Goal: Information Seeking & Learning: Compare options

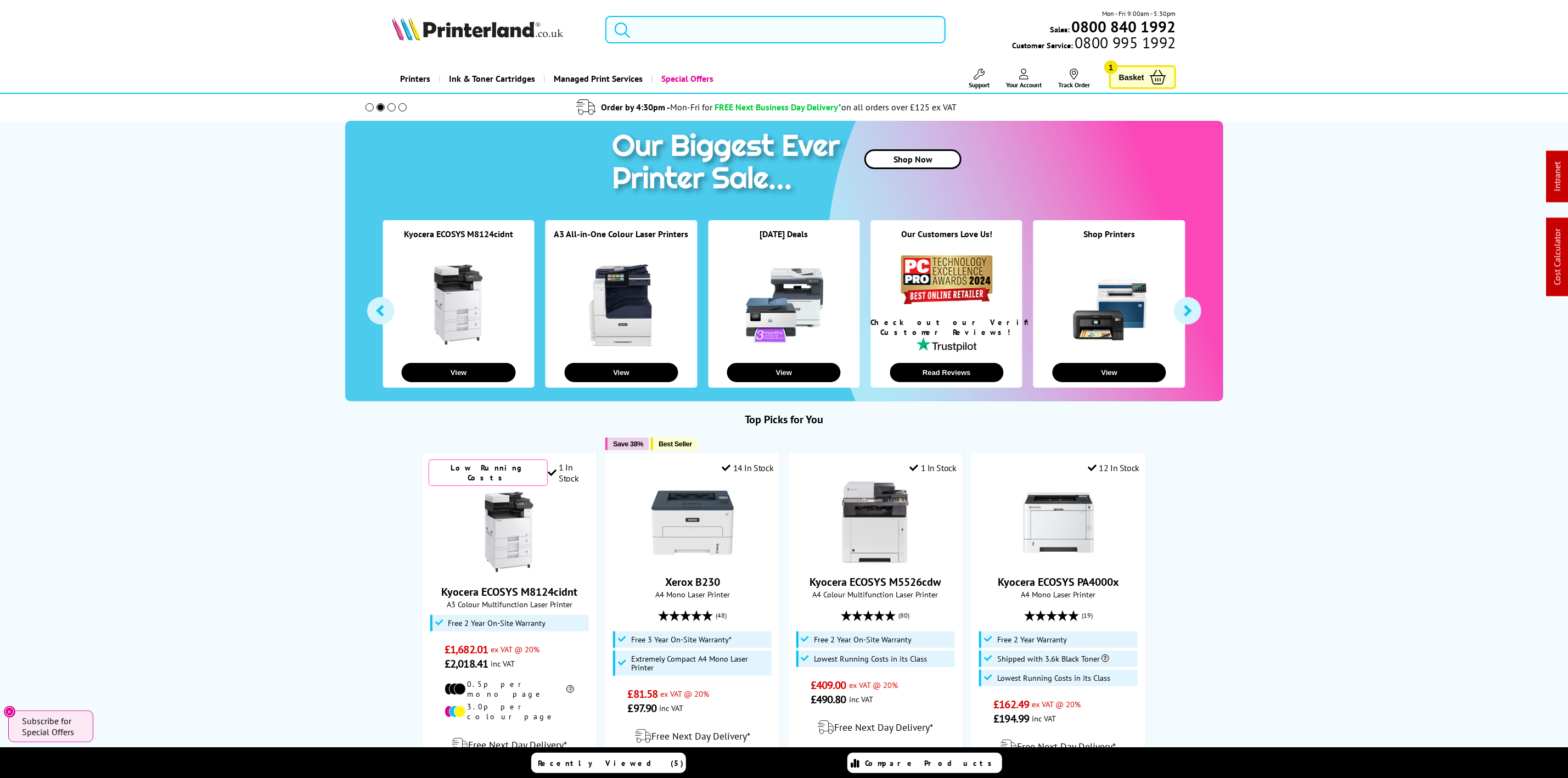
click at [637, 25] on form at bounding box center [776, 29] width 340 height 28
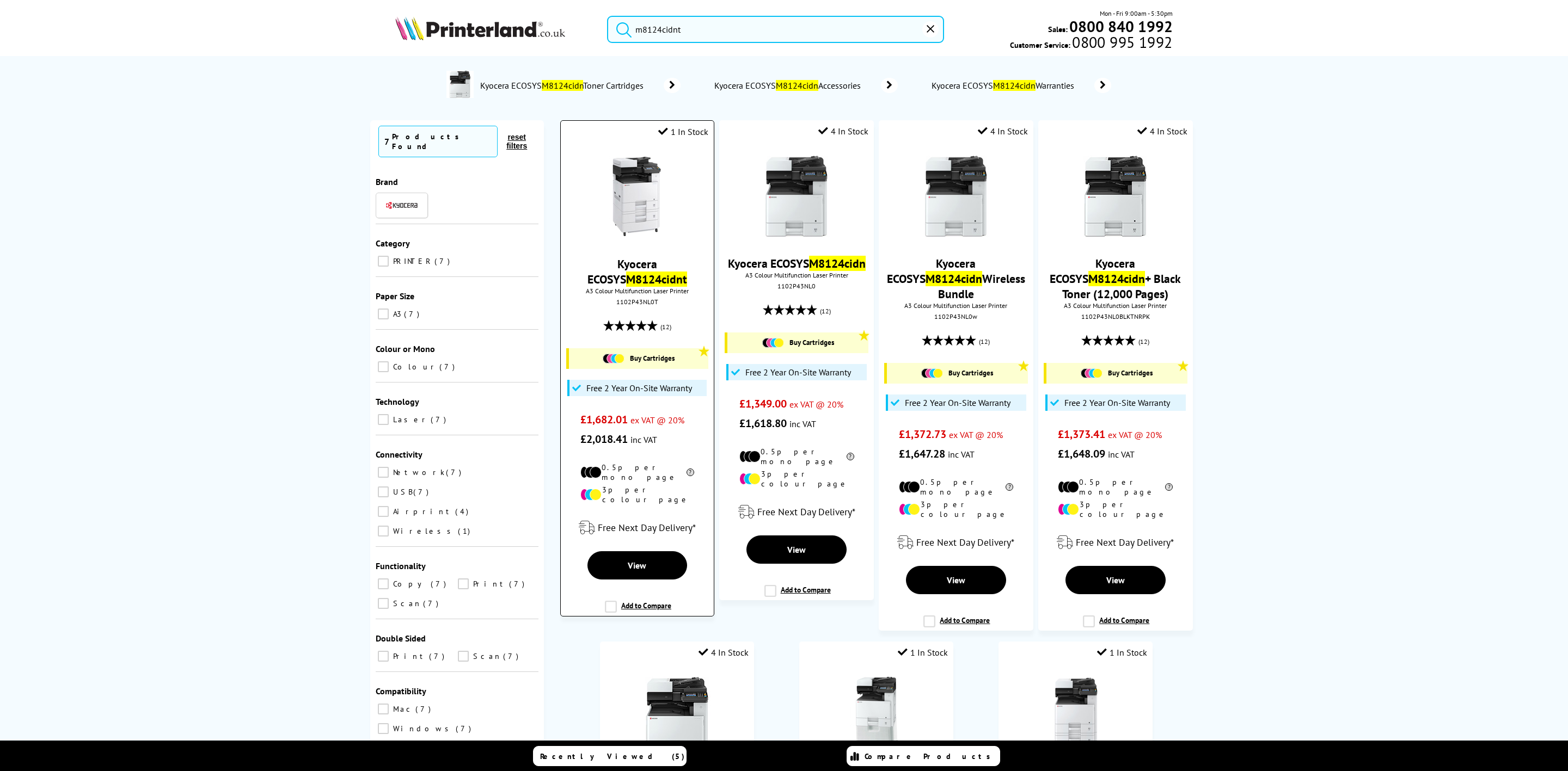
type input "m8124cidnt"
drag, startPoint x: 636, startPoint y: 204, endPoint x: 580, endPoint y: 230, distance: 61.7
click at [636, 204] on img at bounding box center [637, 197] width 82 height 82
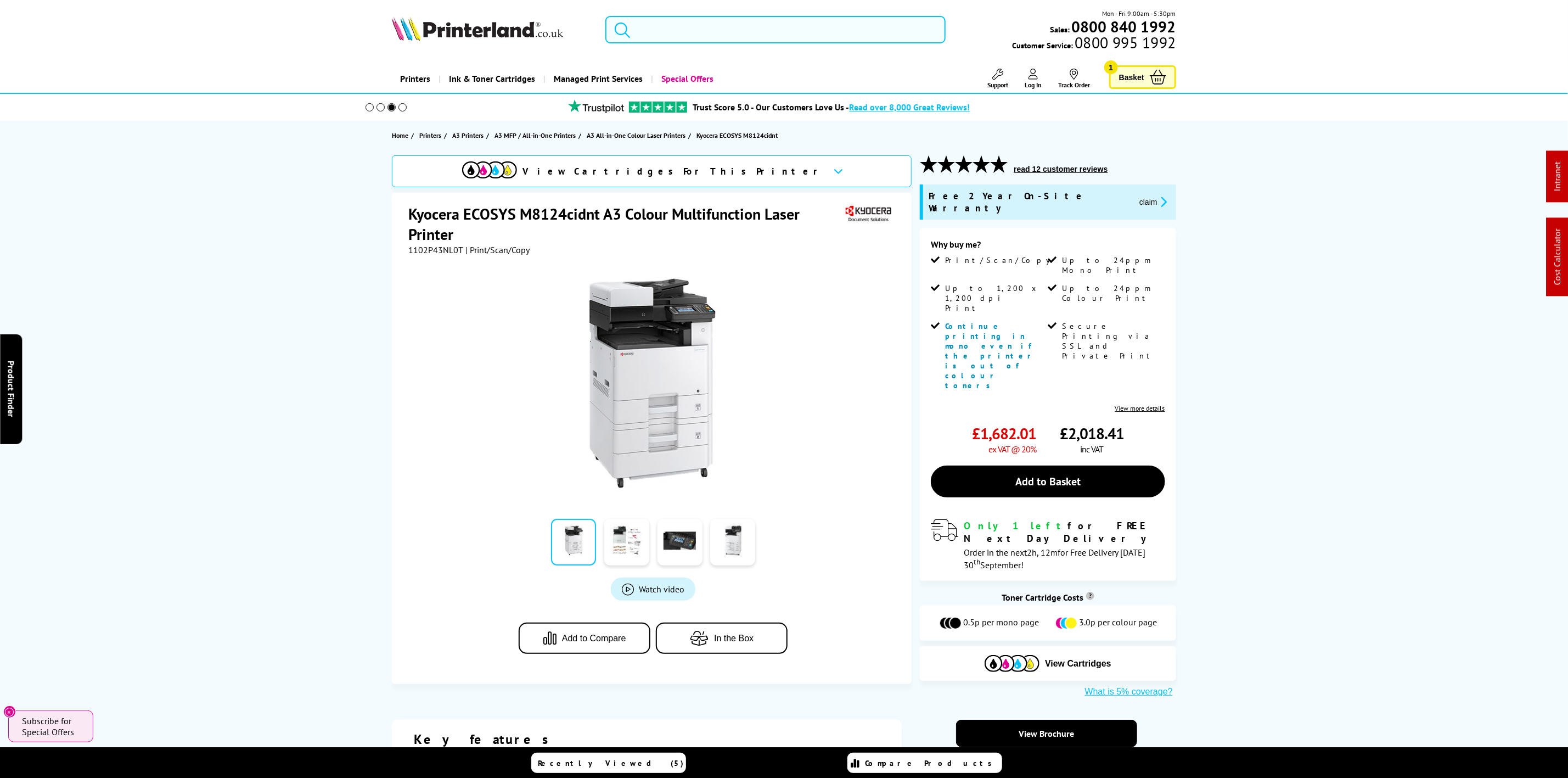
click at [447, 251] on span "1102P43NL0T" at bounding box center [435, 250] width 55 height 11
click at [447, 251] on span "1102P43NL0T" at bounding box center [435, 250] width 55 height 11
copy span "1102P43NL0T"
click at [1074, 204] on div "Free 2 Year On-Site Warranty claim" at bounding box center [1048, 202] width 256 height 35
click at [1157, 201] on icon "promo-description" at bounding box center [1162, 201] width 10 height 12
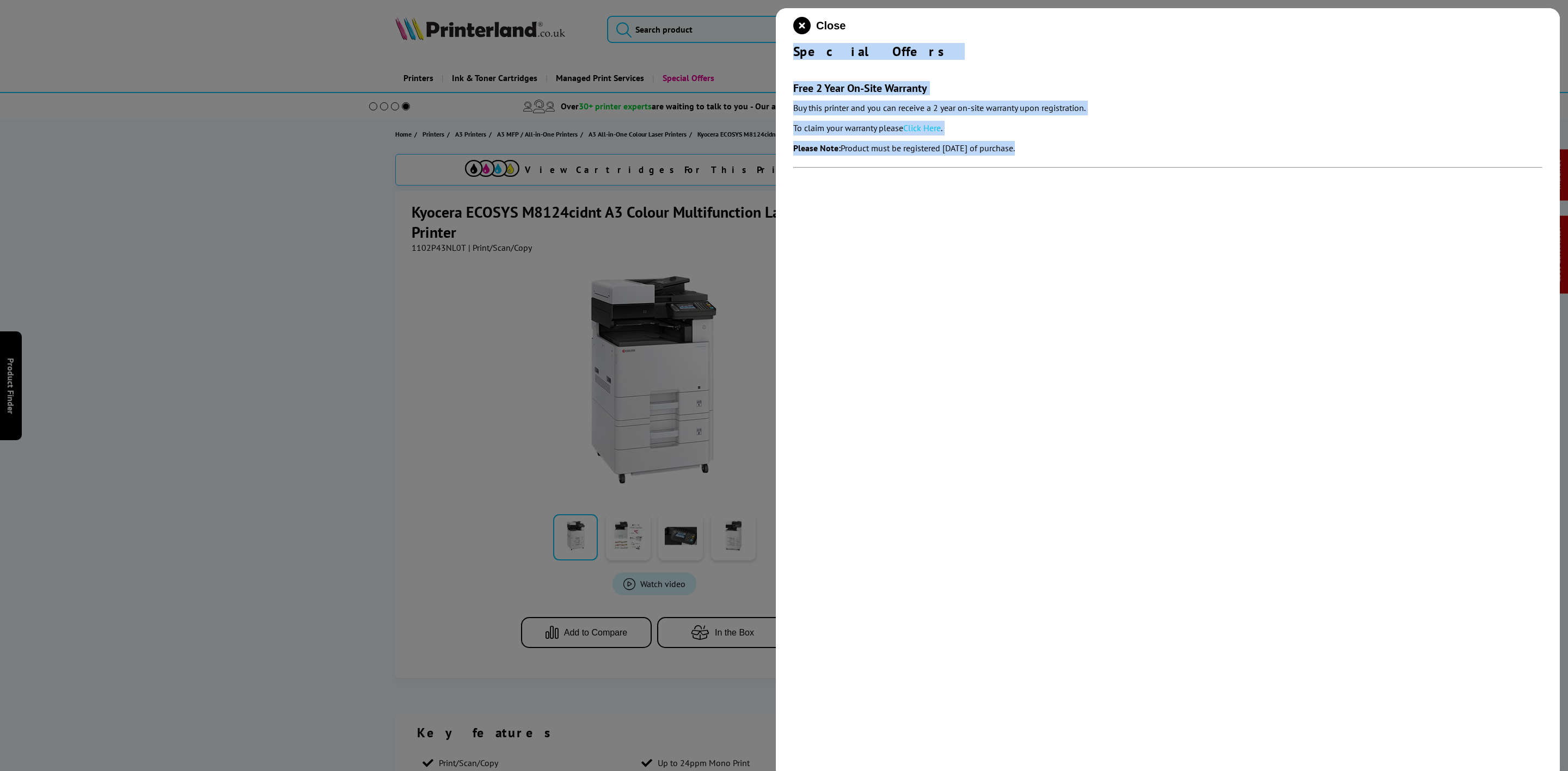
drag, startPoint x: 794, startPoint y: 54, endPoint x: 1097, endPoint y: 161, distance: 321.3
click at [1097, 161] on div "Close Special Offers Free 2 Year On-Site Warranty Buy this printer and you can …" at bounding box center [1168, 393] width 784 height 771
copy div "Special Offers Free 2 Year On-Site Warranty Buy this printer and you can receiv…"
click at [802, 29] on icon "close modal" at bounding box center [802, 26] width 18 height 18
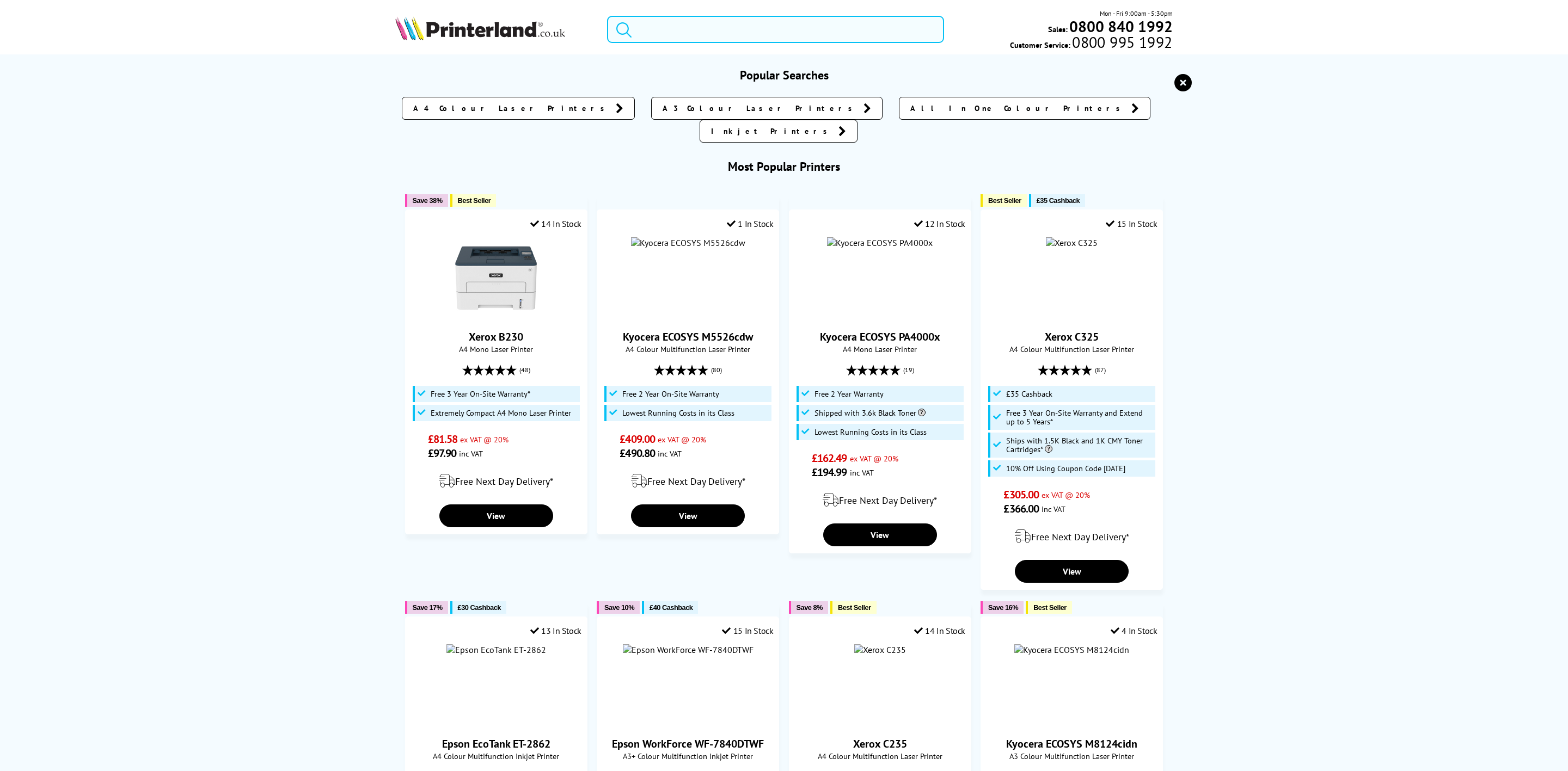
click at [800, 29] on input "search" at bounding box center [775, 29] width 337 height 27
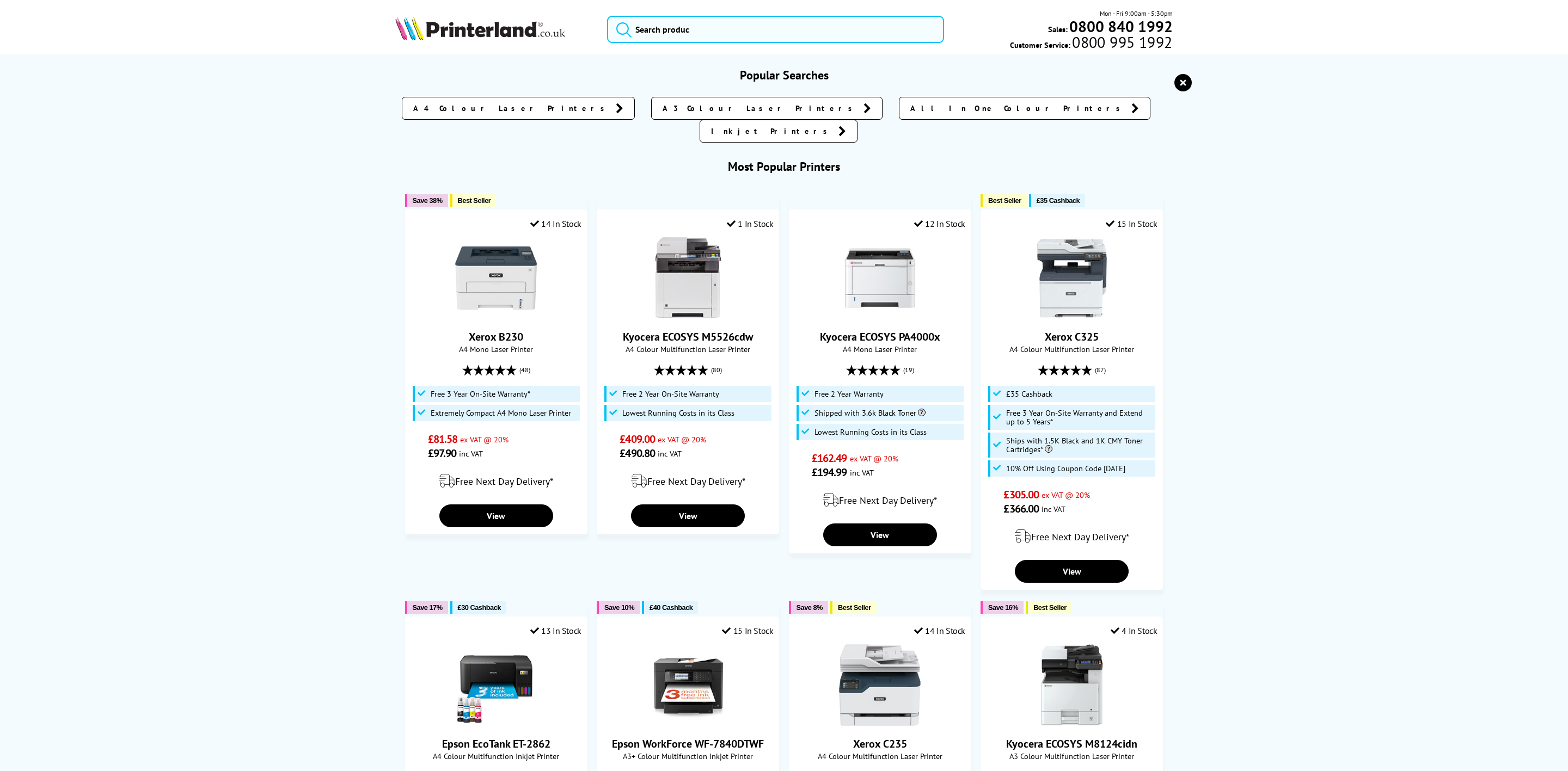
click at [476, 23] on img at bounding box center [480, 28] width 170 height 24
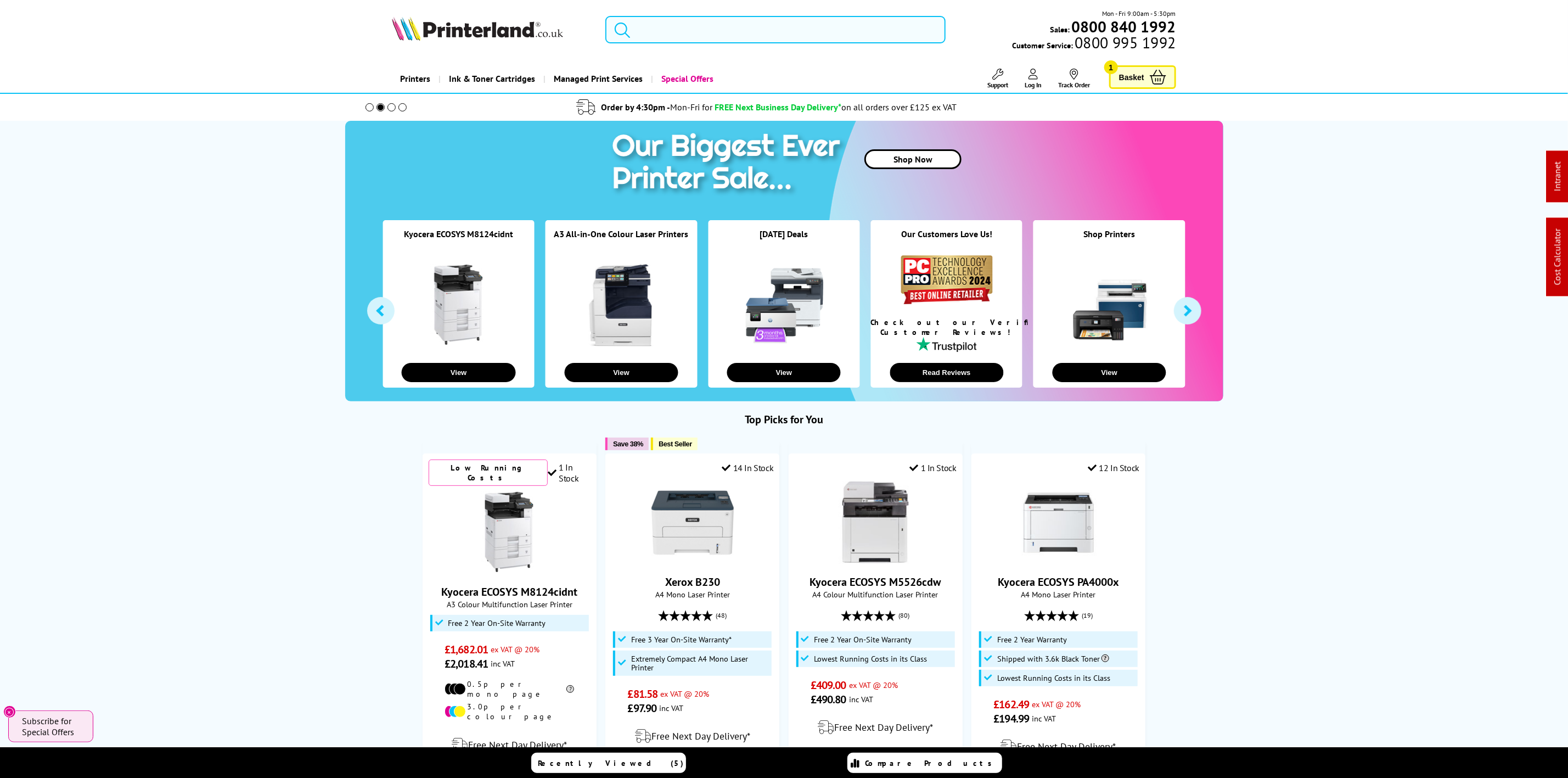
drag, startPoint x: 892, startPoint y: 28, endPoint x: 878, endPoint y: 32, distance: 14.6
click at [888, 28] on input "search" at bounding box center [776, 29] width 340 height 28
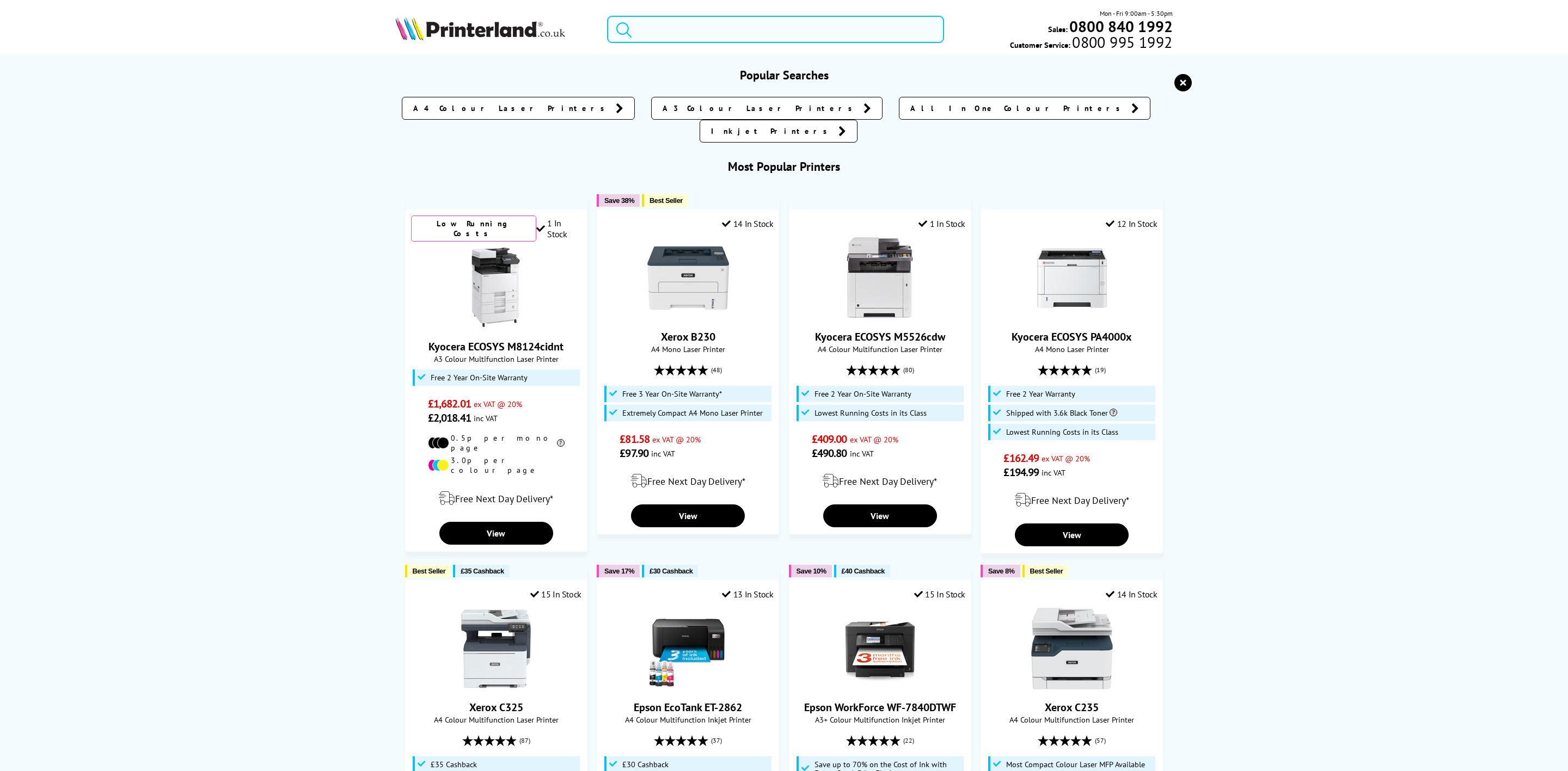
paste input "MFC-L3760CDW"
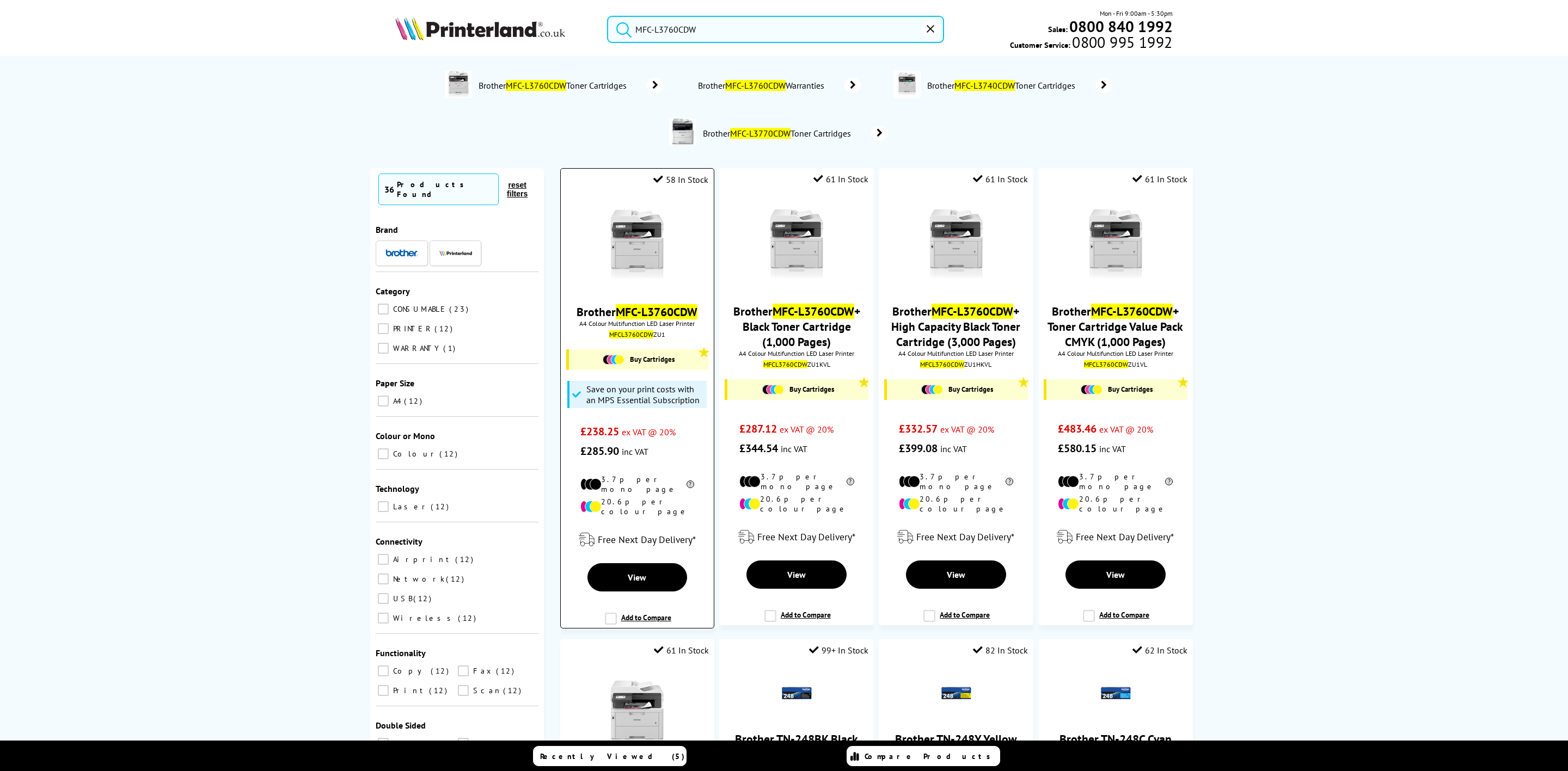
type input "MFC-L3760CDW"
click at [647, 250] on img at bounding box center [637, 245] width 82 height 82
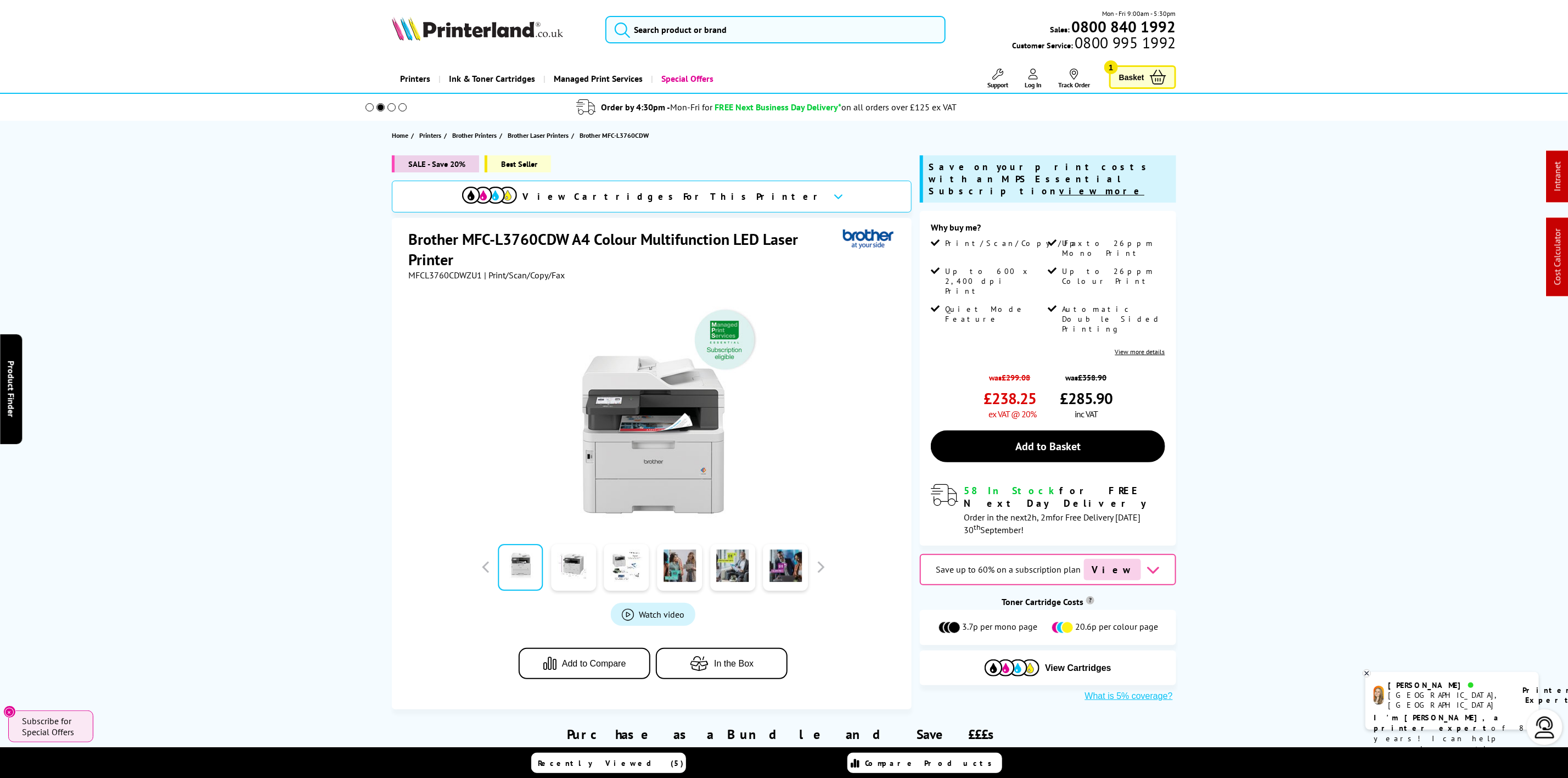
click at [568, 27] on link at bounding box center [492, 29] width 200 height 26
drag, startPoint x: 568, startPoint y: 27, endPoint x: 92, endPoint y: 71, distance: 478.0
click at [529, 35] on link at bounding box center [492, 29] width 200 height 26
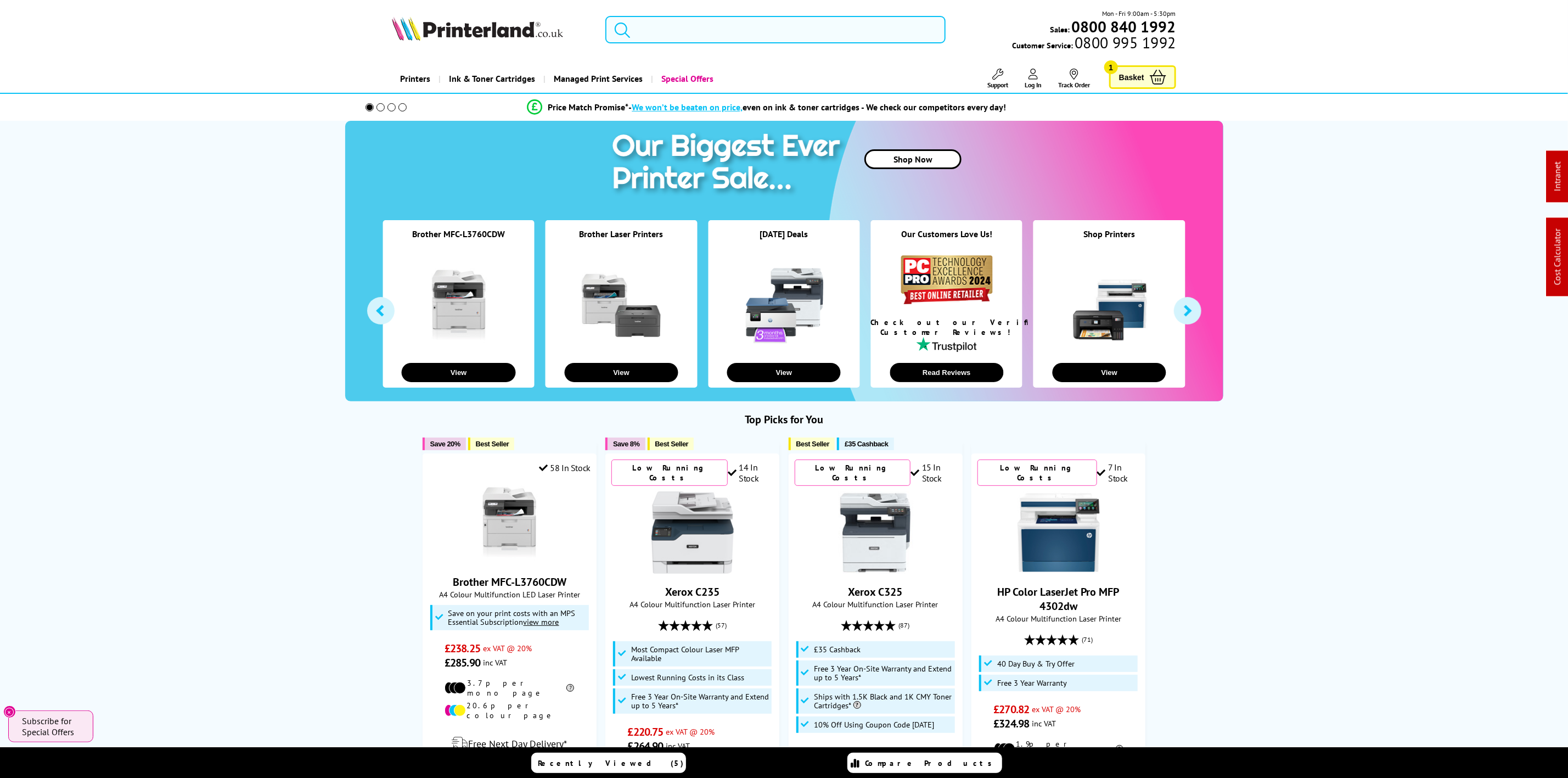
click at [670, 29] on input "search" at bounding box center [776, 29] width 340 height 28
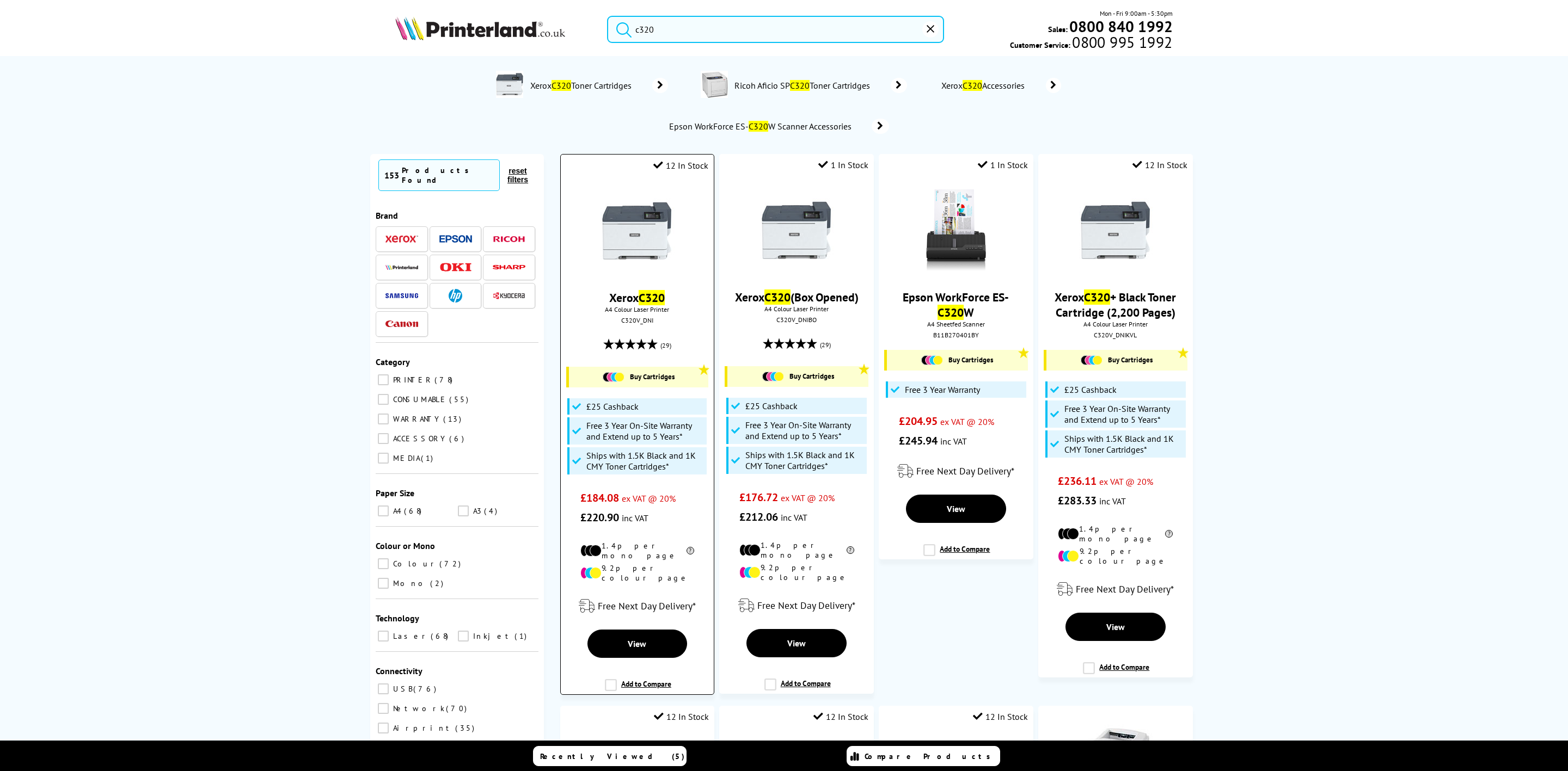
type input "c320"
click at [634, 222] on img at bounding box center [637, 231] width 82 height 82
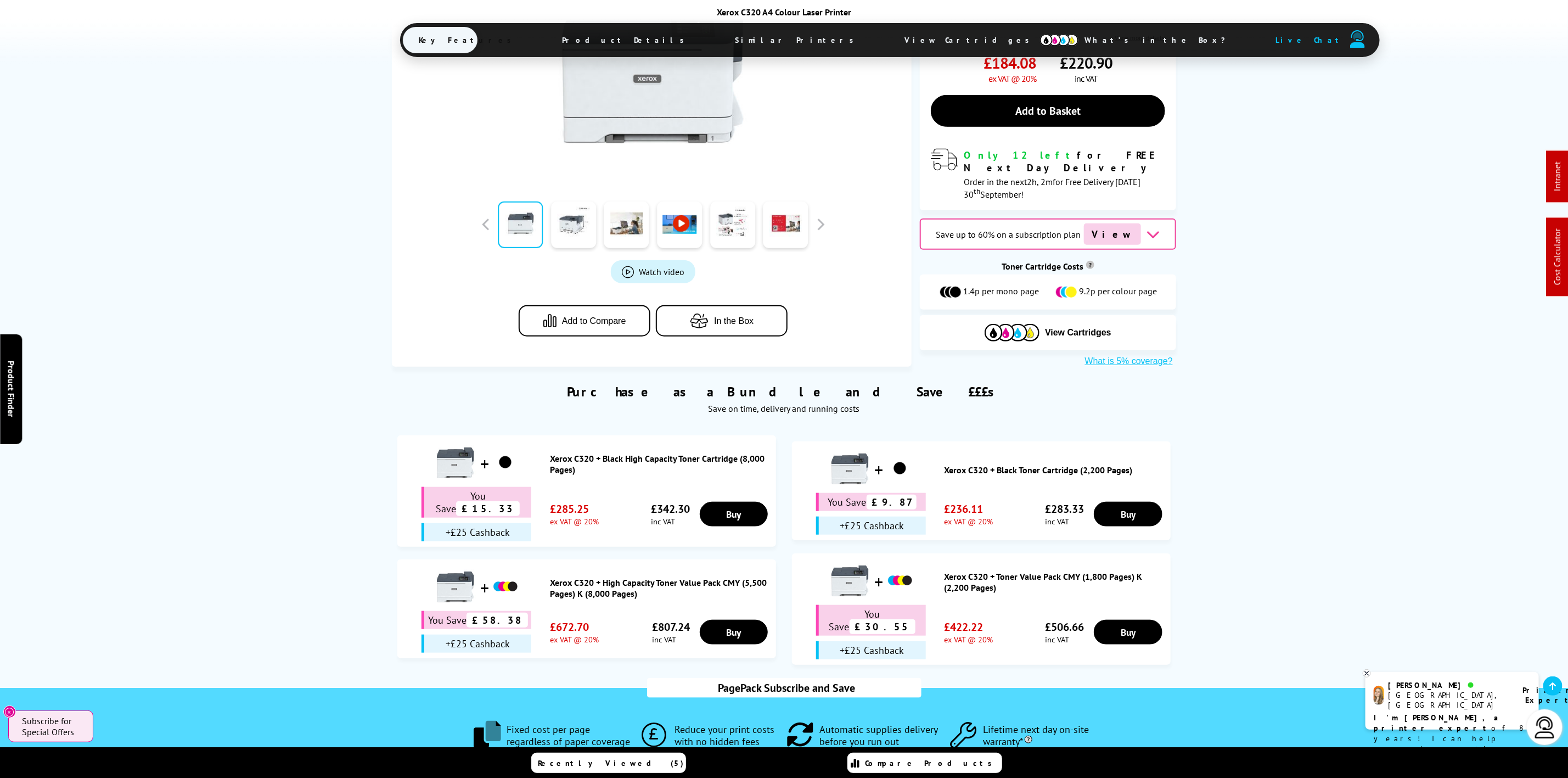
click at [889, 26] on span "View Cartridges" at bounding box center [973, 40] width 168 height 29
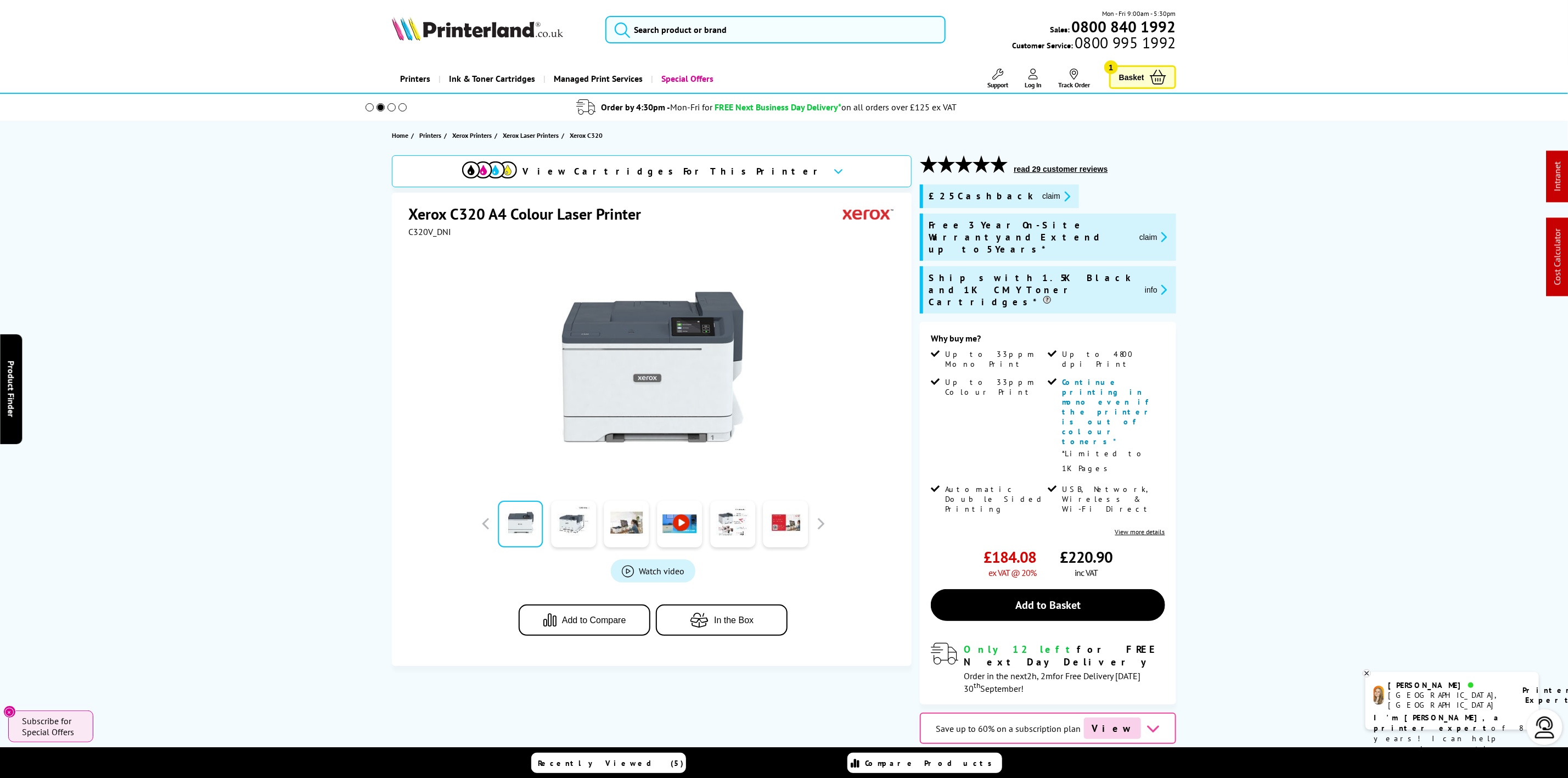
click at [449, 32] on img at bounding box center [477, 28] width 171 height 24
drag, startPoint x: 449, startPoint y: 32, endPoint x: 86, endPoint y: 115, distance: 372.4
click at [430, 37] on img at bounding box center [477, 28] width 171 height 24
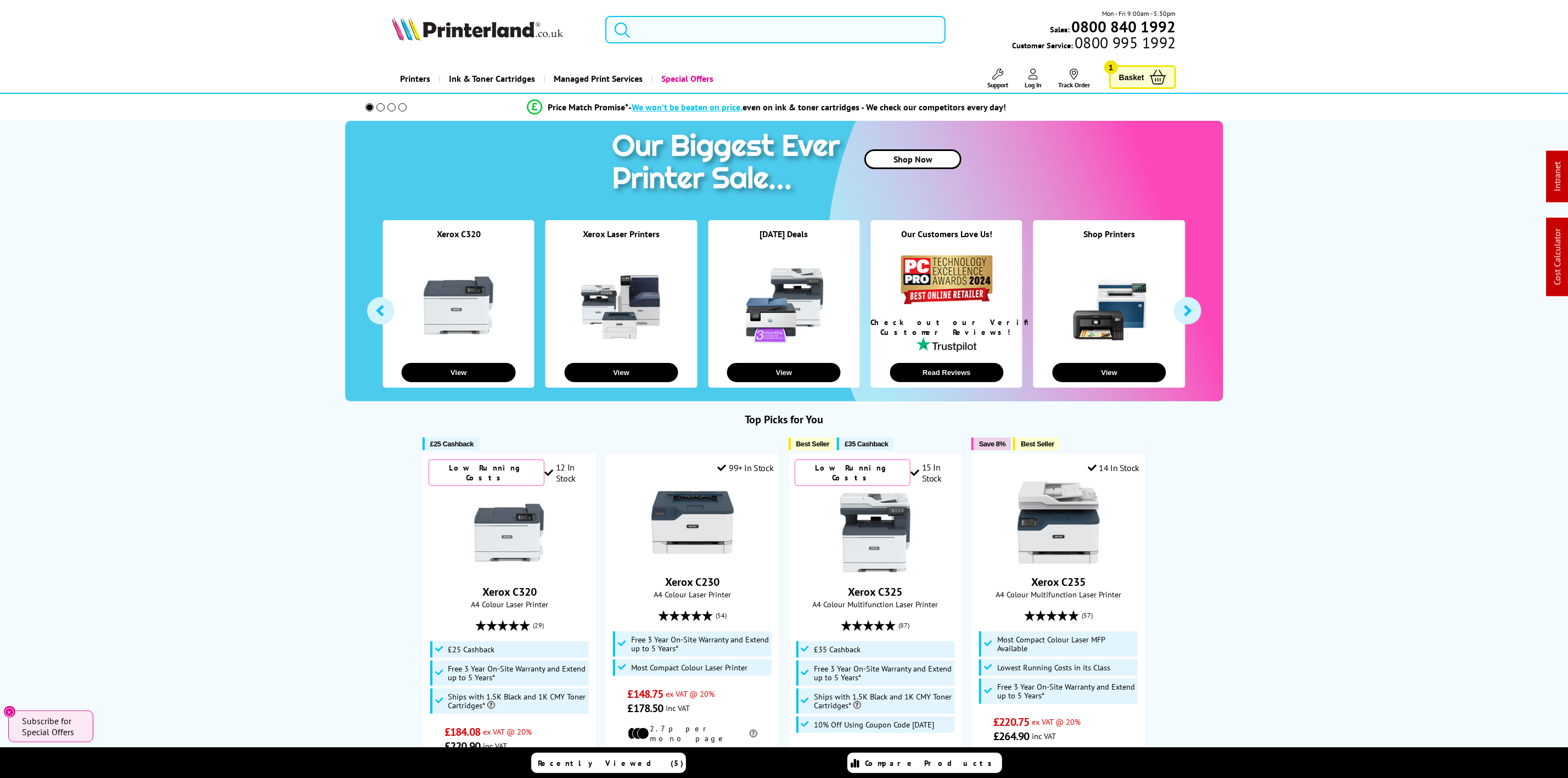
drag, startPoint x: 771, startPoint y: 53, endPoint x: 779, endPoint y: 36, distance: 18.8
click at [778, 40] on div "Mon - Fri 9:00am - 5:30pm Sales: 0800 840 1992 Customer Service: 0800 995 1992" at bounding box center [784, 32] width 878 height 49
click at [779, 36] on input "search" at bounding box center [776, 29] width 340 height 28
paste input "50G0225"
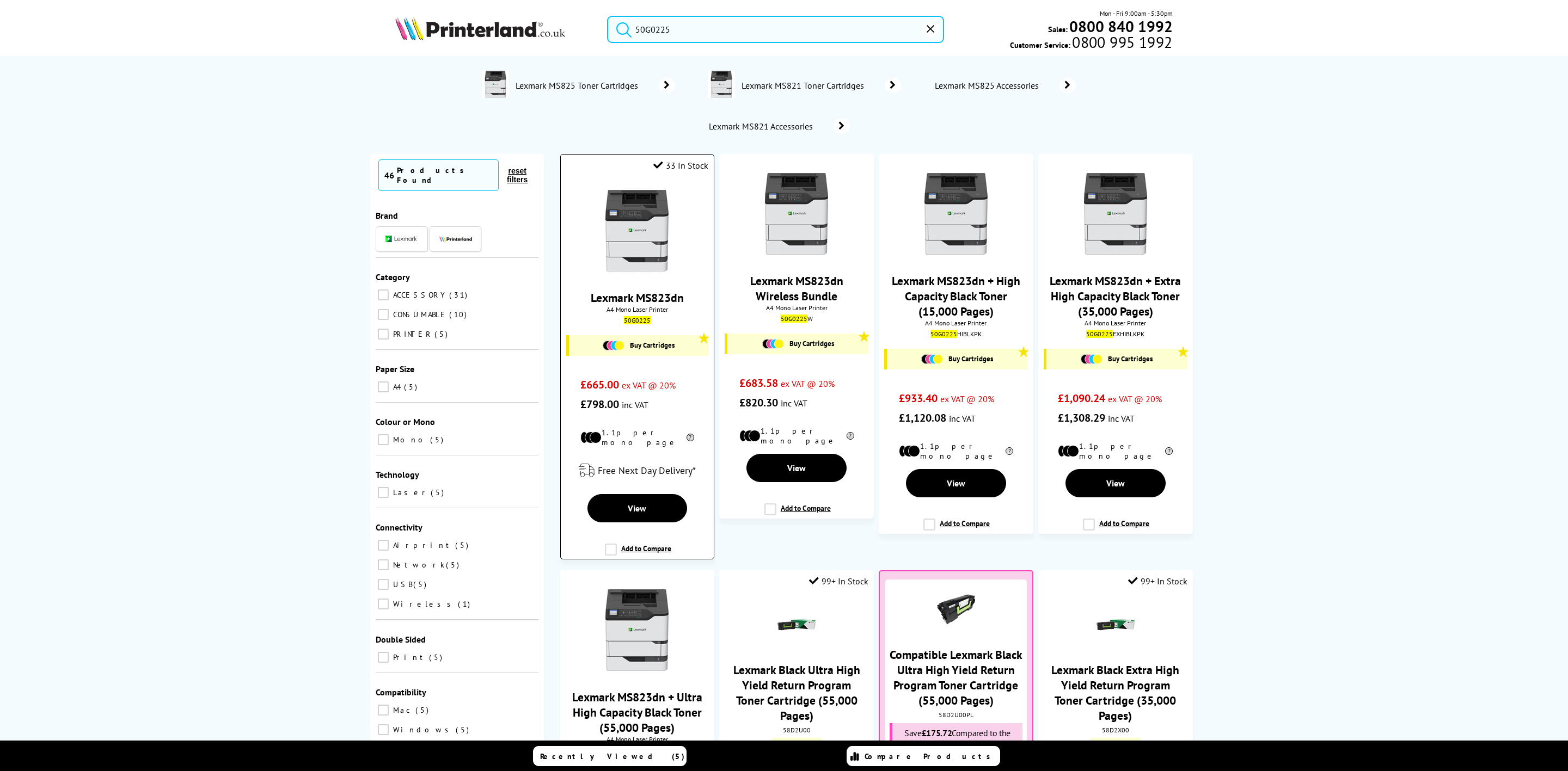
type input "50G0225"
click at [650, 234] on img at bounding box center [637, 231] width 82 height 82
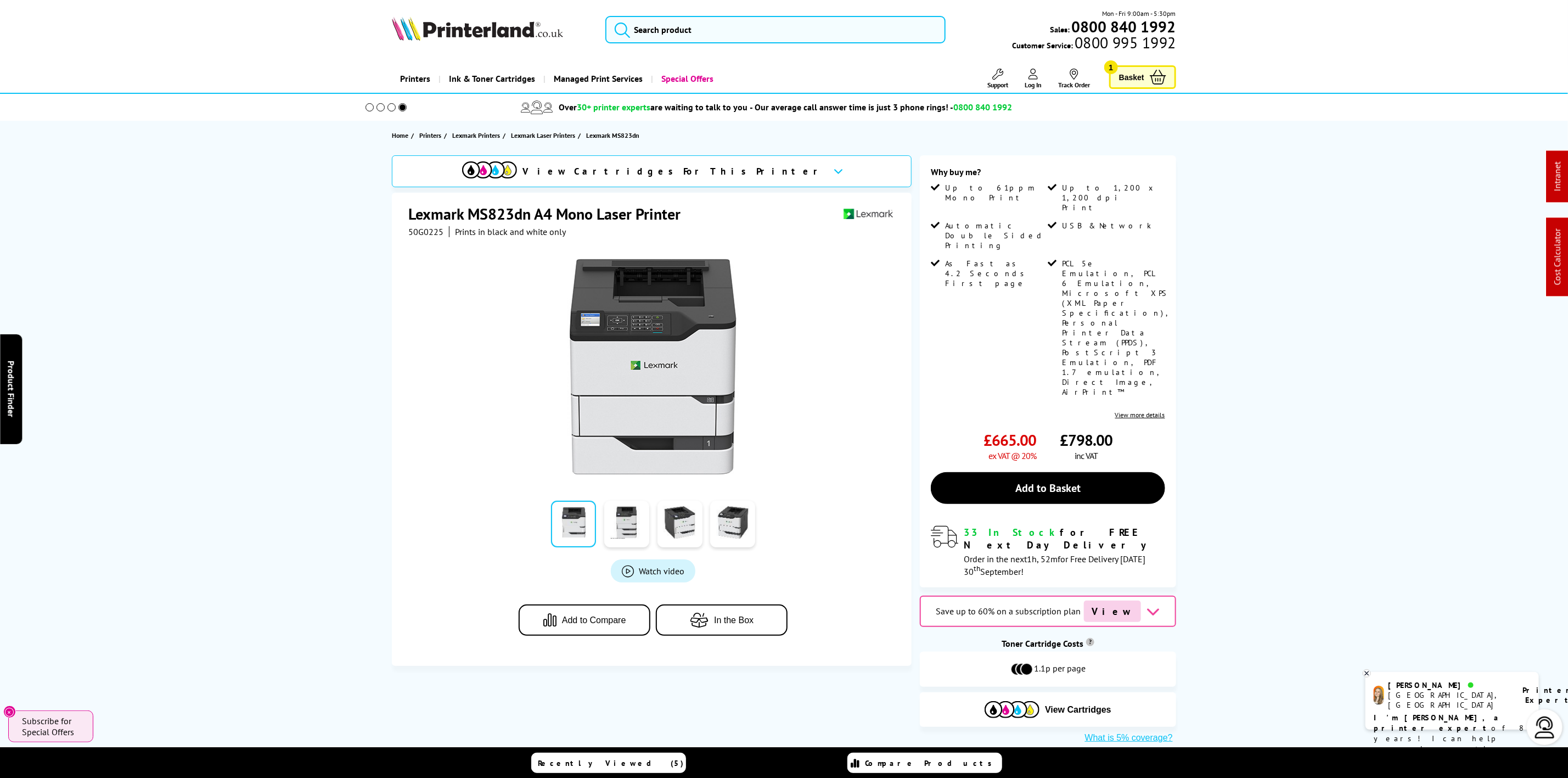
drag, startPoint x: 562, startPoint y: 38, endPoint x: 544, endPoint y: 20, distance: 25.5
click at [562, 38] on img at bounding box center [477, 28] width 171 height 24
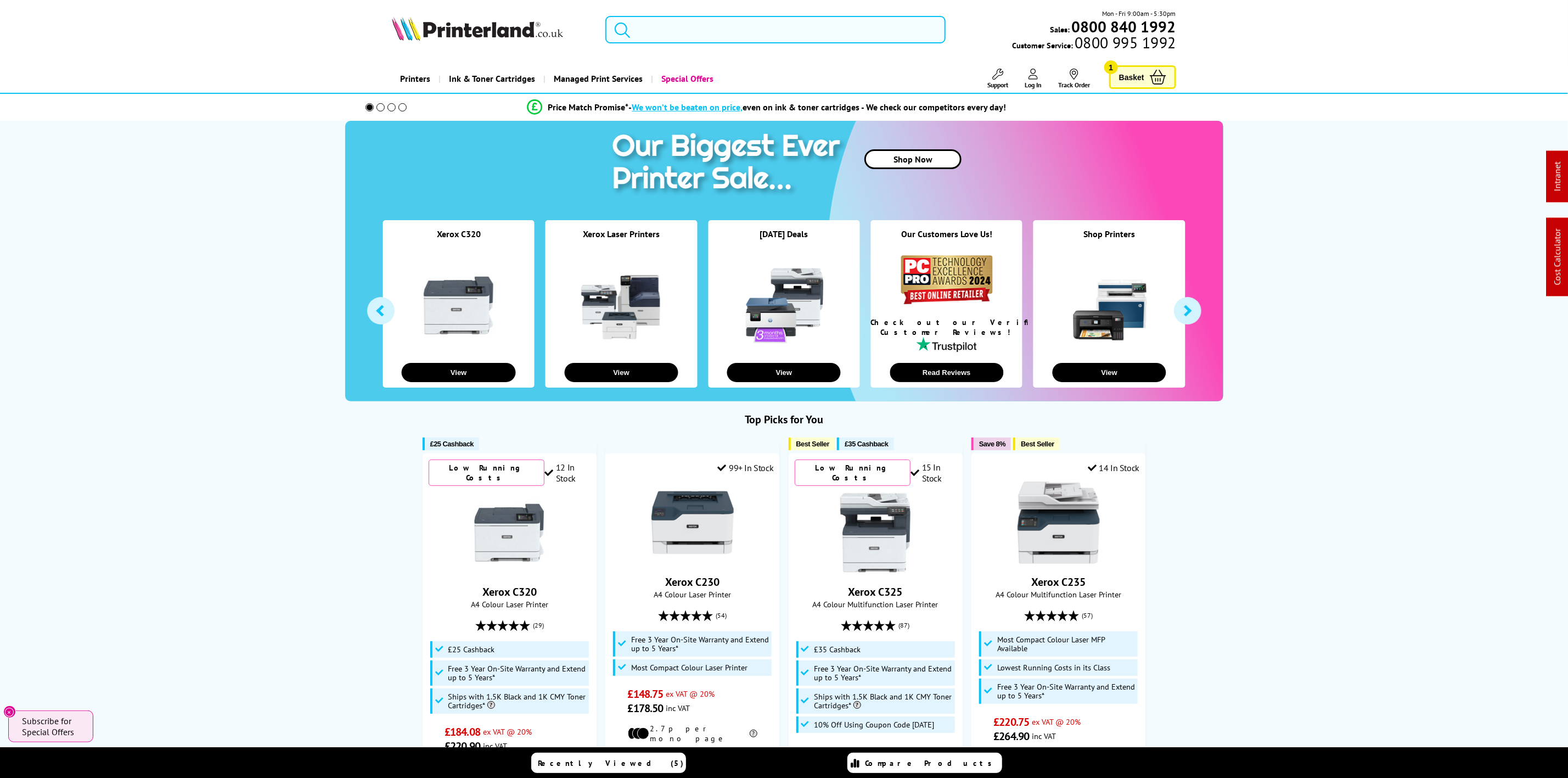
click at [659, 34] on input "search" at bounding box center [776, 29] width 340 height 28
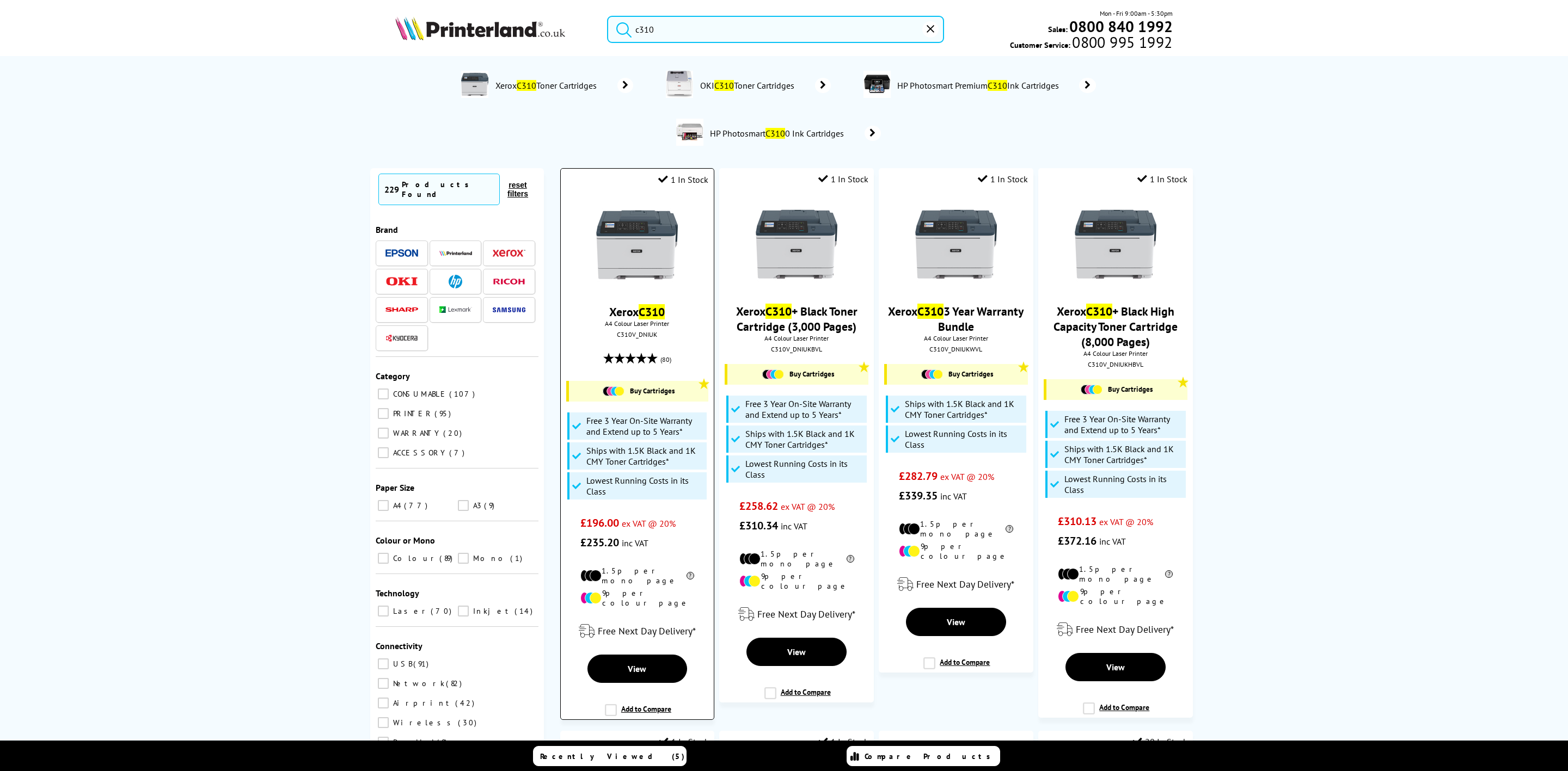
type input "c310"
click at [645, 239] on img at bounding box center [637, 245] width 82 height 82
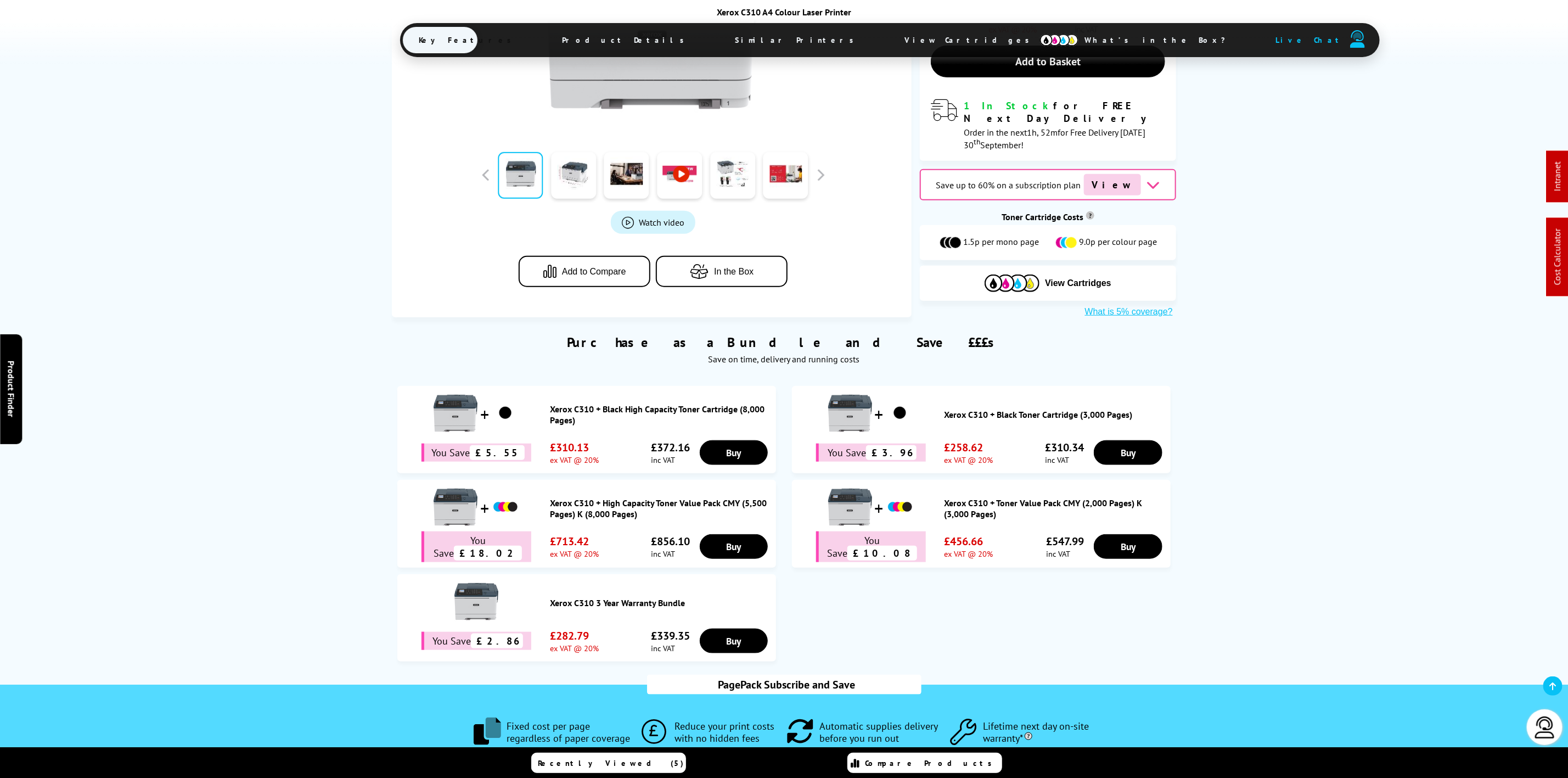
click at [889, 44] on span "View Cartridges" at bounding box center [973, 40] width 168 height 29
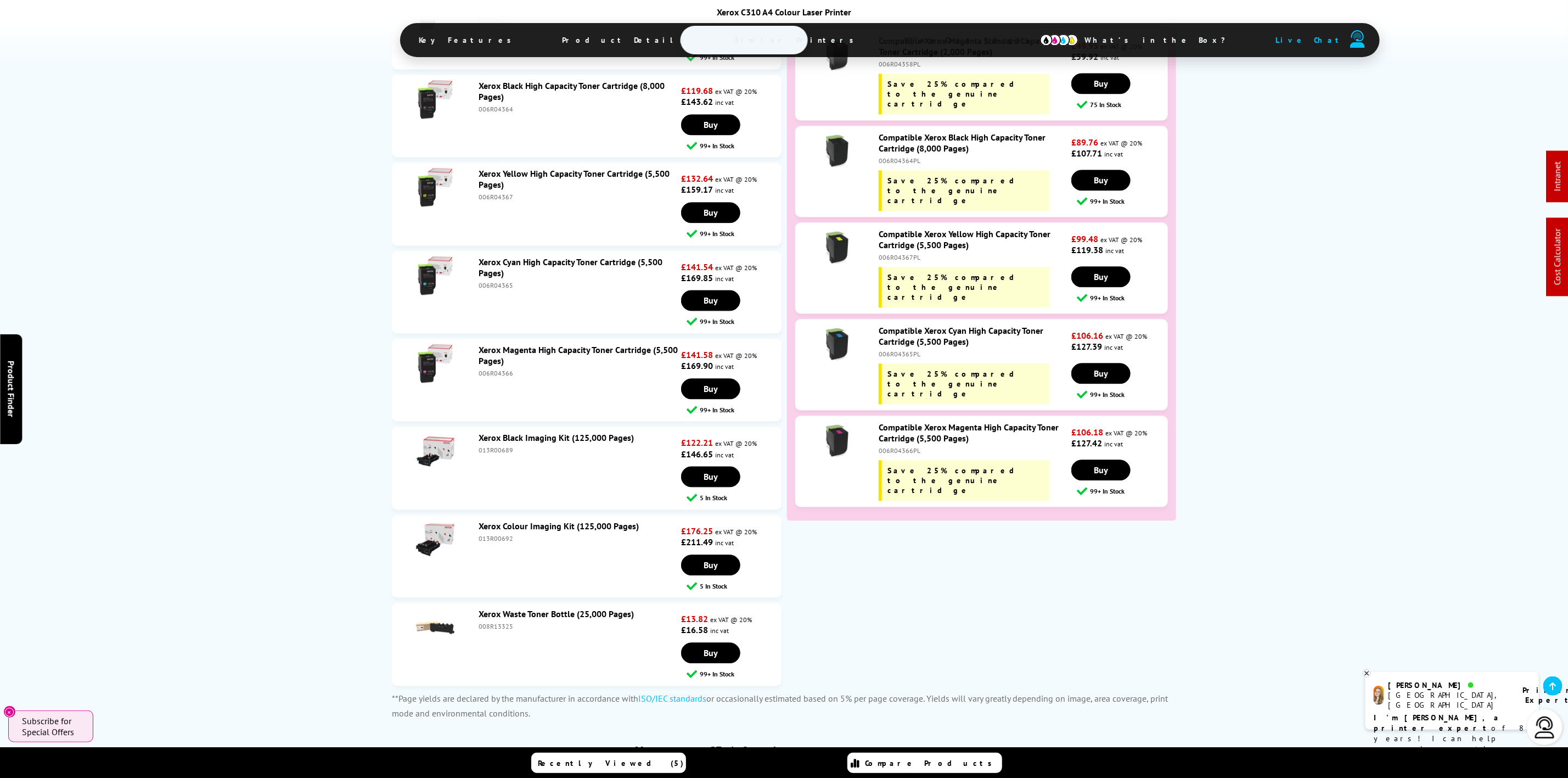
scroll to position [4914, 0]
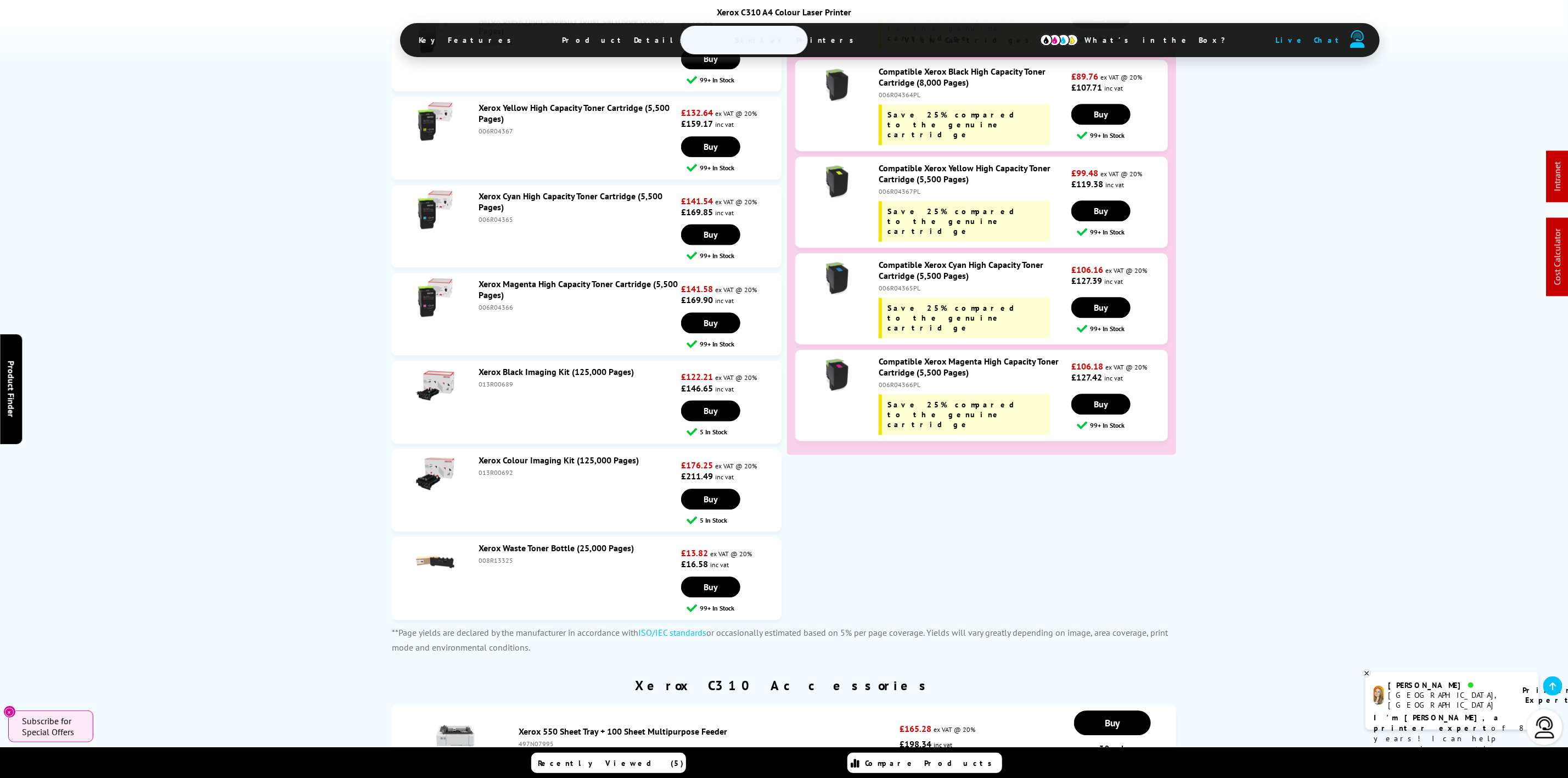
click at [500, 556] on div "008R13325" at bounding box center [579, 560] width 200 height 8
copy div "008R13325"
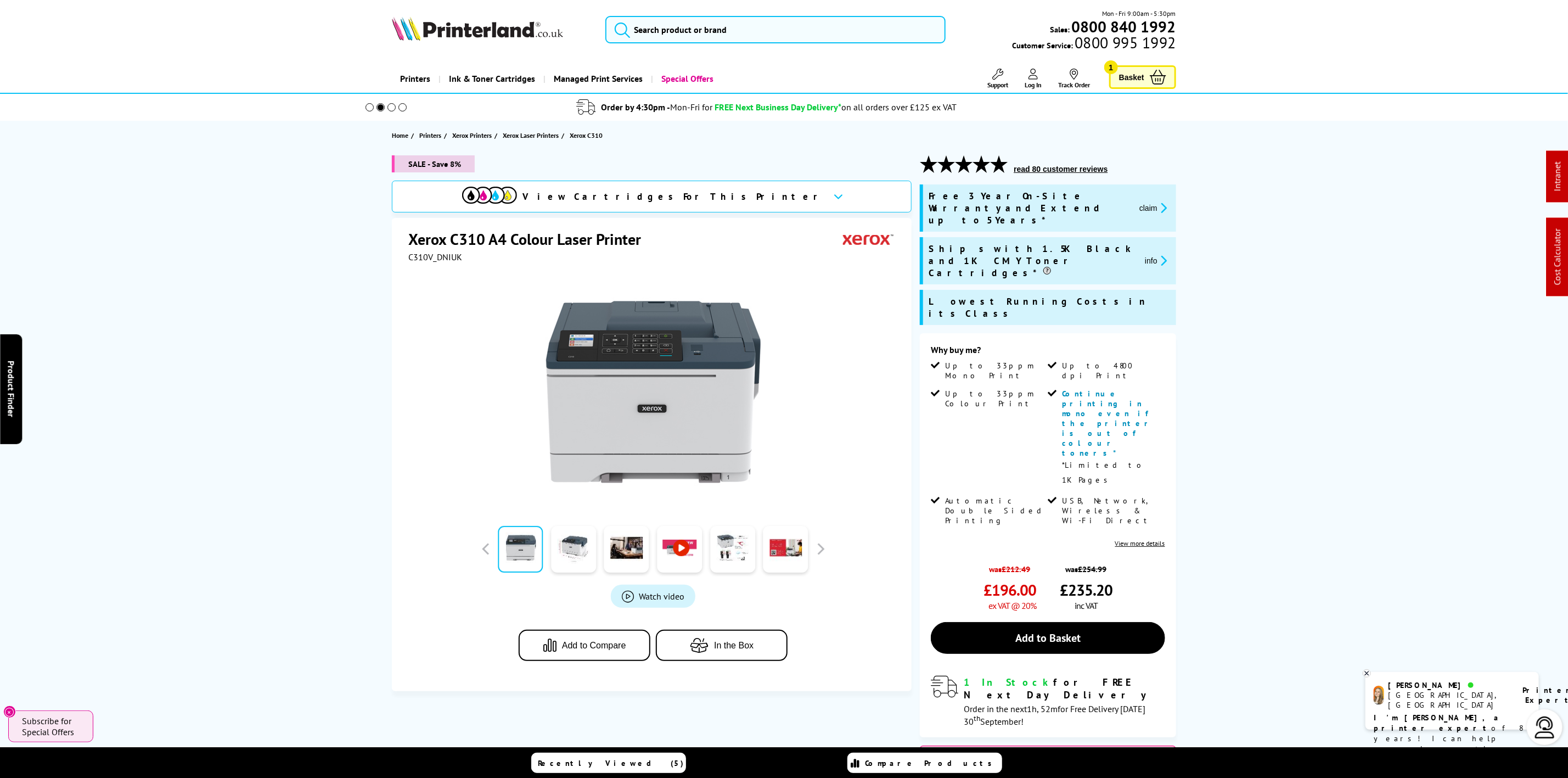
click at [549, 25] on img at bounding box center [477, 28] width 171 height 24
drag, startPoint x: 549, startPoint y: 25, endPoint x: 526, endPoint y: 10, distance: 27.5
click at [545, 22] on img at bounding box center [477, 28] width 171 height 24
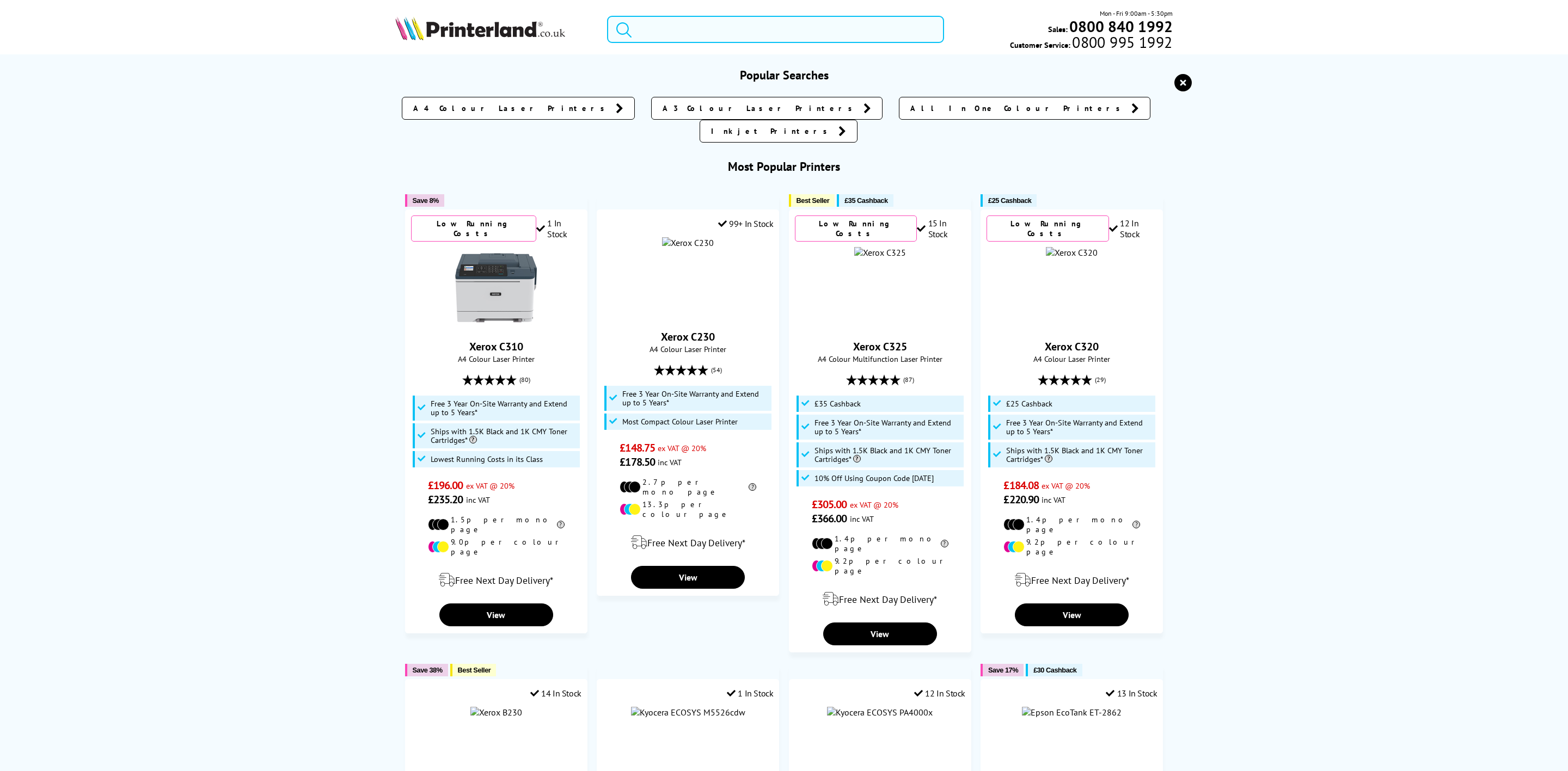
click at [718, 41] on input "search" at bounding box center [775, 29] width 337 height 27
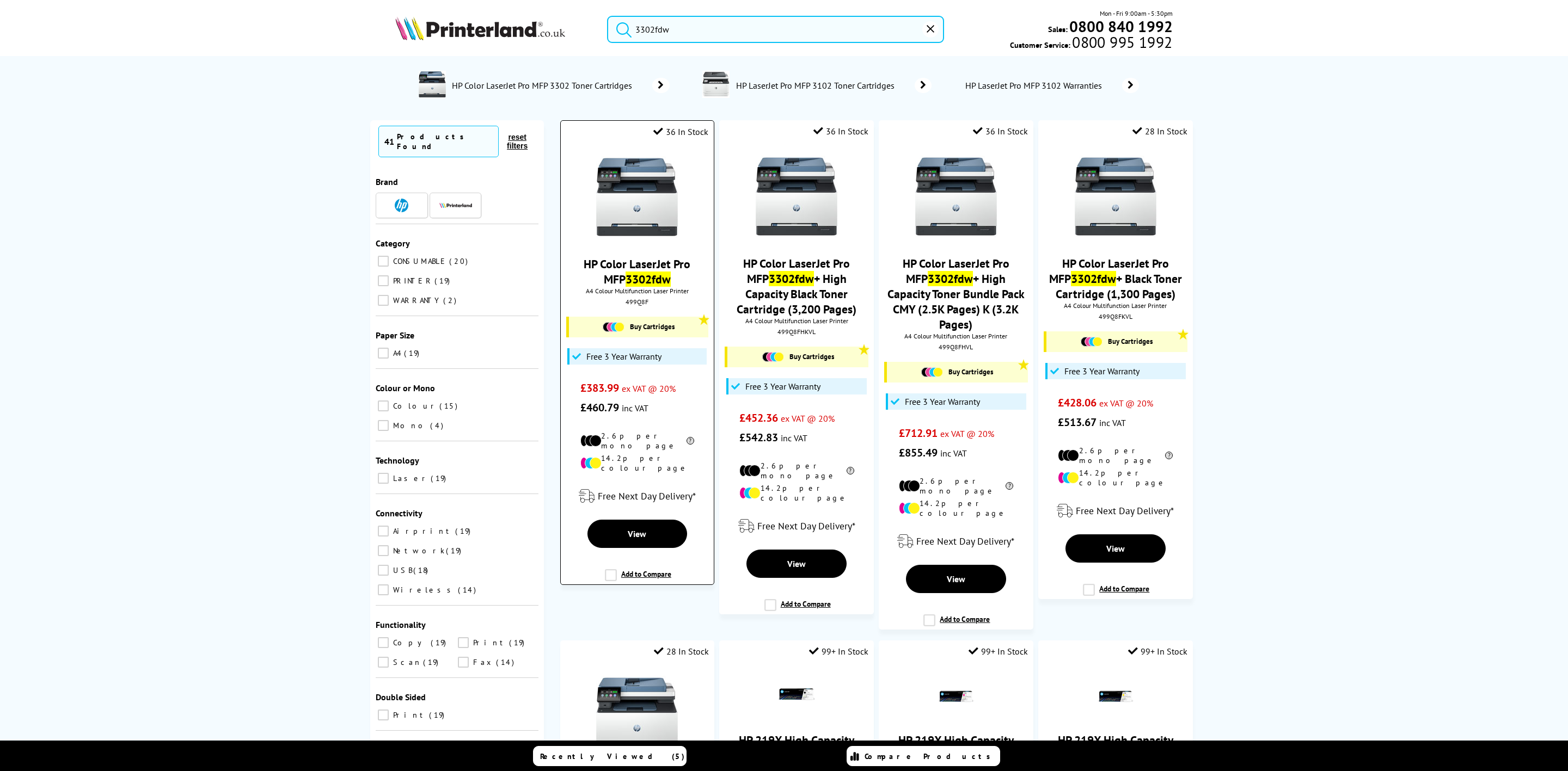
type input "3302fdw"
click at [612, 245] on div "HP Color LaserJet Pro MFP 3302fdw A4 Colour Multifunction Laser Printer 499Q8F …" at bounding box center [637, 281] width 142 height 272
click at [617, 212] on img at bounding box center [637, 197] width 82 height 82
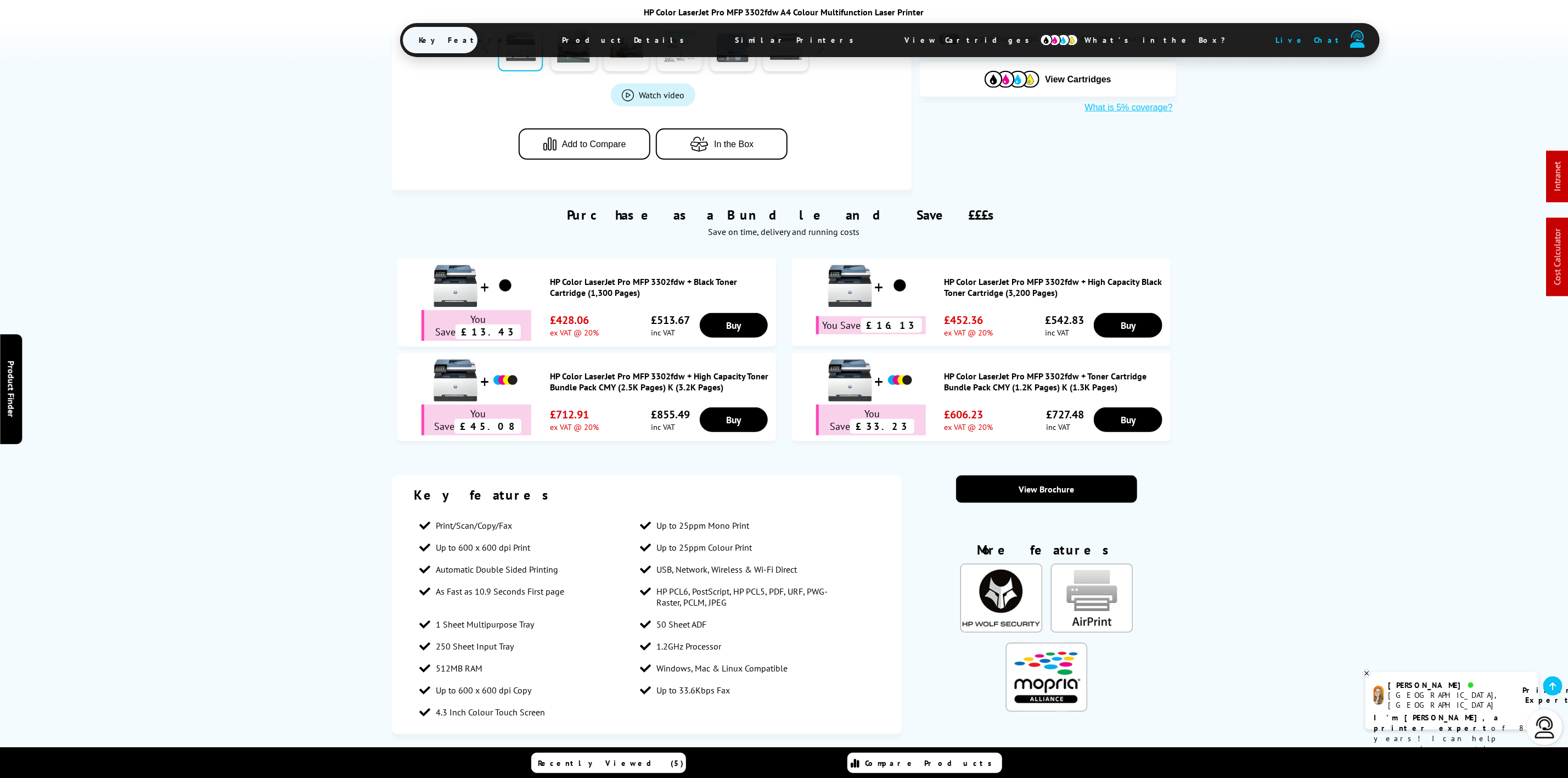
click at [600, 44] on span "Product Details" at bounding box center [627, 40] width 161 height 26
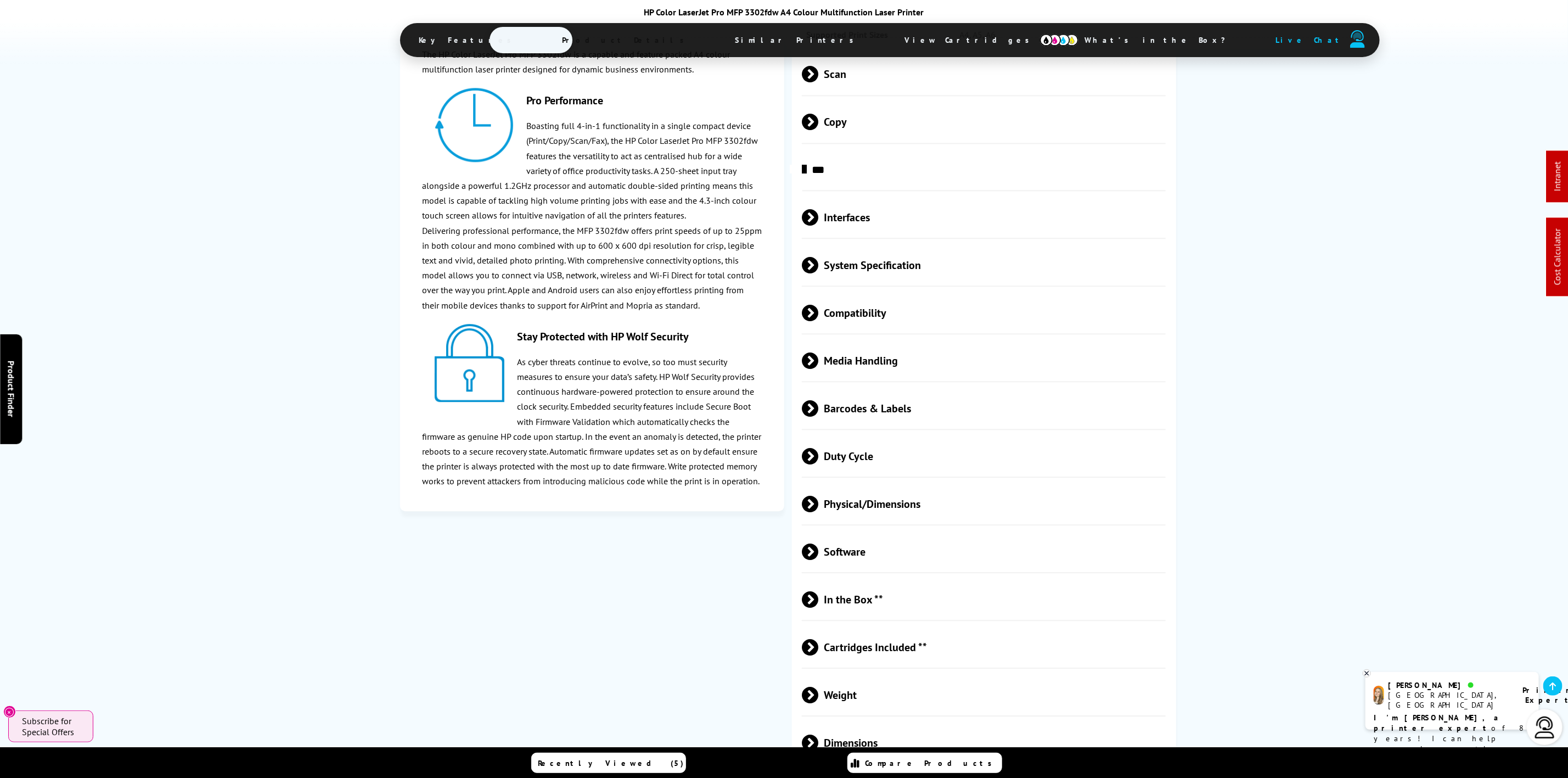
scroll to position [2058, 0]
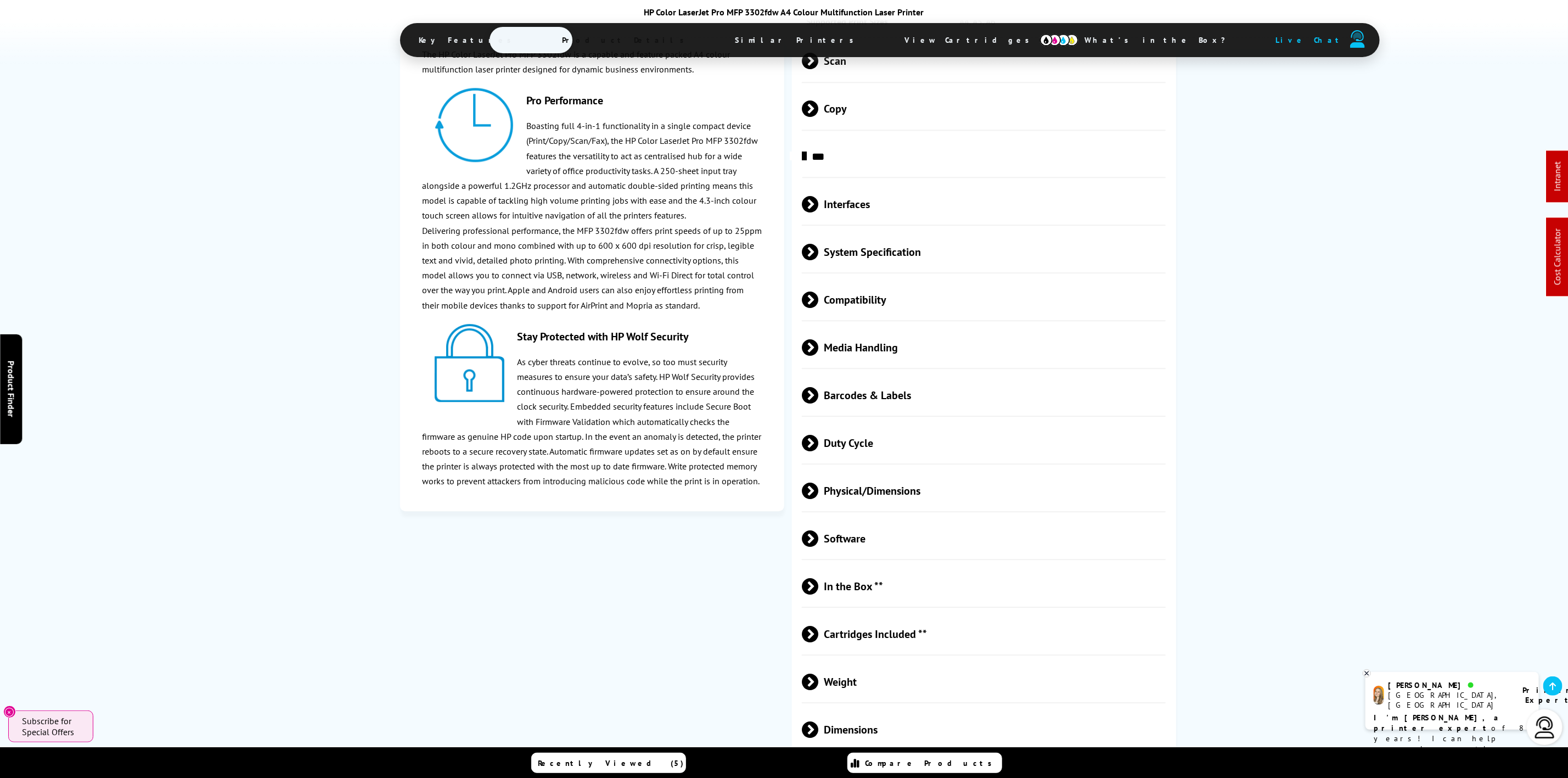
click at [914, 499] on span "Physical/Dimensions" at bounding box center [984, 491] width 364 height 41
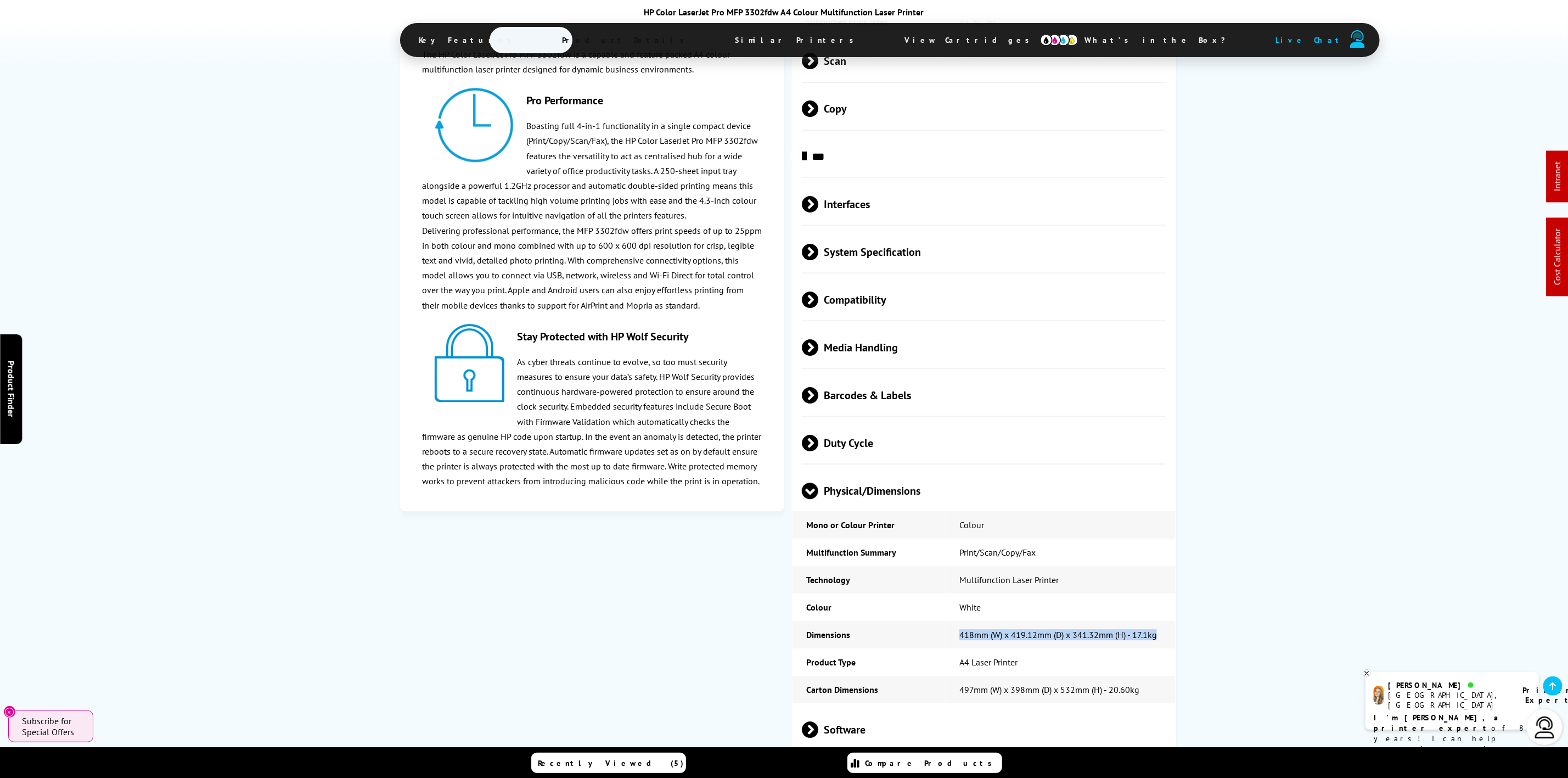
drag, startPoint x: 1161, startPoint y: 655, endPoint x: 158, endPoint y: 628, distance: 1003.4
click at [954, 648] on td "418mm (W) x 419.12mm (D) x 341.32mm (H) - 17.1kg" at bounding box center [1060, 635] width 230 height 28
copy td "418mm (W) x 419.12mm (D) x 341.32mm (H) - 17.1kg"
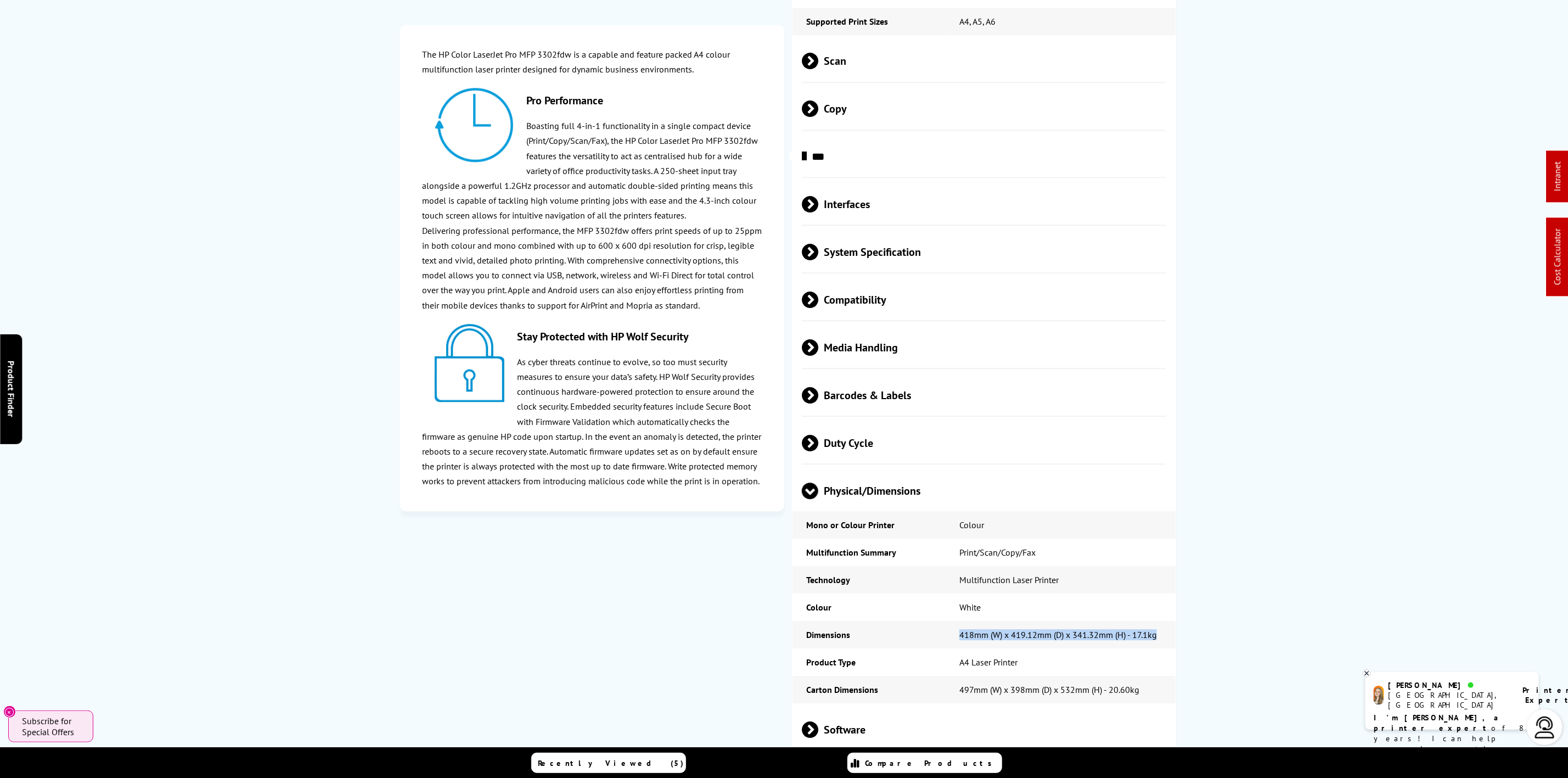
scroll to position [0, 0]
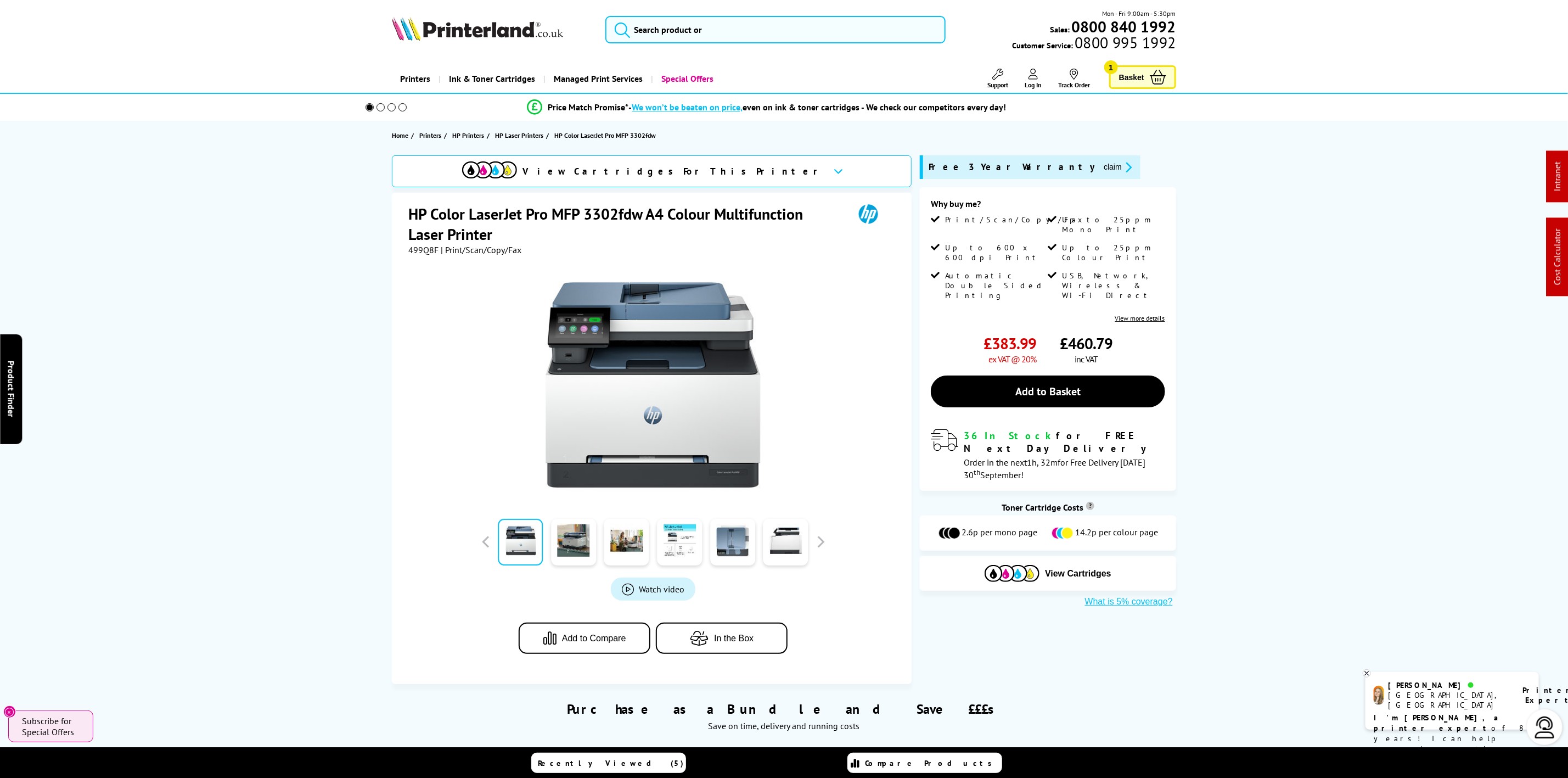
click at [449, 14] on div "Mon - Fri 9:00am - 5:30pm Sales: 0800 840 1992 Customer Service: 0800 995 1992" at bounding box center [784, 32] width 878 height 49
drag, startPoint x: 449, startPoint y: 21, endPoint x: 420, endPoint y: 12, distance: 30.4
click at [449, 22] on img at bounding box center [477, 28] width 171 height 24
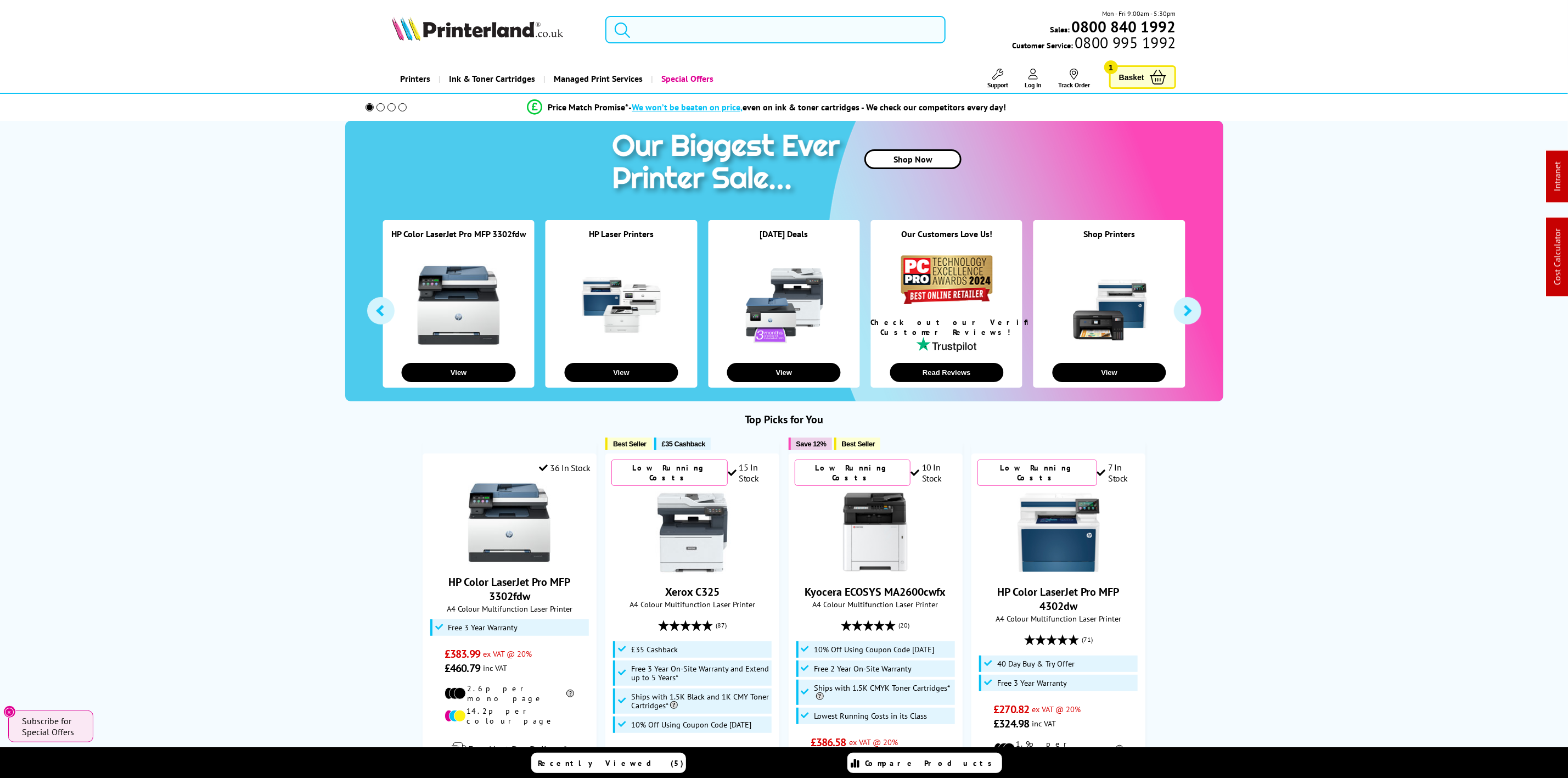
click at [676, 29] on input "search" at bounding box center [776, 29] width 340 height 28
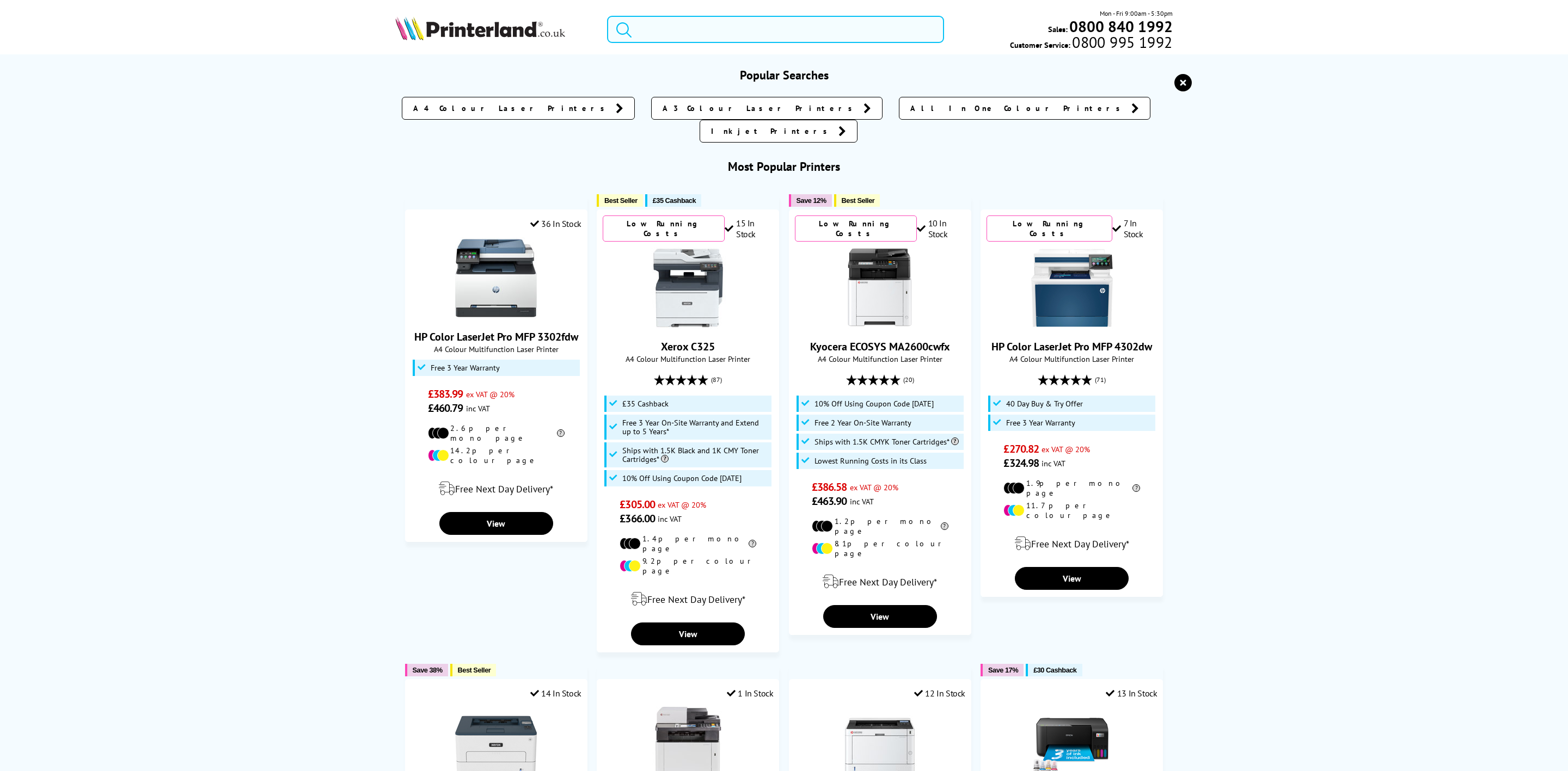
click at [705, 25] on input "search" at bounding box center [775, 29] width 337 height 27
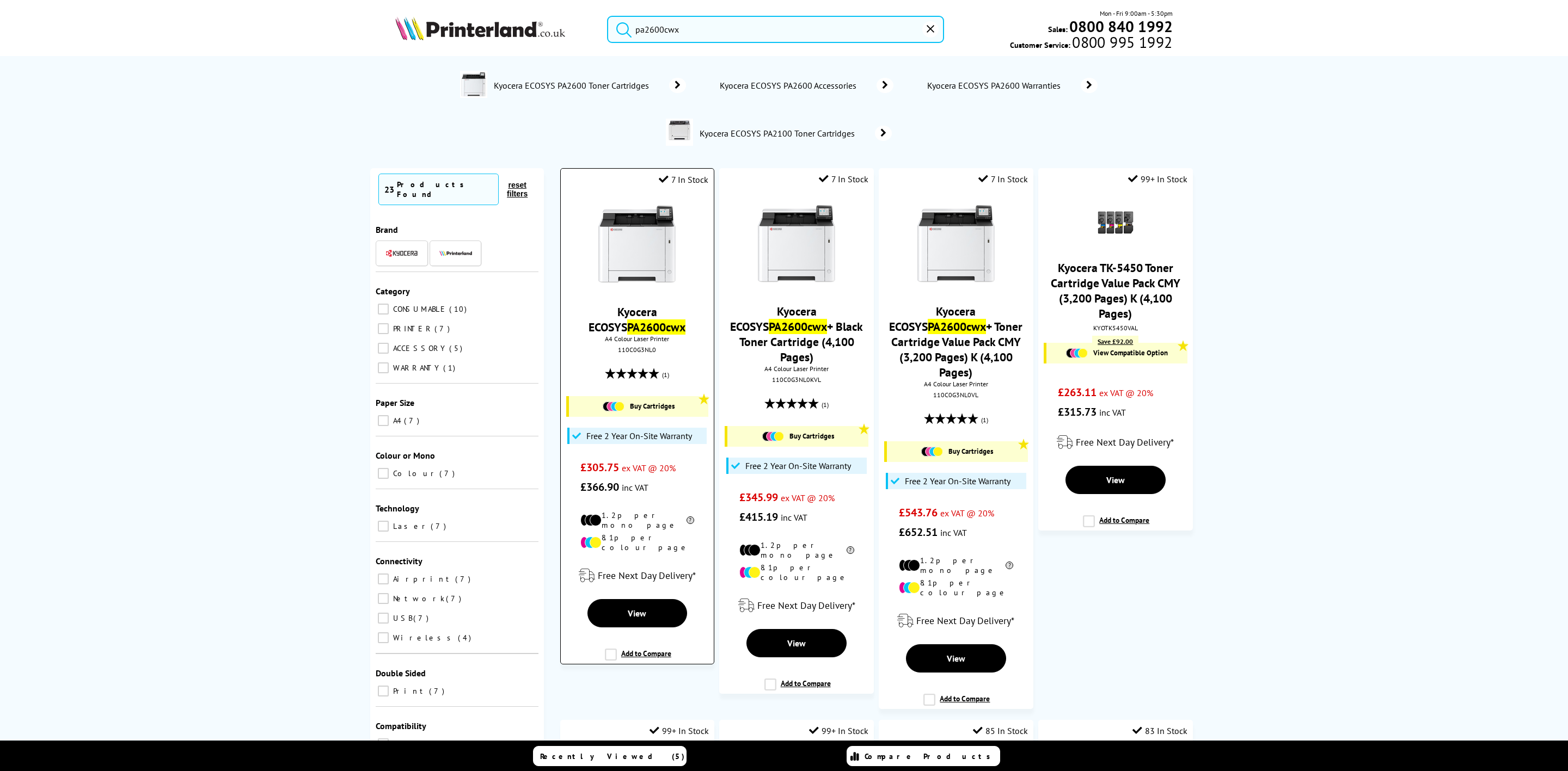
type input "pa2600cwx"
click at [614, 235] on img at bounding box center [637, 245] width 82 height 82
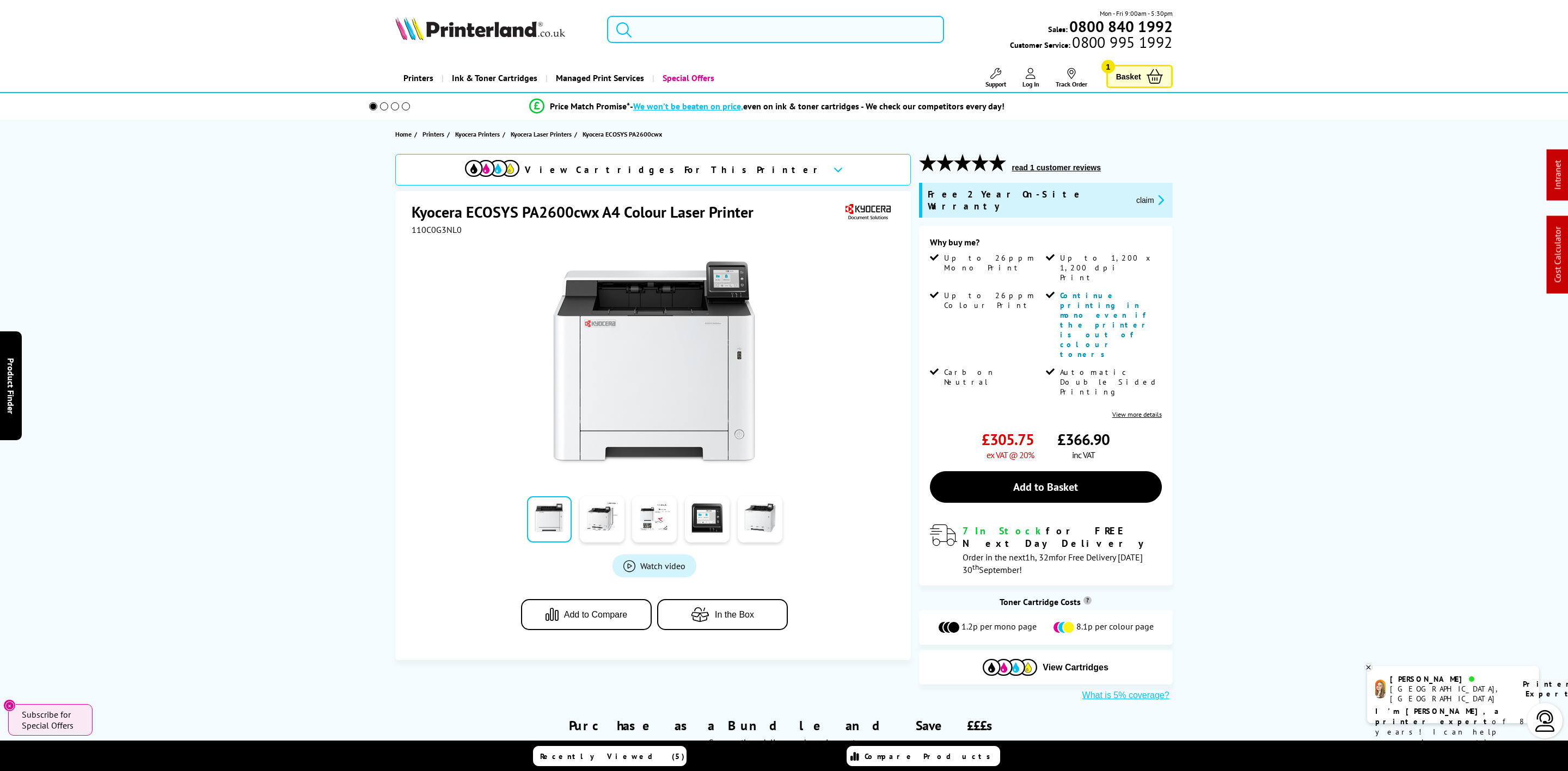
click at [729, 36] on input "search" at bounding box center [775, 29] width 337 height 27
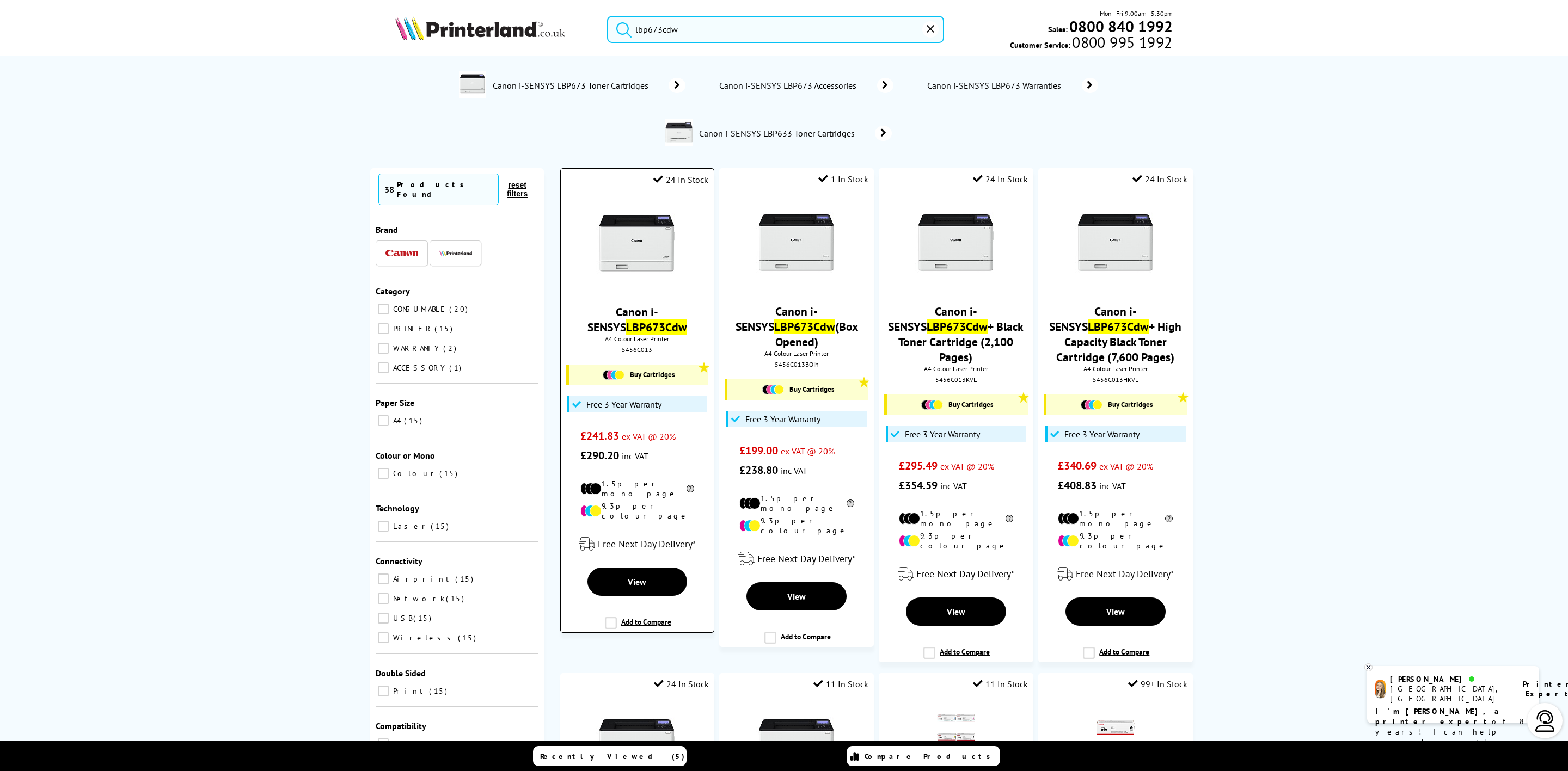
type input "lbp673cdw"
click at [632, 265] on img at bounding box center [637, 245] width 82 height 82
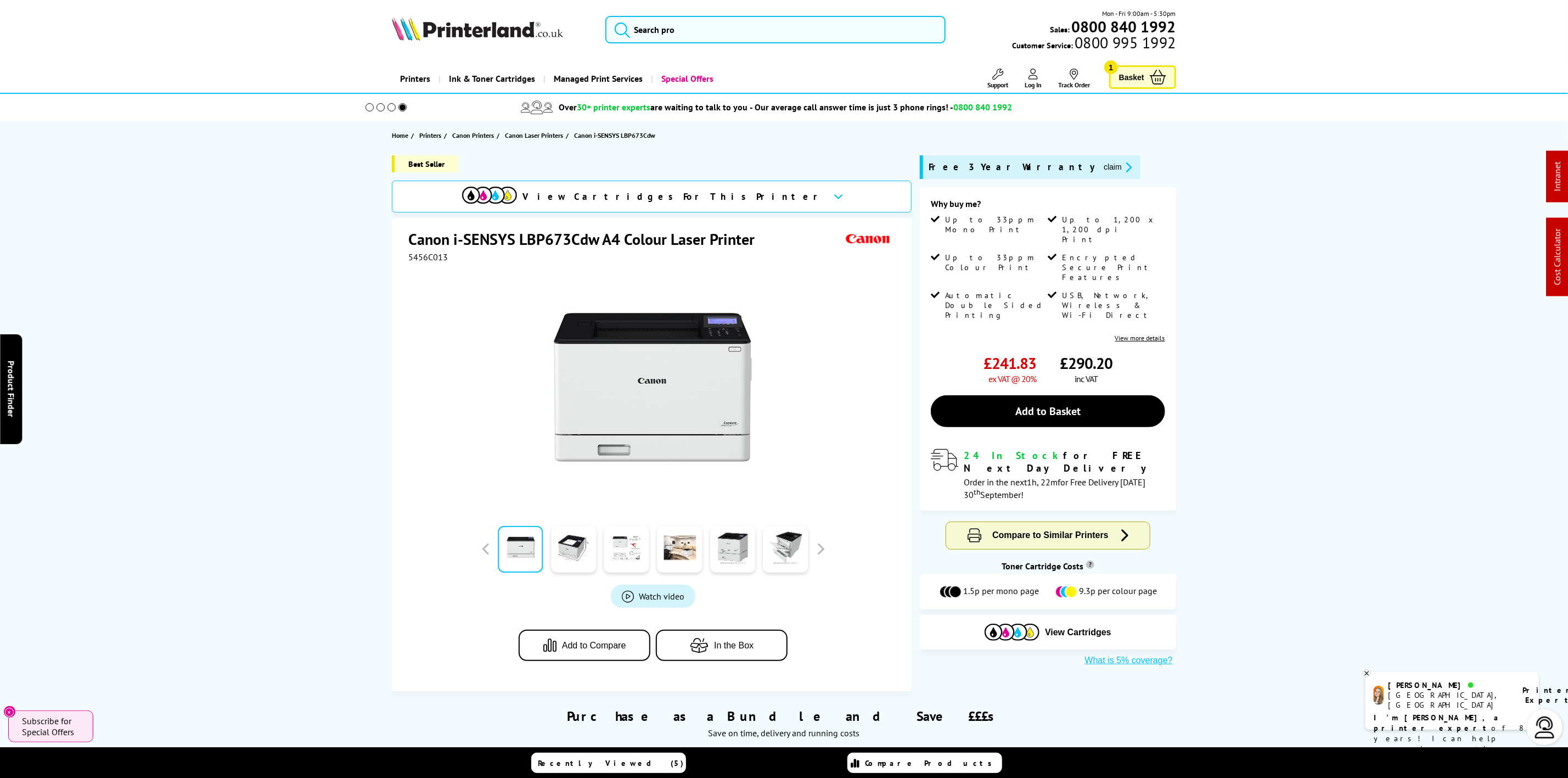
click at [448, 34] on img at bounding box center [477, 28] width 171 height 24
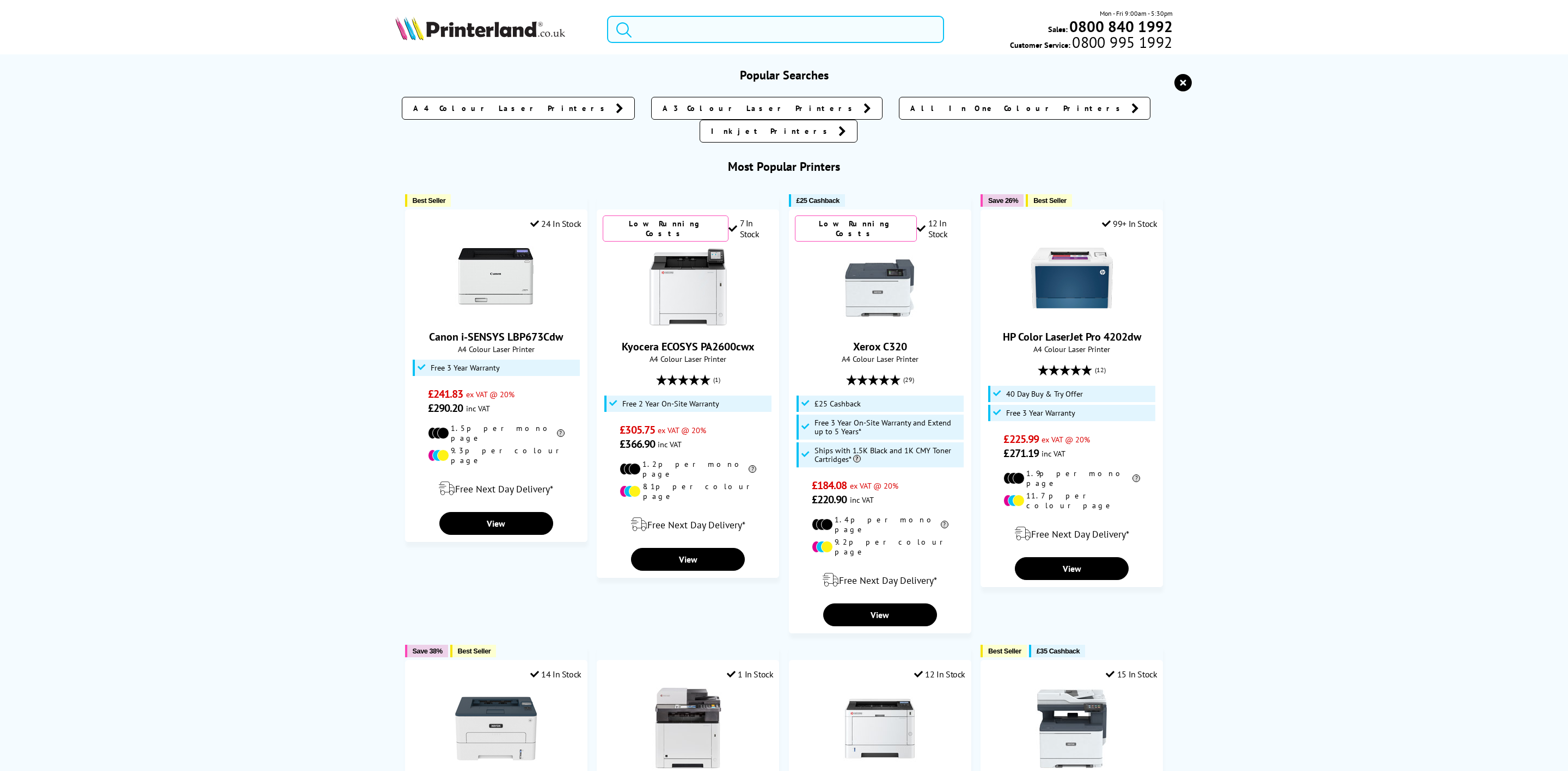
click at [710, 24] on input "search" at bounding box center [775, 29] width 337 height 27
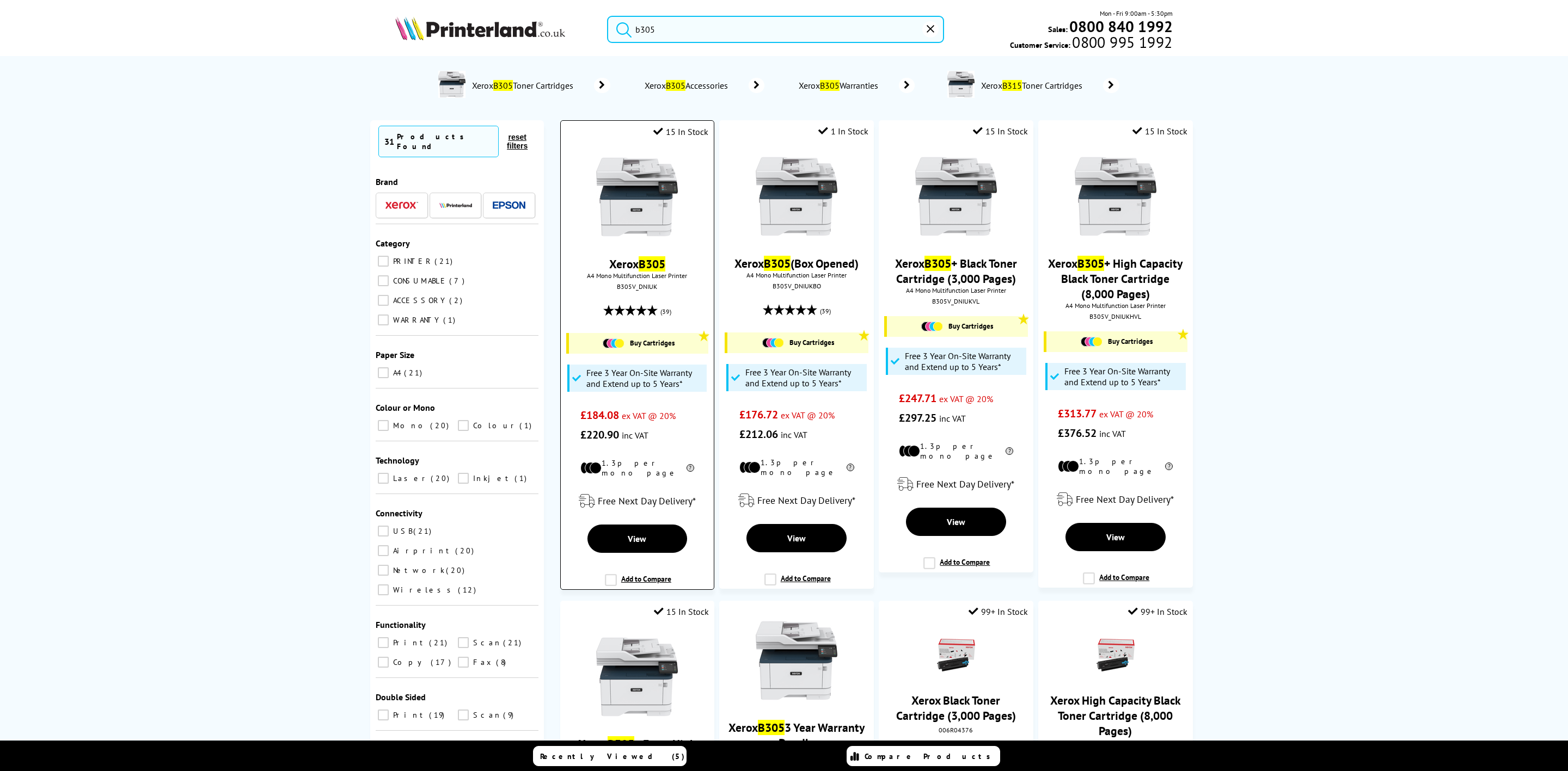
type input "b305"
click at [648, 191] on img at bounding box center [637, 197] width 82 height 82
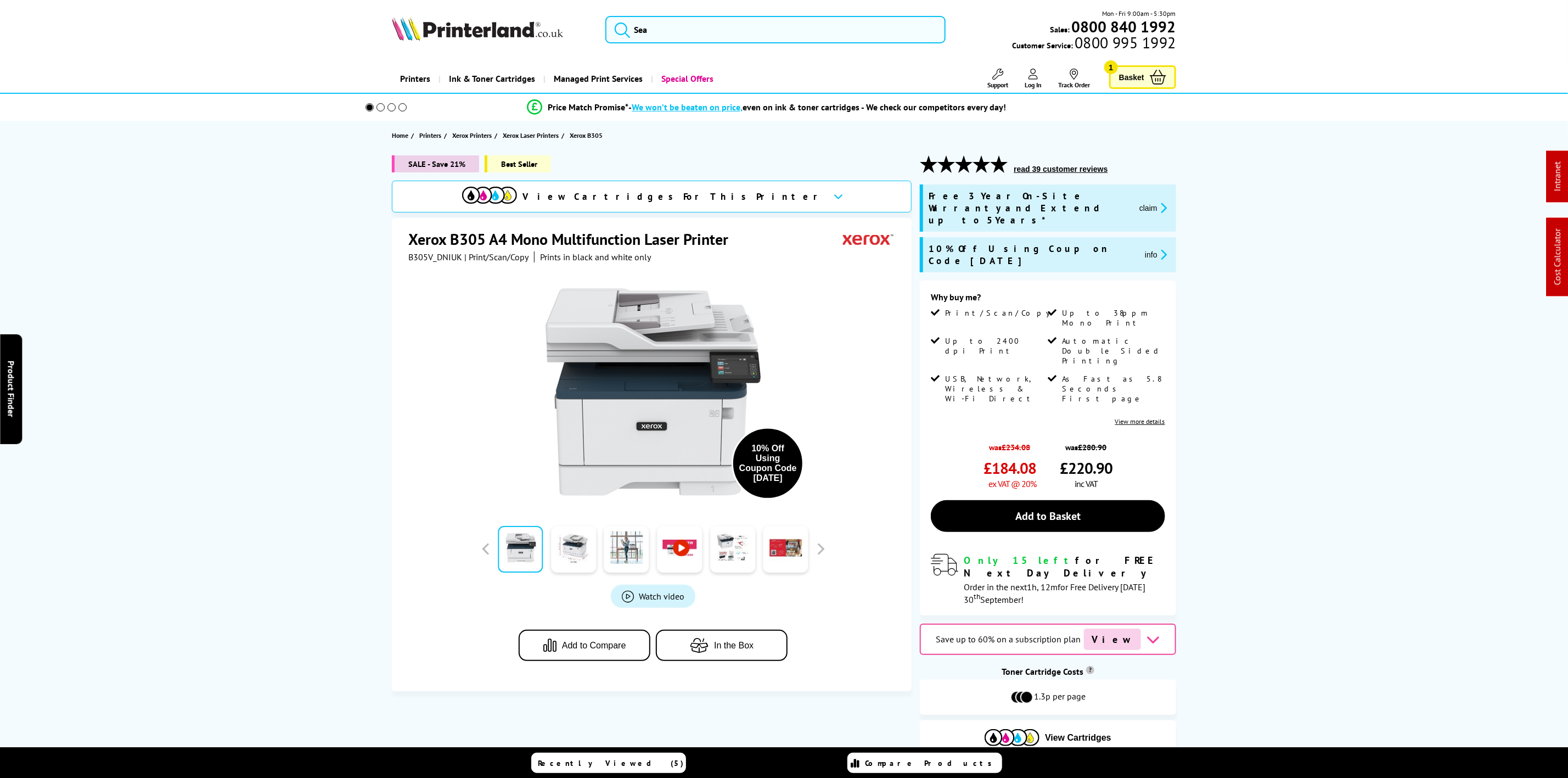
click at [670, 13] on div "Mon - Fri 9:00am - 5:30pm Sales: 0800 840 1992 Customer Service: 0800 995 1992" at bounding box center [784, 32] width 878 height 49
click at [670, 18] on input "search" at bounding box center [776, 29] width 340 height 28
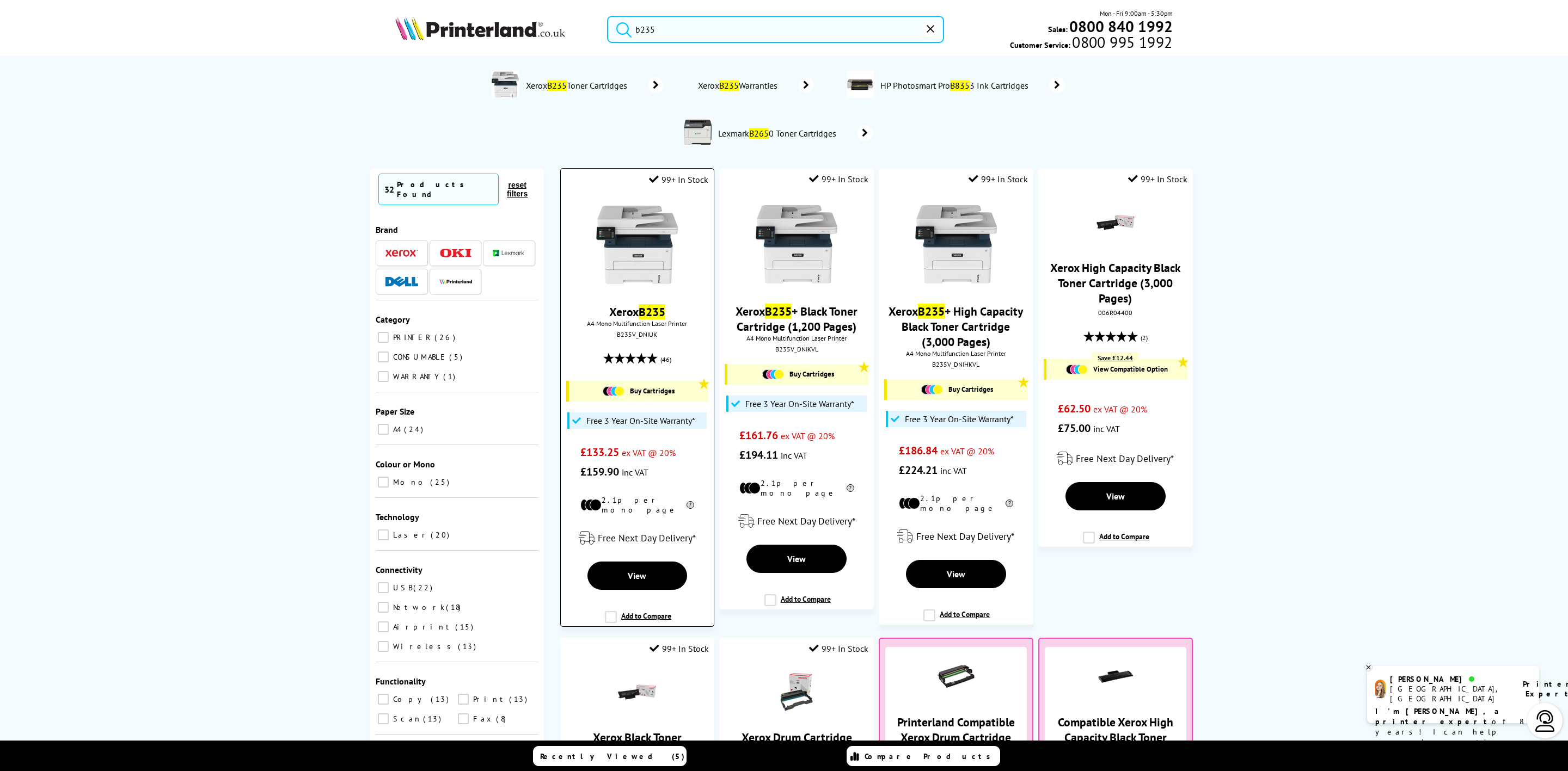
type input "b235"
click at [629, 256] on img at bounding box center [637, 245] width 82 height 82
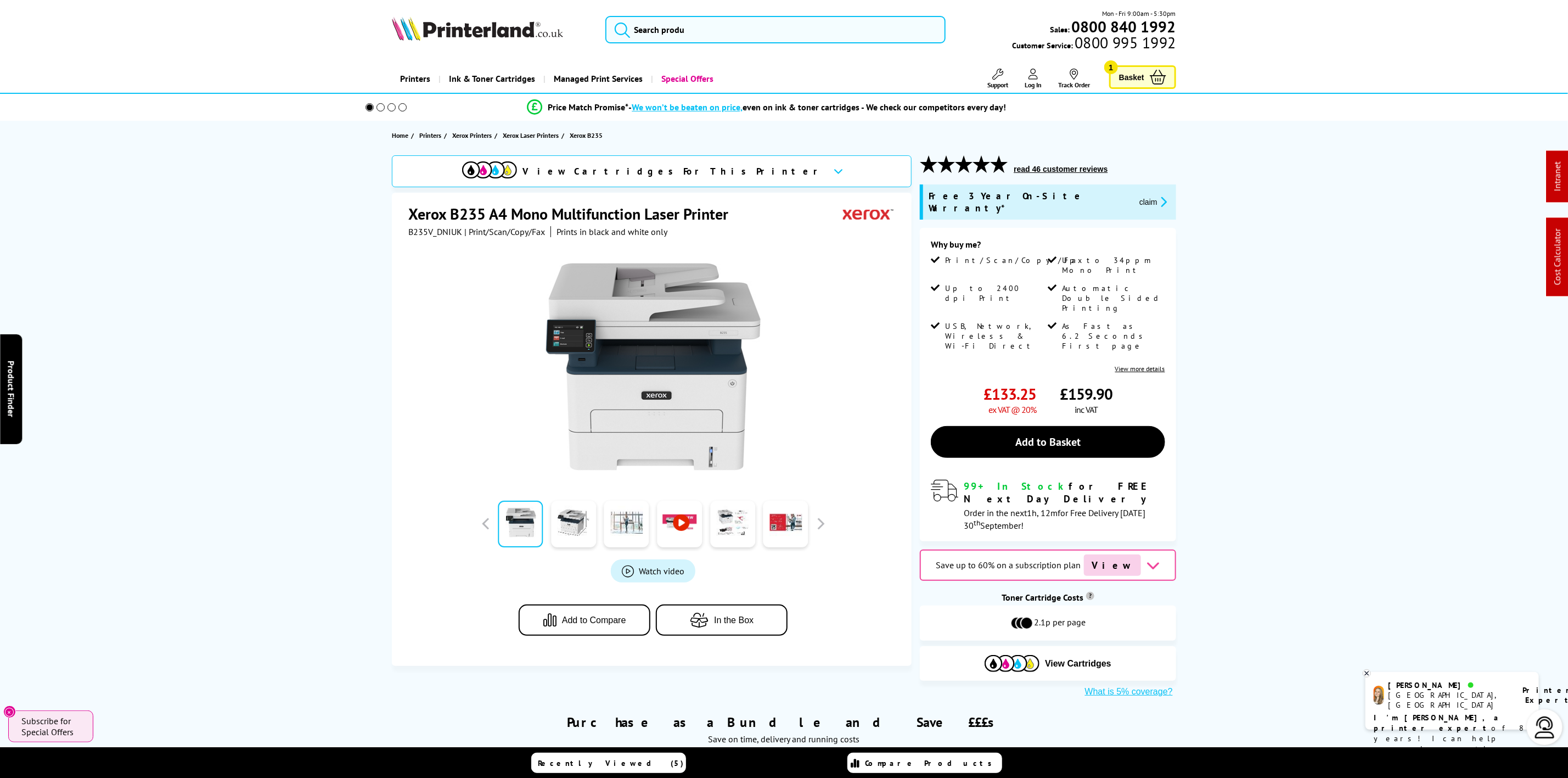
click at [503, 27] on img at bounding box center [477, 28] width 171 height 24
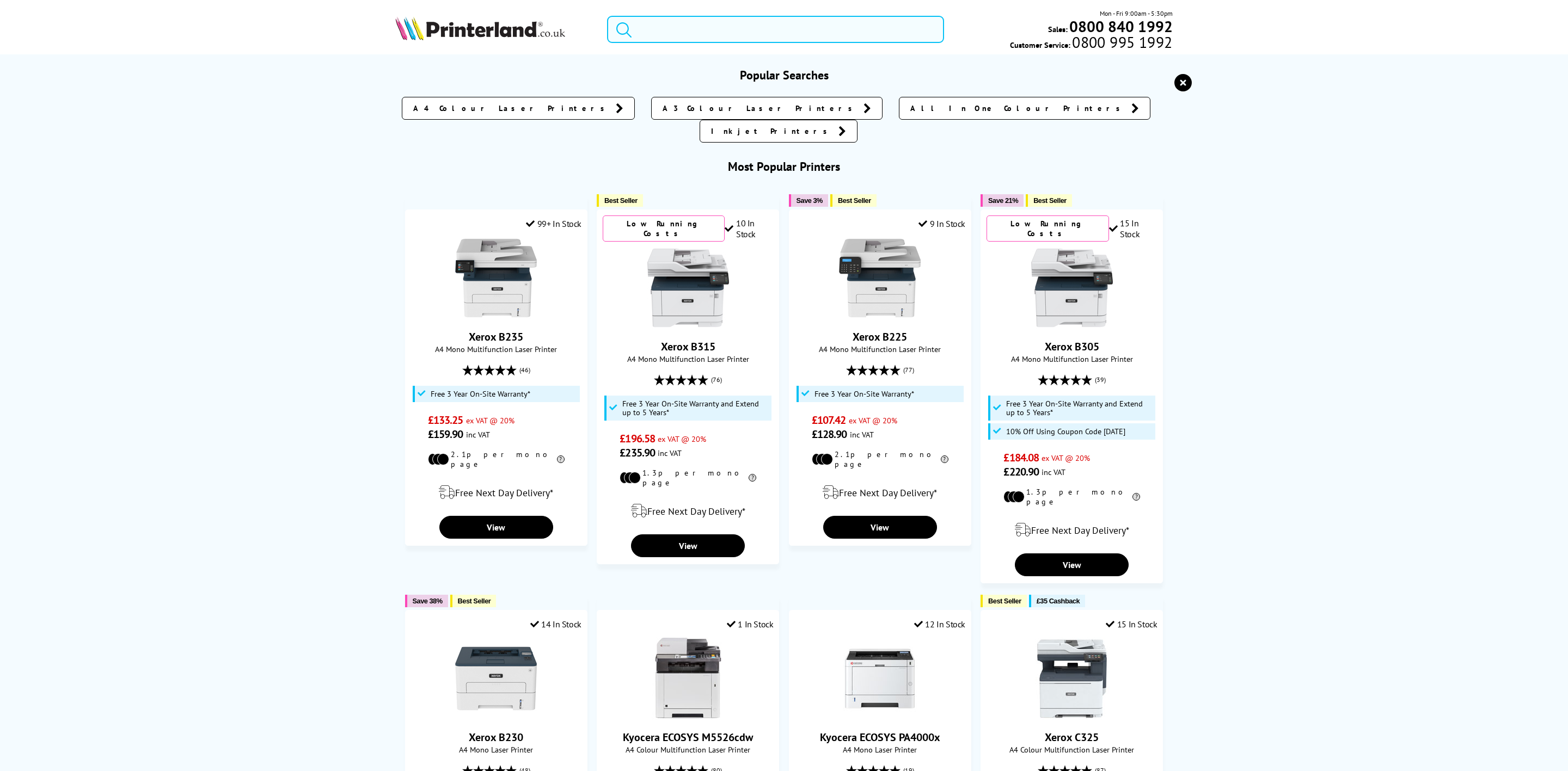
click at [722, 26] on input "search" at bounding box center [775, 29] width 337 height 27
click at [746, 34] on input "search" at bounding box center [775, 29] width 337 height 27
type input "o"
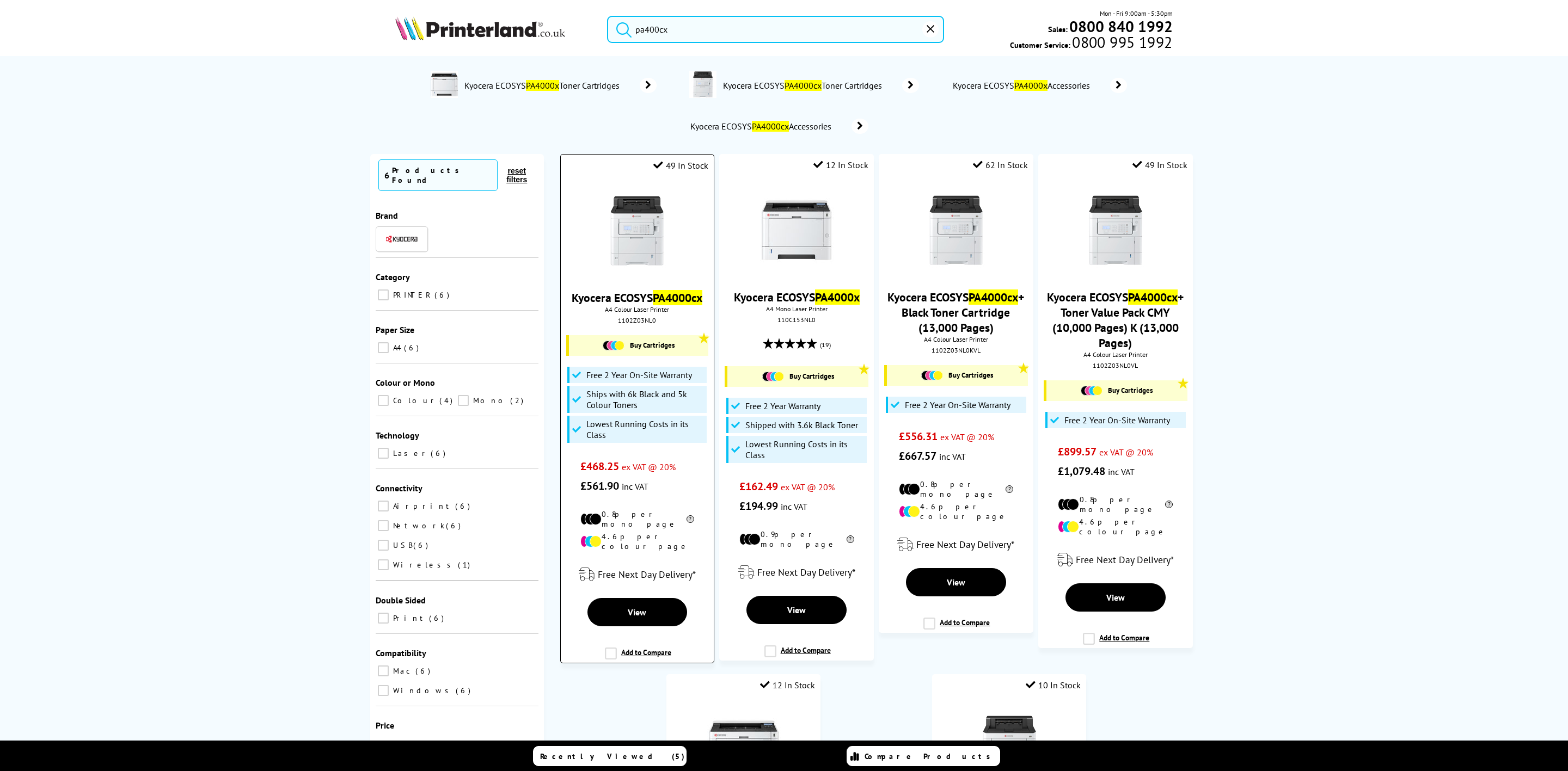
type input "pa400cx"
click at [606, 209] on img at bounding box center [637, 231] width 82 height 82
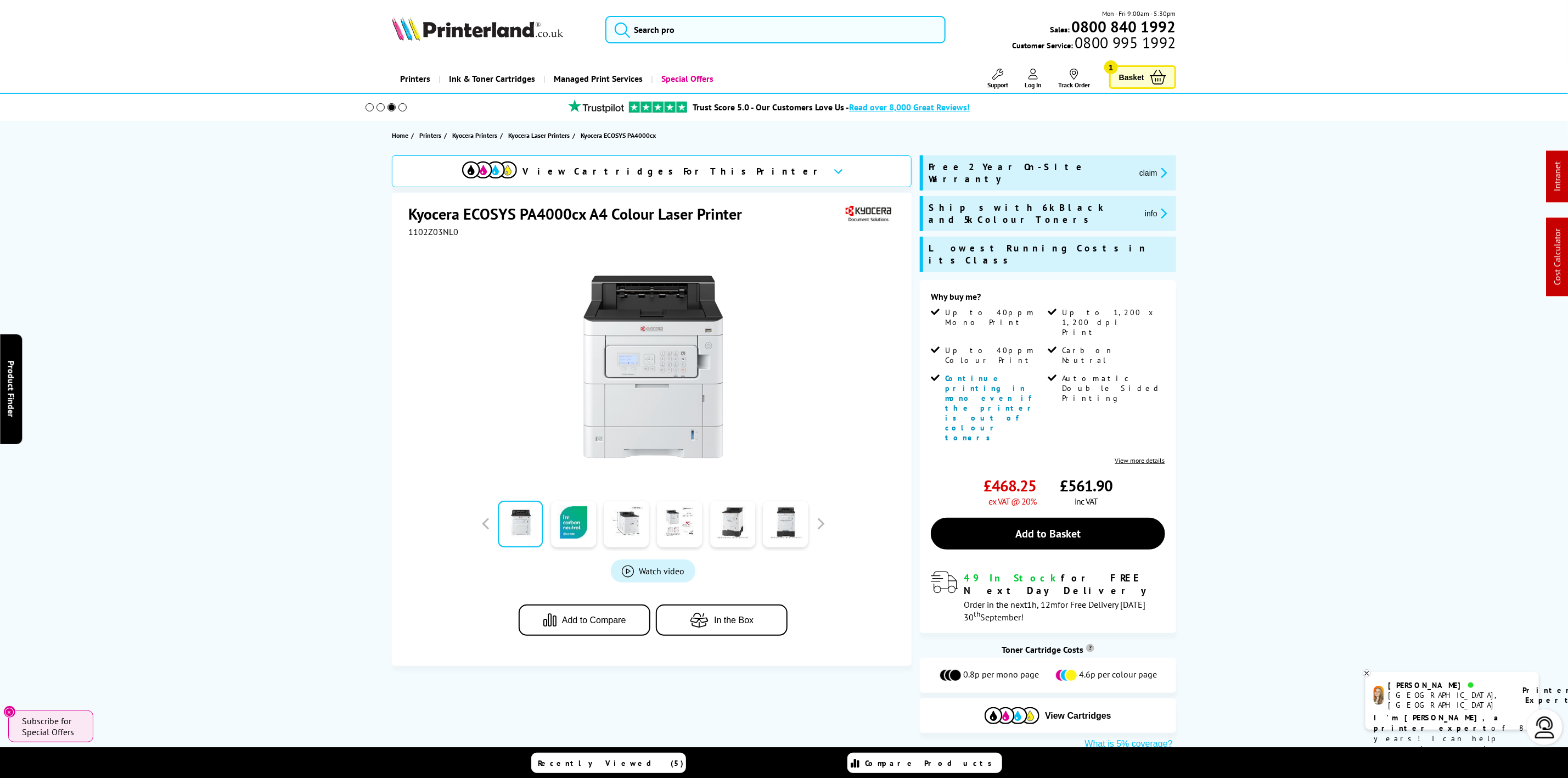
click at [489, 34] on img at bounding box center [477, 28] width 171 height 24
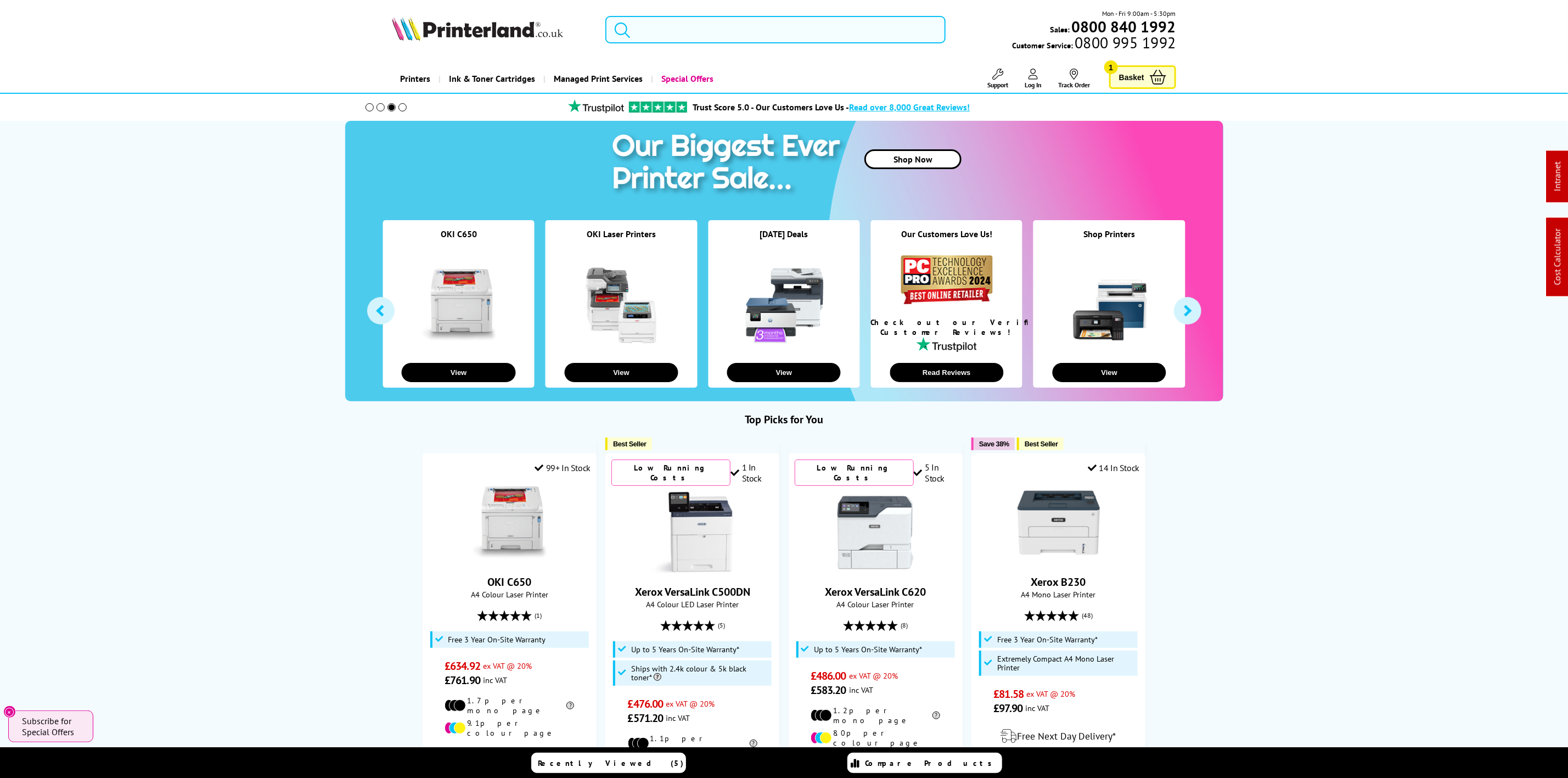
click at [677, 29] on input "search" at bounding box center [776, 29] width 340 height 28
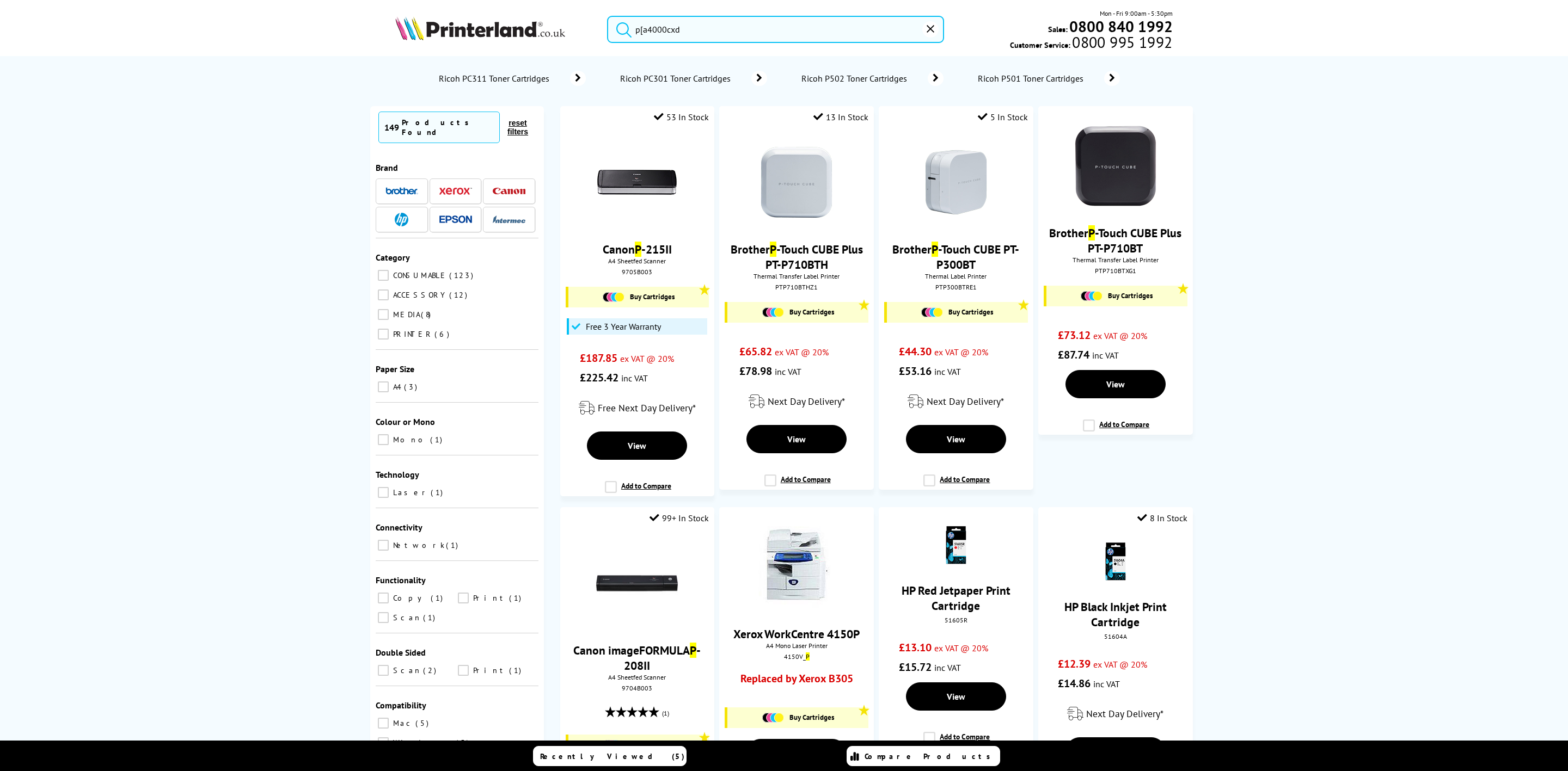
click at [639, 36] on input "p[a4000cxd" at bounding box center [775, 29] width 337 height 27
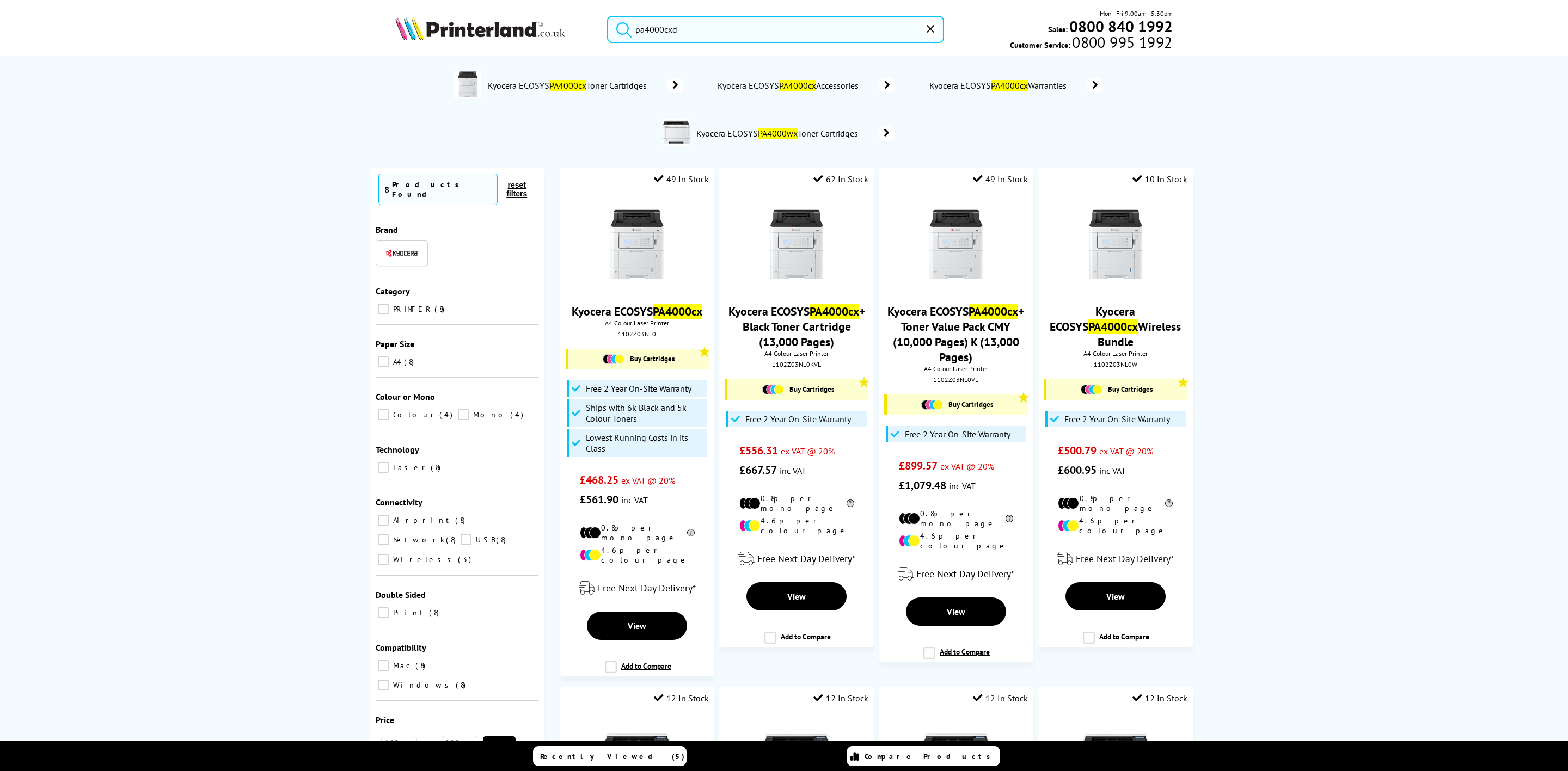
click at [712, 37] on input "pa4000cxd" at bounding box center [775, 29] width 337 height 27
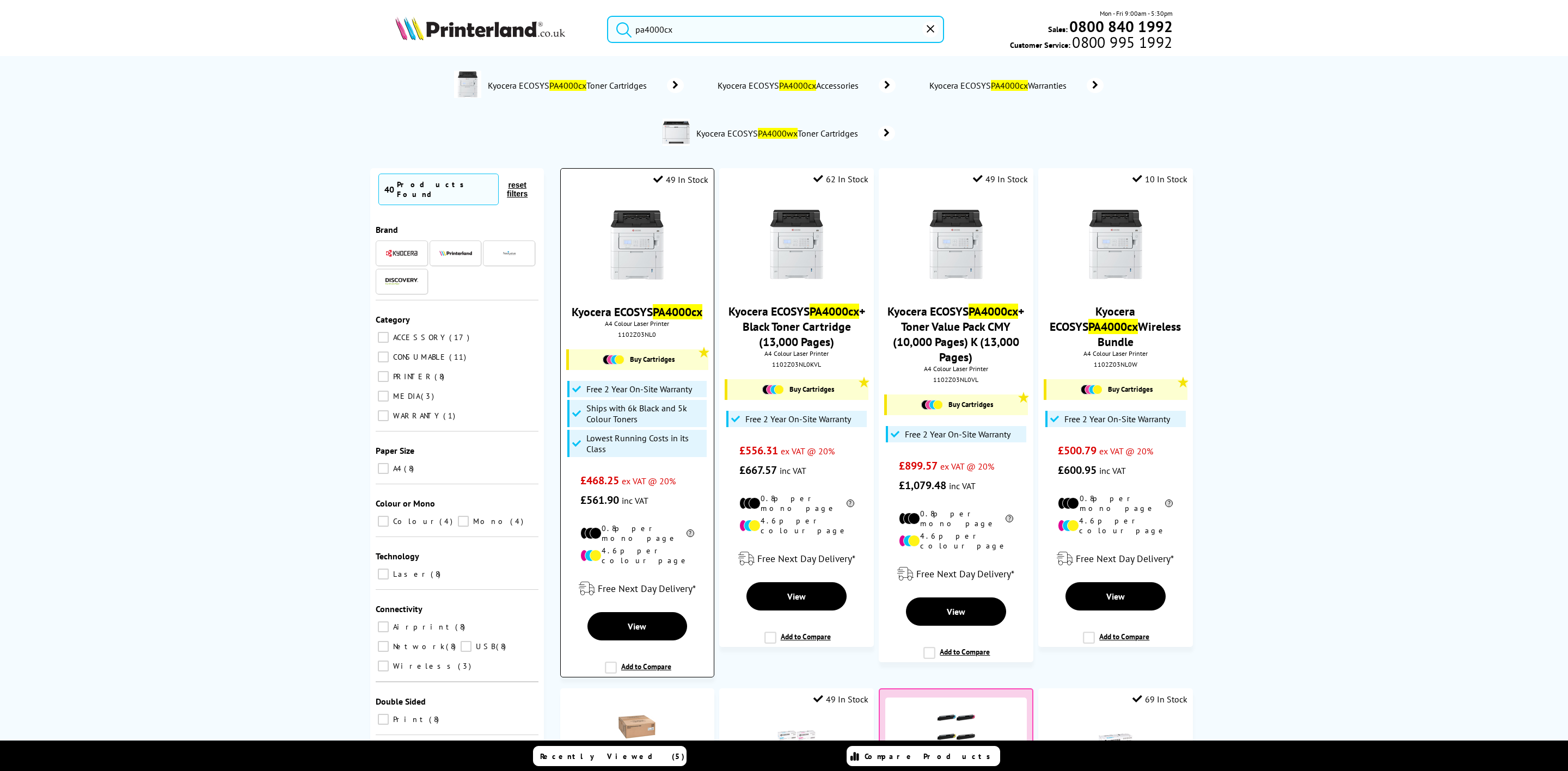
type input "pa4000cx"
click at [634, 230] on img at bounding box center [637, 245] width 82 height 82
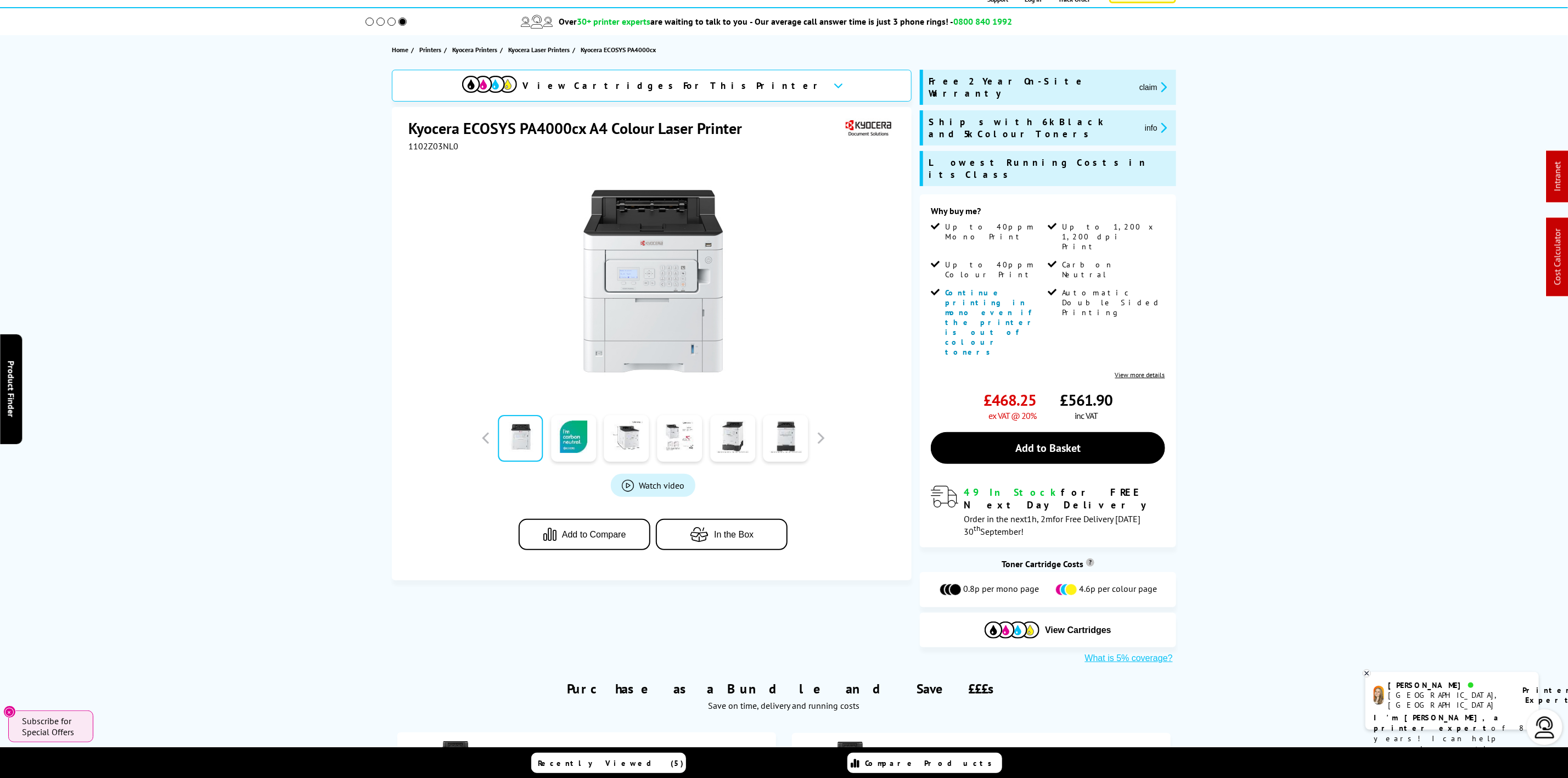
scroll to position [247, 0]
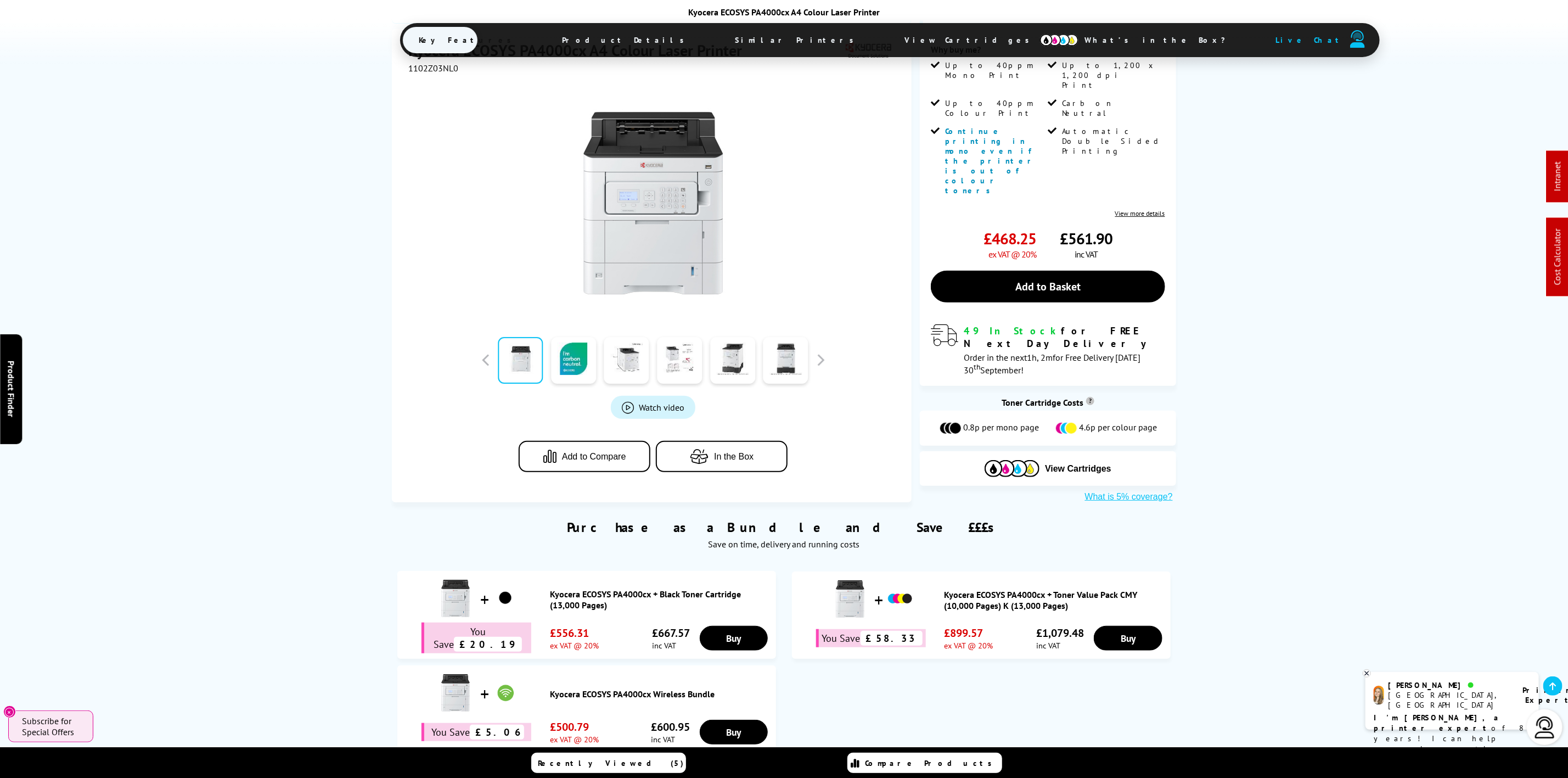
click at [889, 37] on span "View Cartridges" at bounding box center [973, 40] width 168 height 29
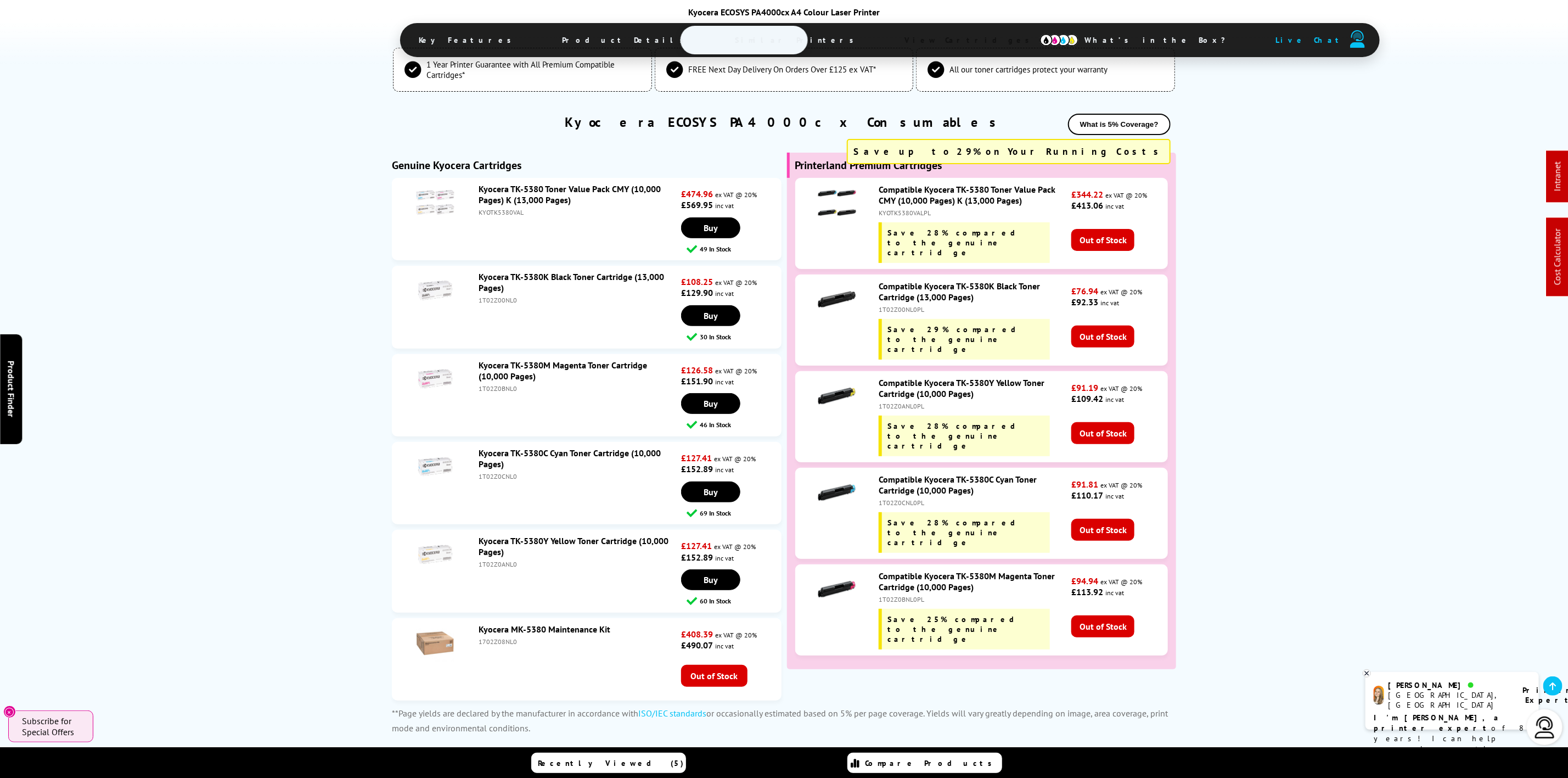
scroll to position [0, 0]
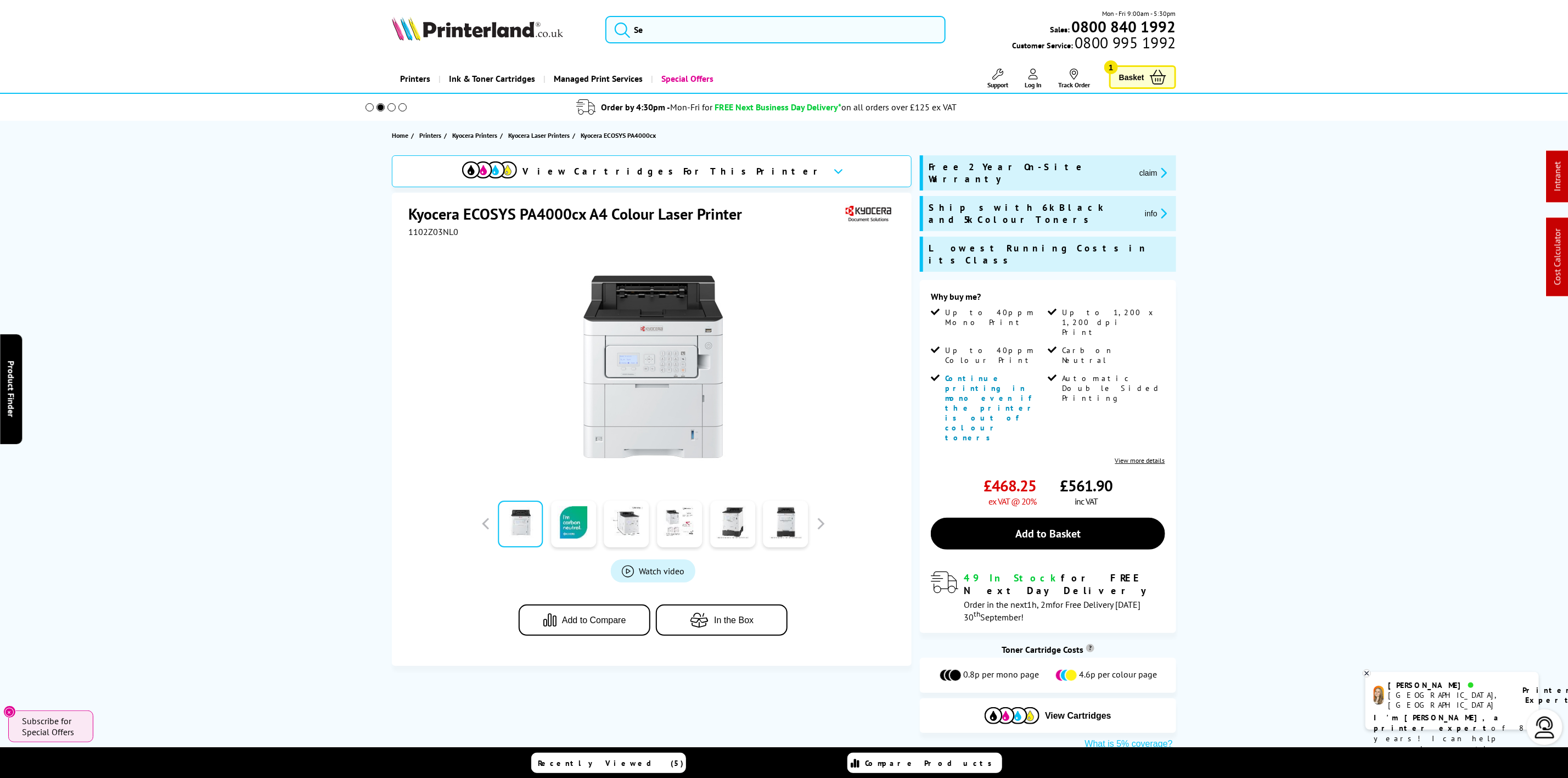
click at [448, 233] on span "1102Z03NL0" at bounding box center [433, 232] width 50 height 11
copy span "1102Z03NL0"
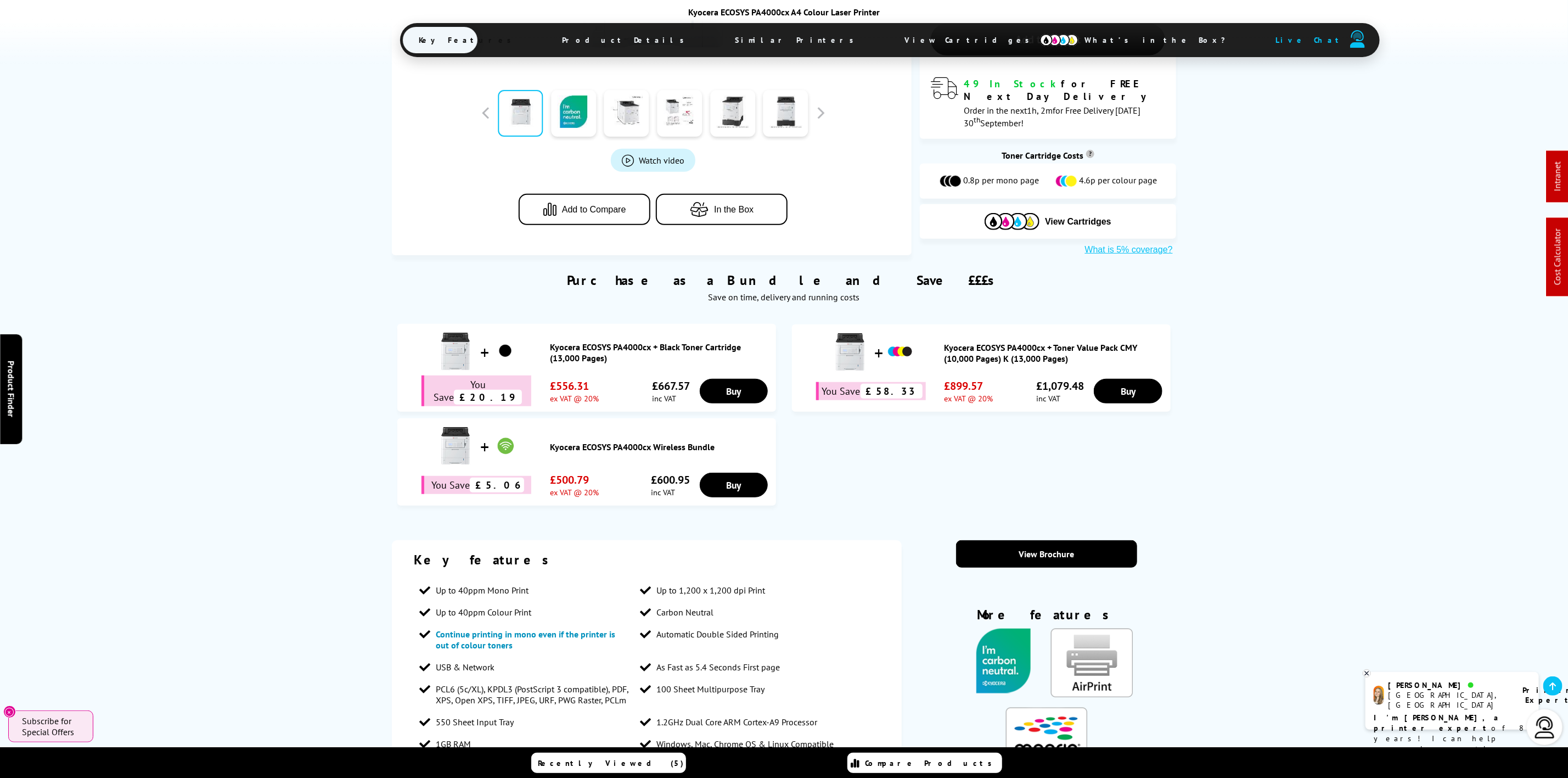
click at [889, 35] on span "View Cartridges" at bounding box center [973, 40] width 168 height 29
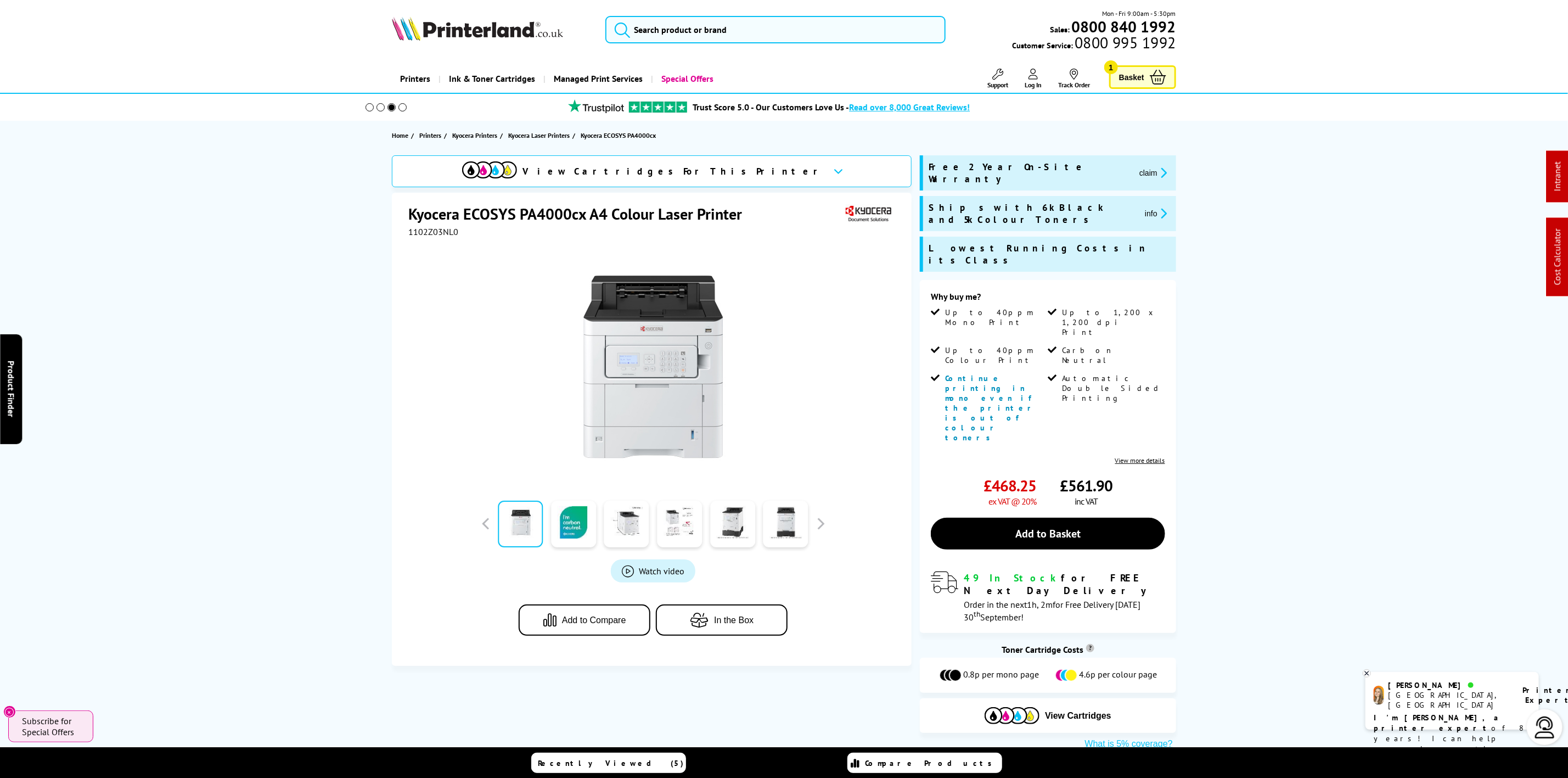
click at [517, 18] on img at bounding box center [477, 28] width 171 height 24
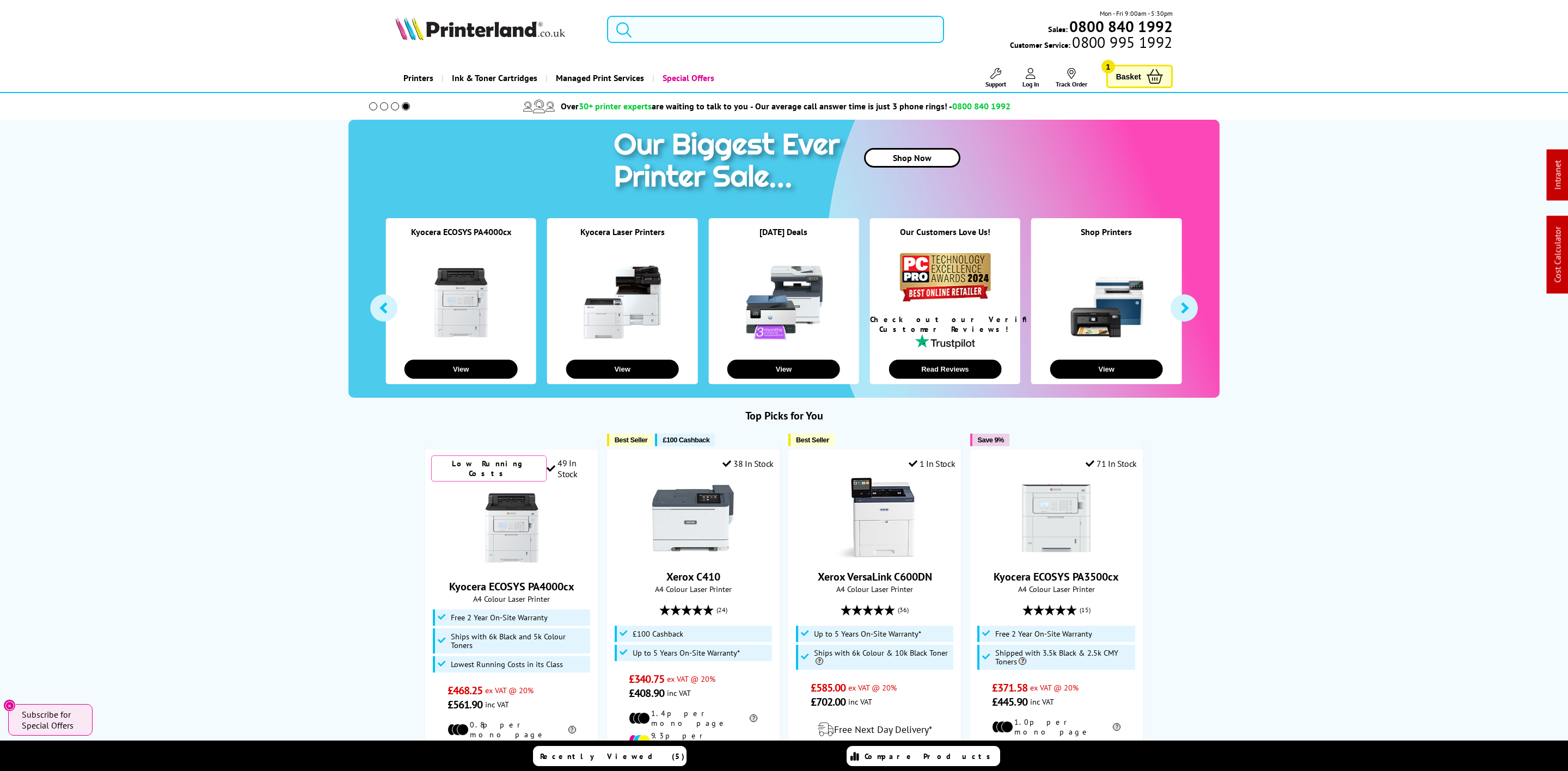
click at [740, 32] on input "search" at bounding box center [775, 29] width 337 height 27
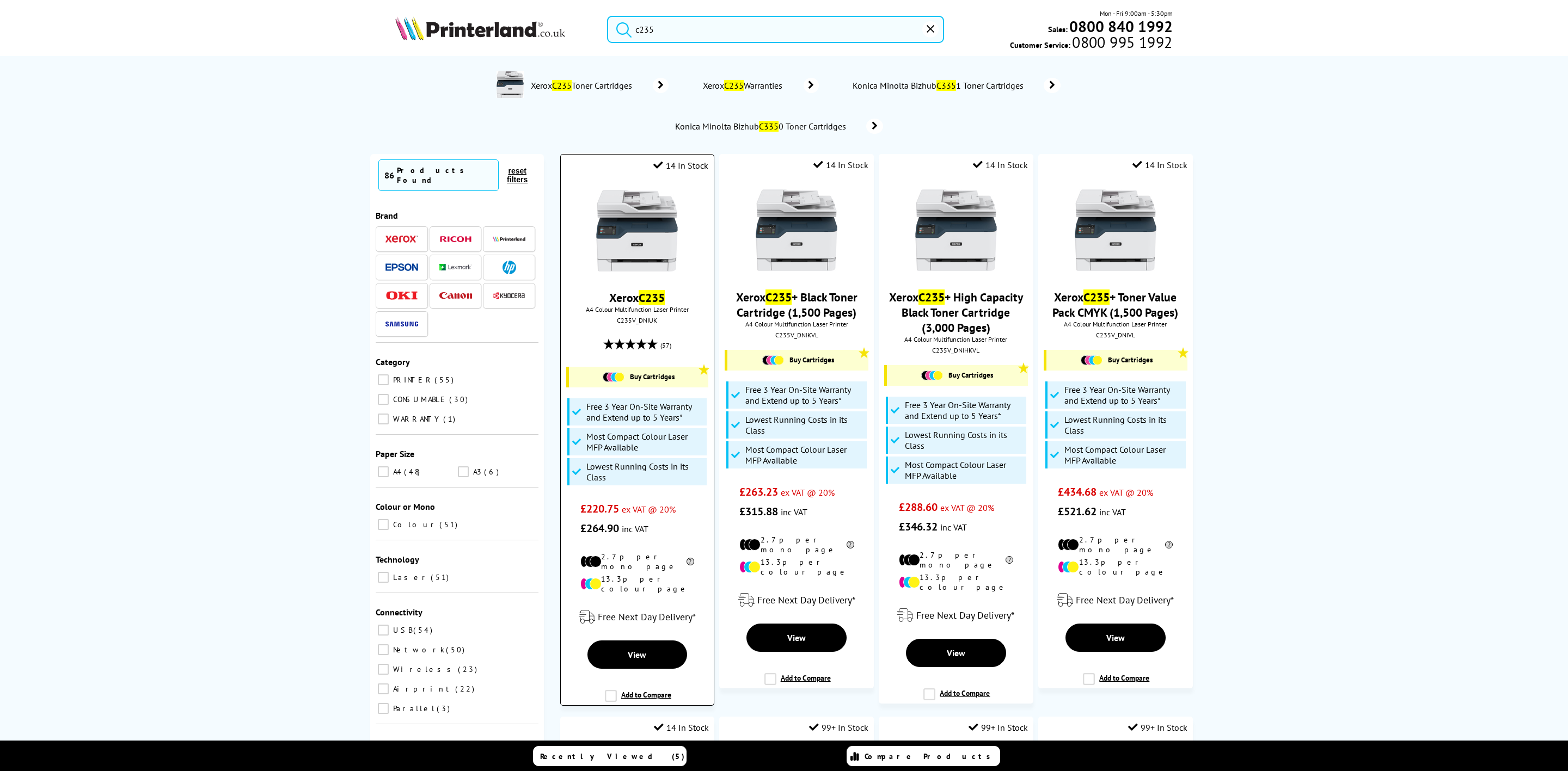
type input "c235"
click at [616, 225] on img at bounding box center [637, 231] width 82 height 82
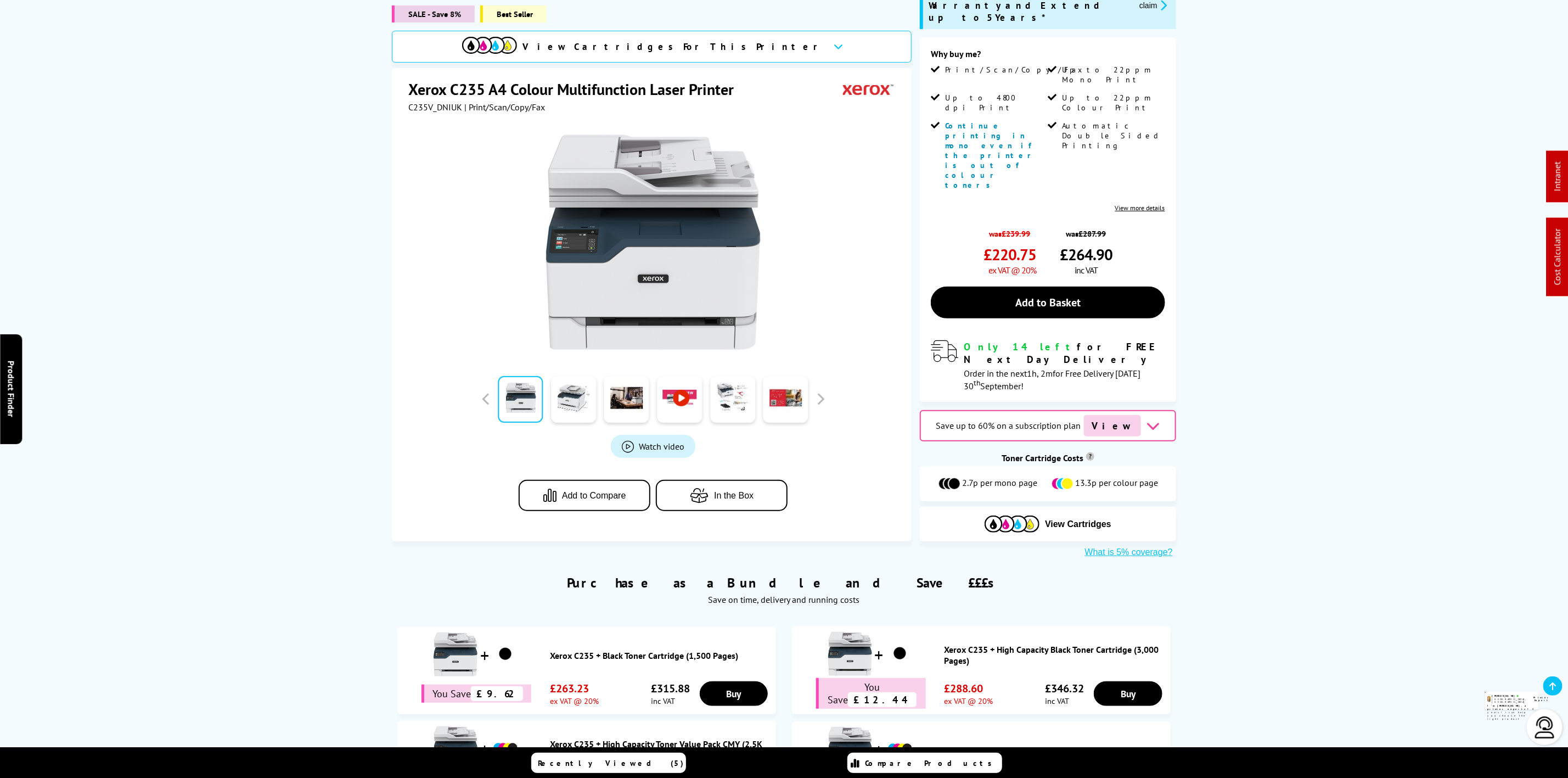
scroll to position [330, 0]
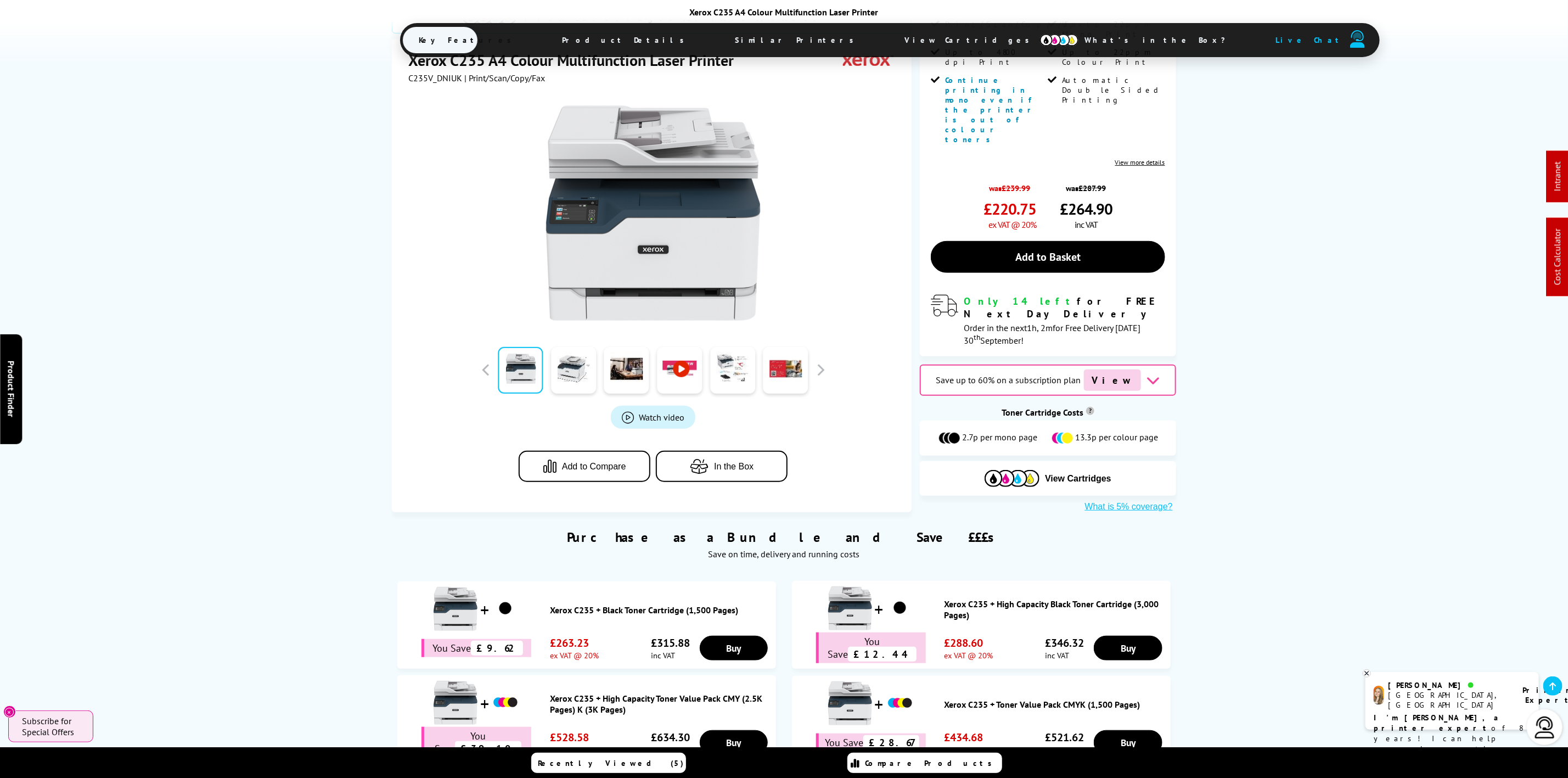
click at [726, 49] on span "Similar Printers" at bounding box center [798, 40] width 158 height 26
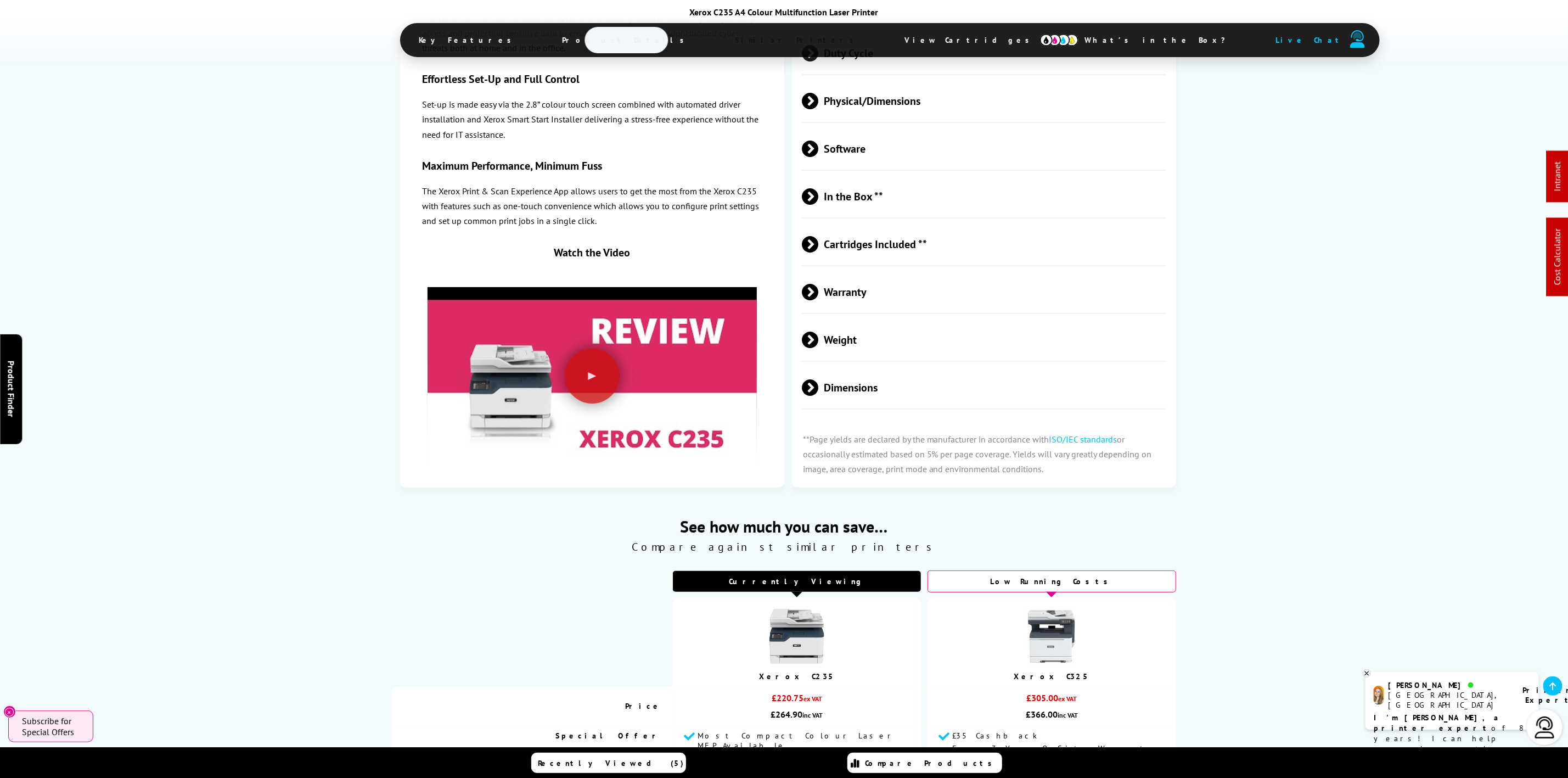
scroll to position [2974, 0]
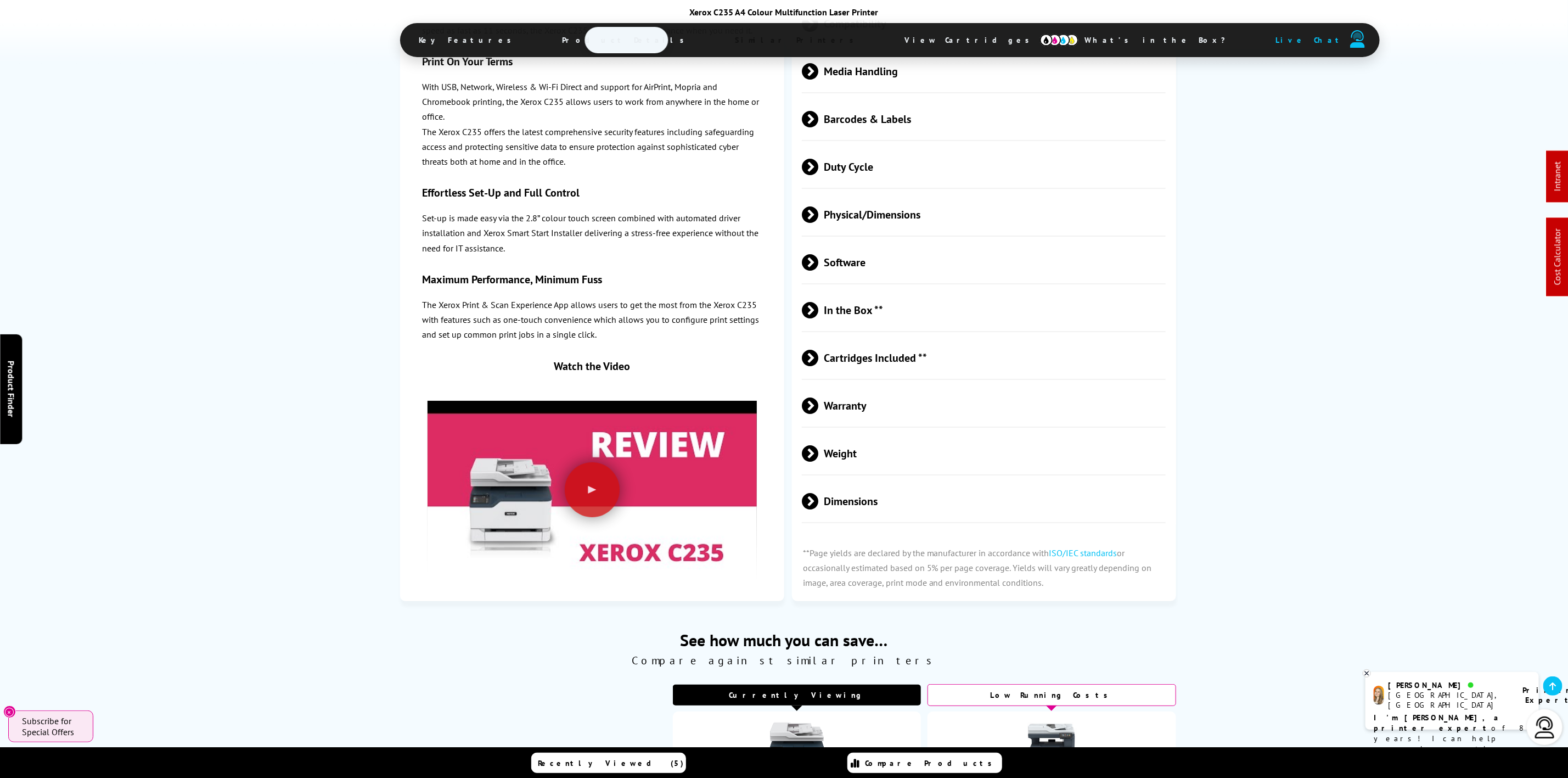
click at [897, 195] on span "Physical/Dimensions" at bounding box center [984, 215] width 364 height 41
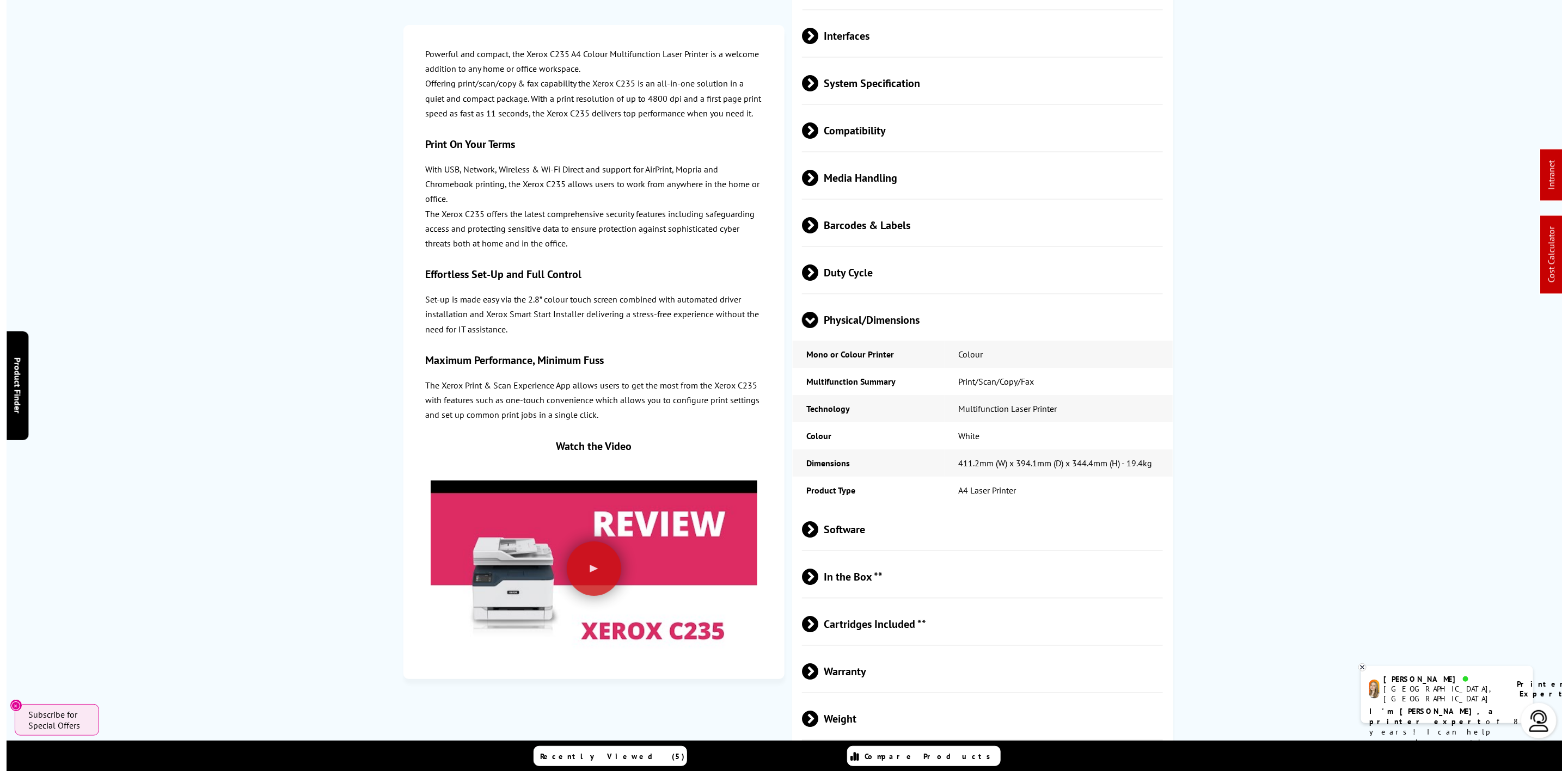
scroll to position [0, 0]
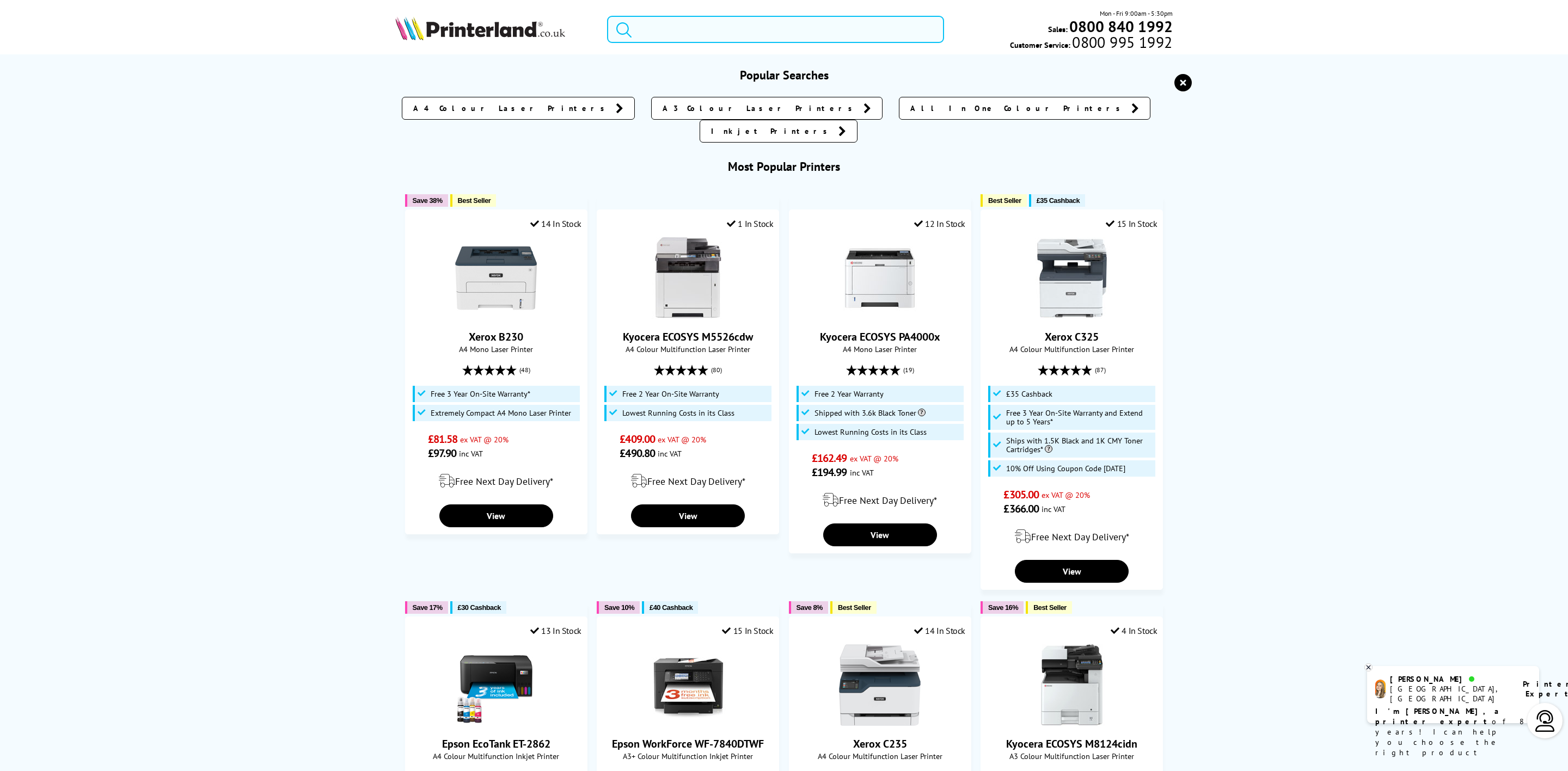
click at [763, 36] on input "search" at bounding box center [775, 29] width 337 height 27
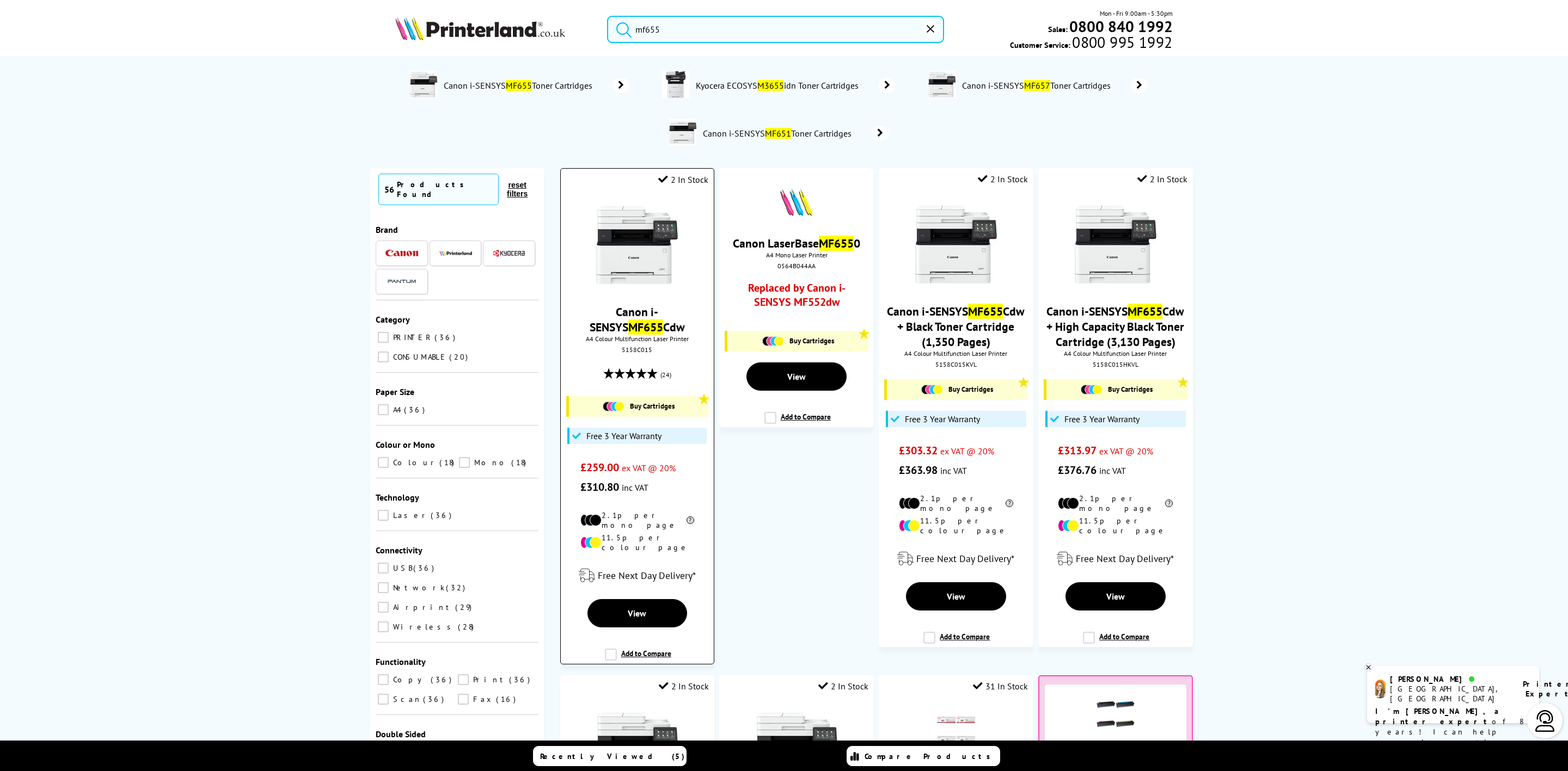
type input "mf655"
click at [635, 239] on img at bounding box center [637, 245] width 82 height 82
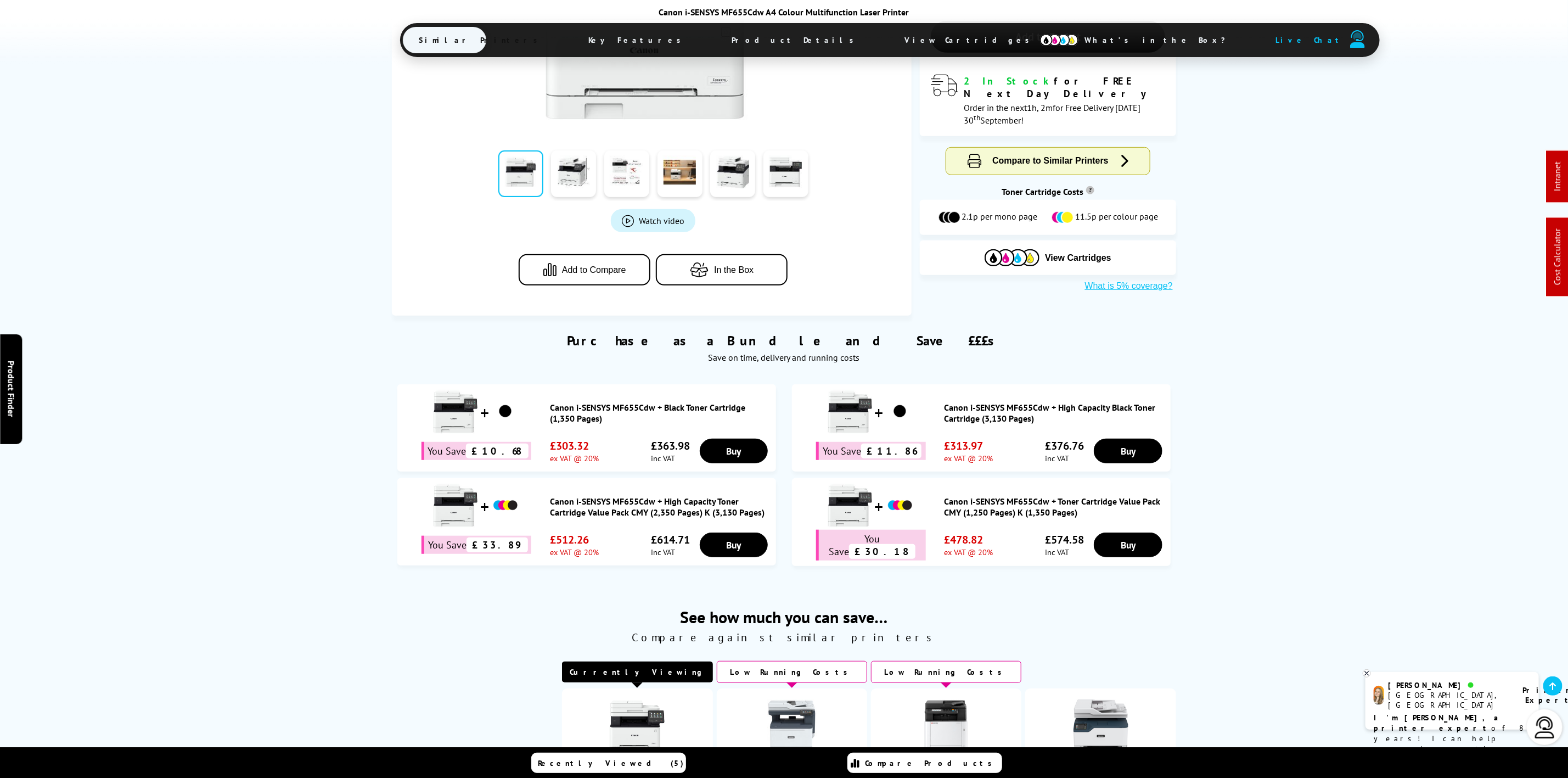
scroll to position [412, 0]
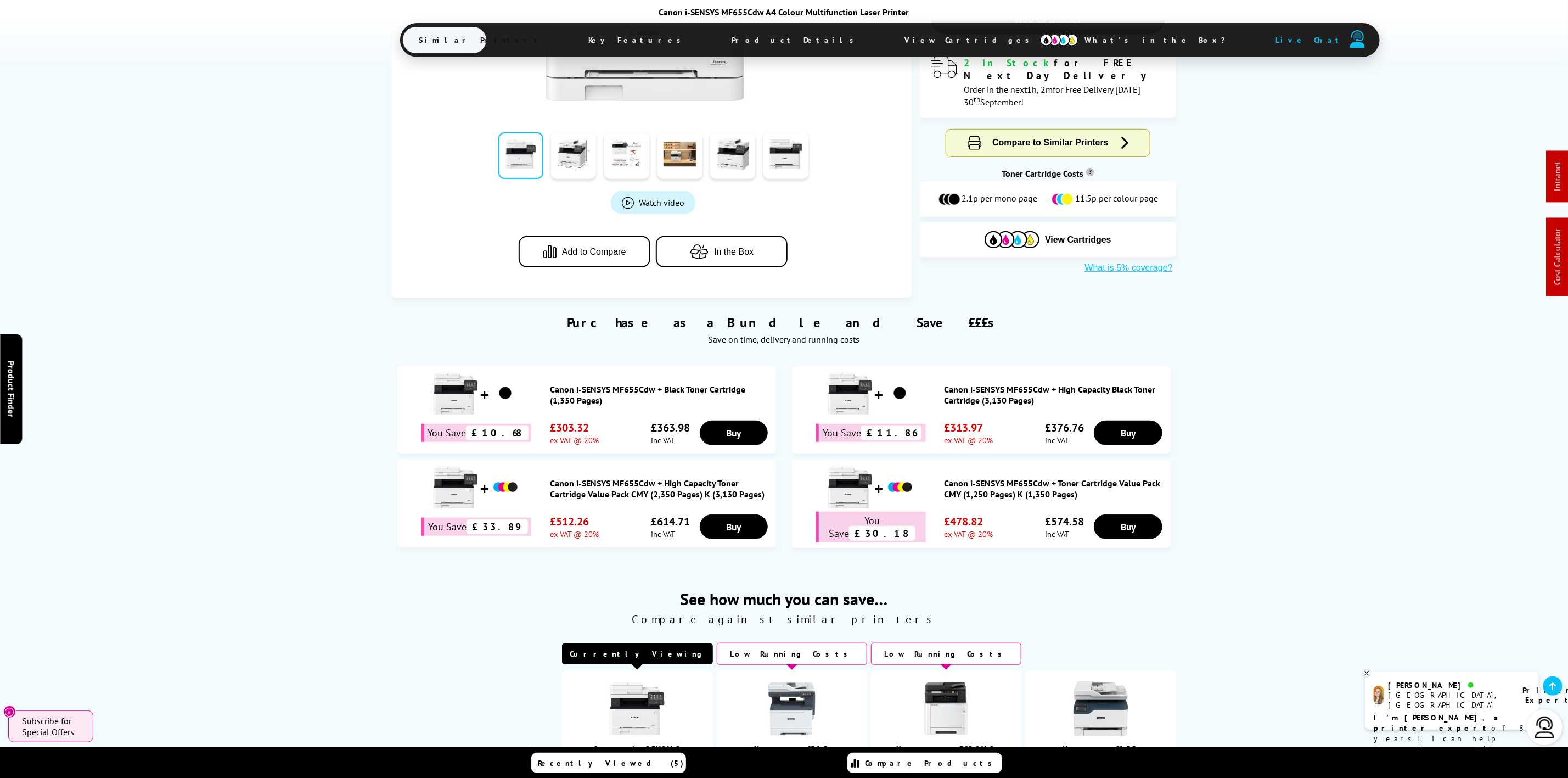
click at [720, 53] on span "Product Details" at bounding box center [796, 40] width 161 height 26
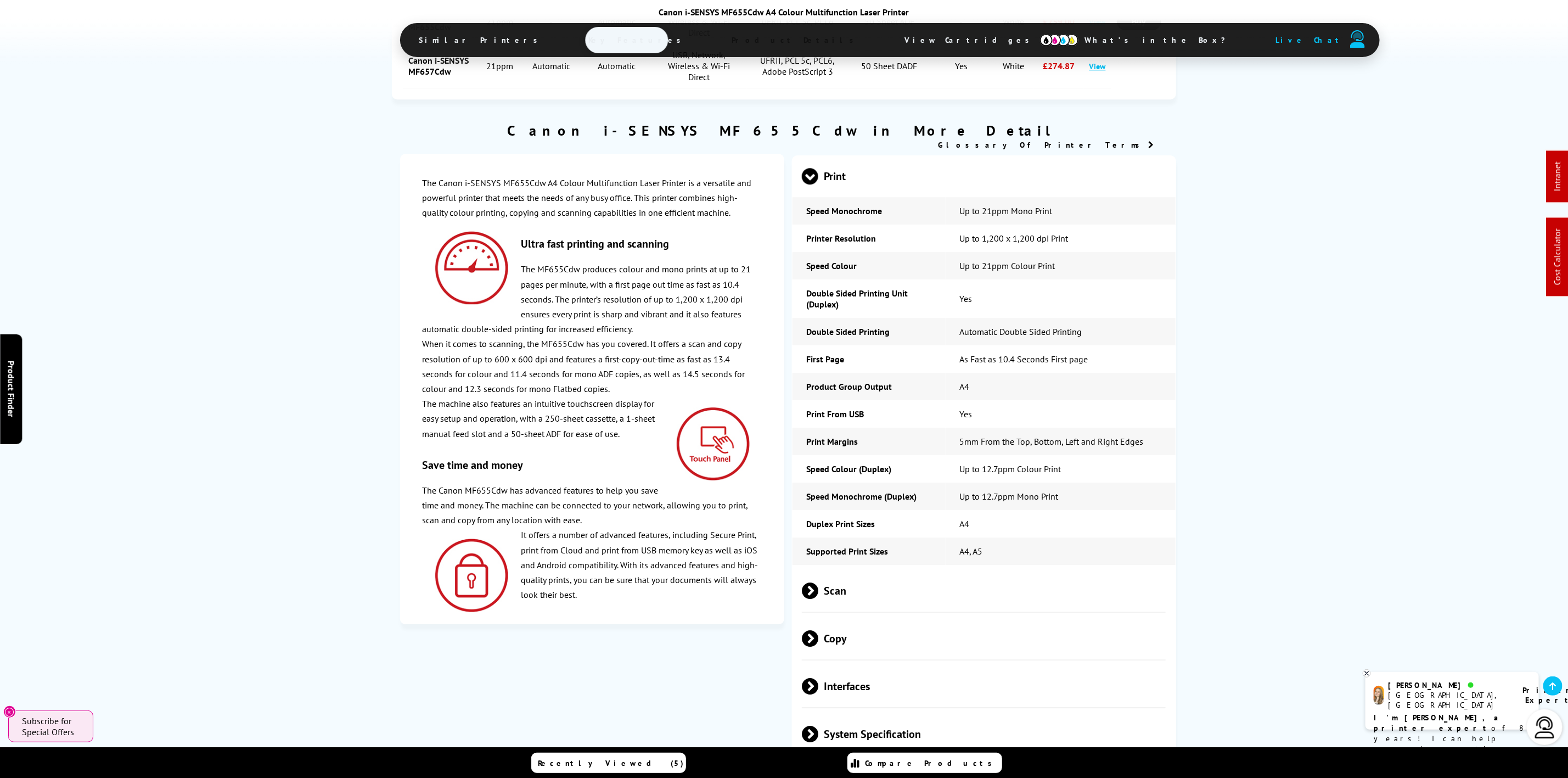
scroll to position [2523, 0]
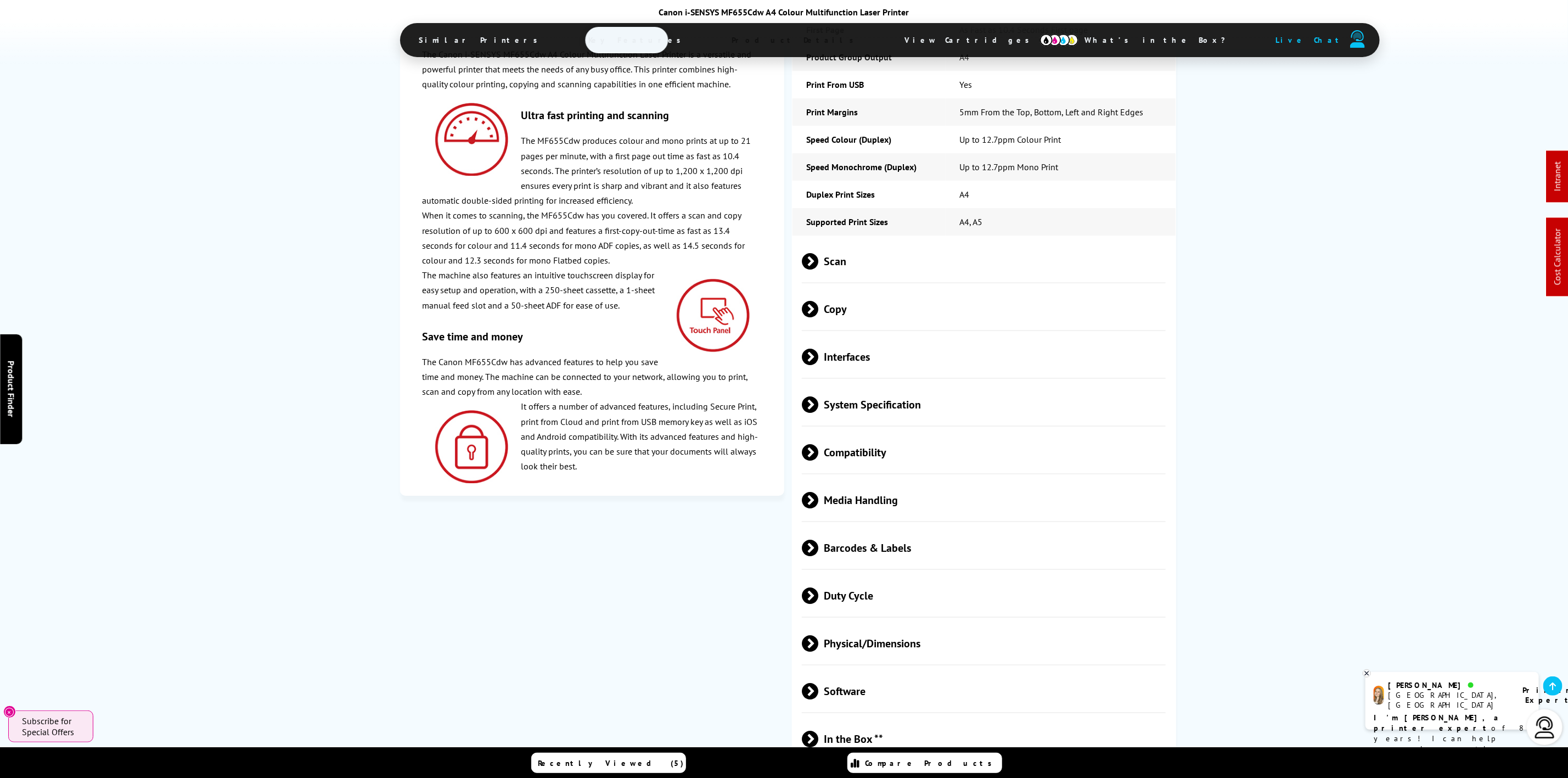
click at [918, 623] on span "Physical/Dimensions" at bounding box center [984, 644] width 364 height 41
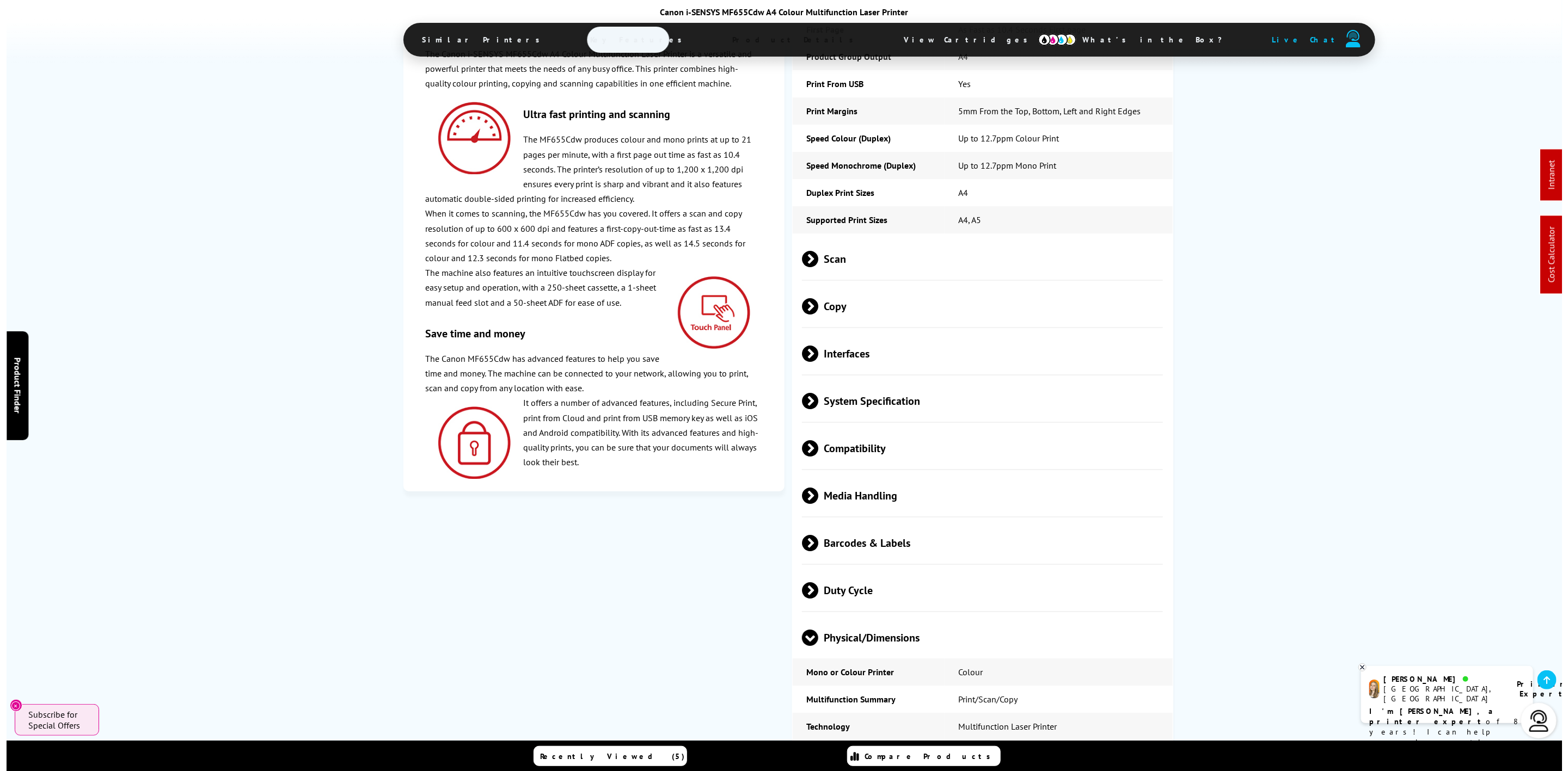
scroll to position [0, 0]
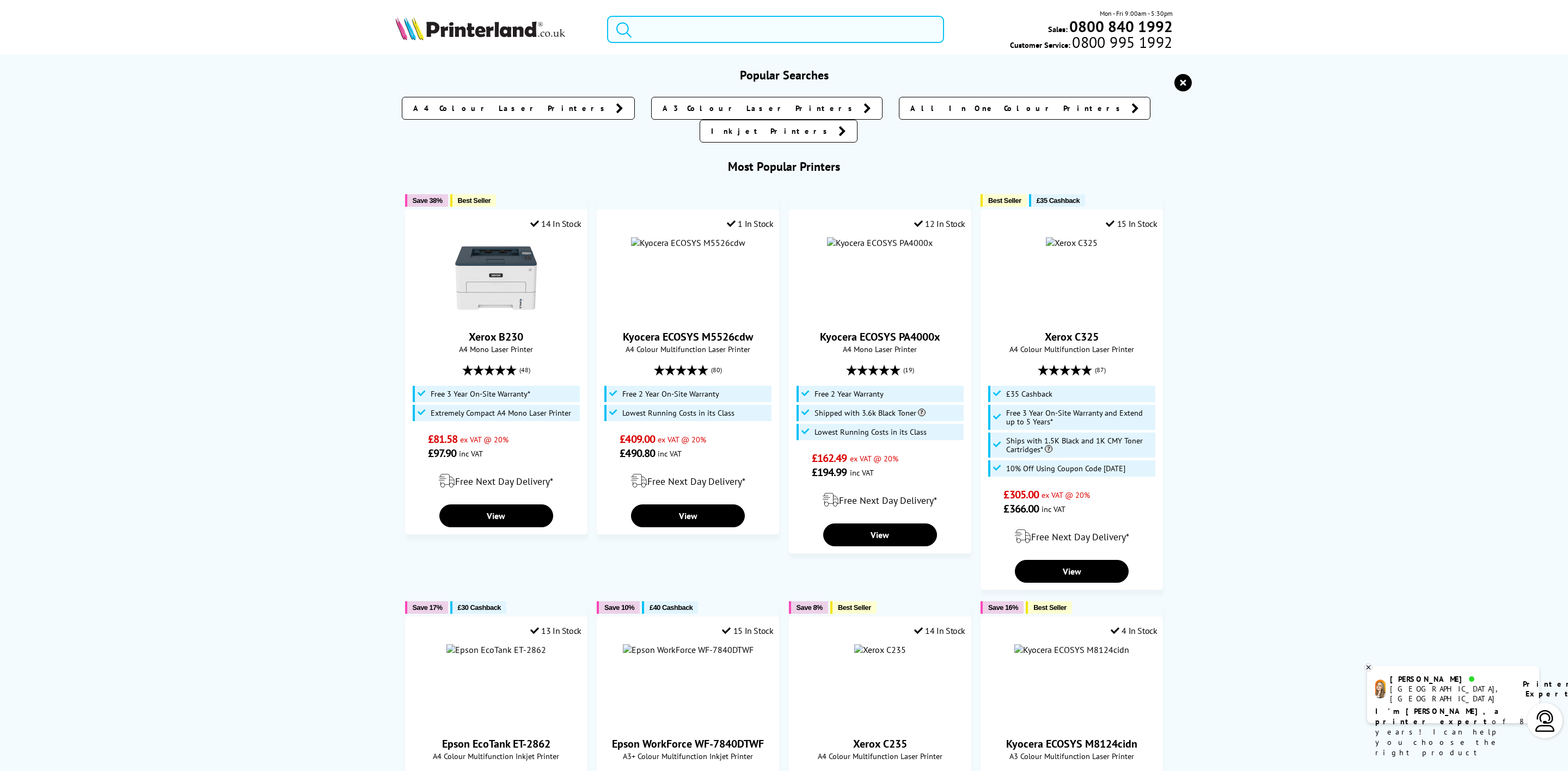
click at [760, 31] on input "search" at bounding box center [775, 29] width 337 height 27
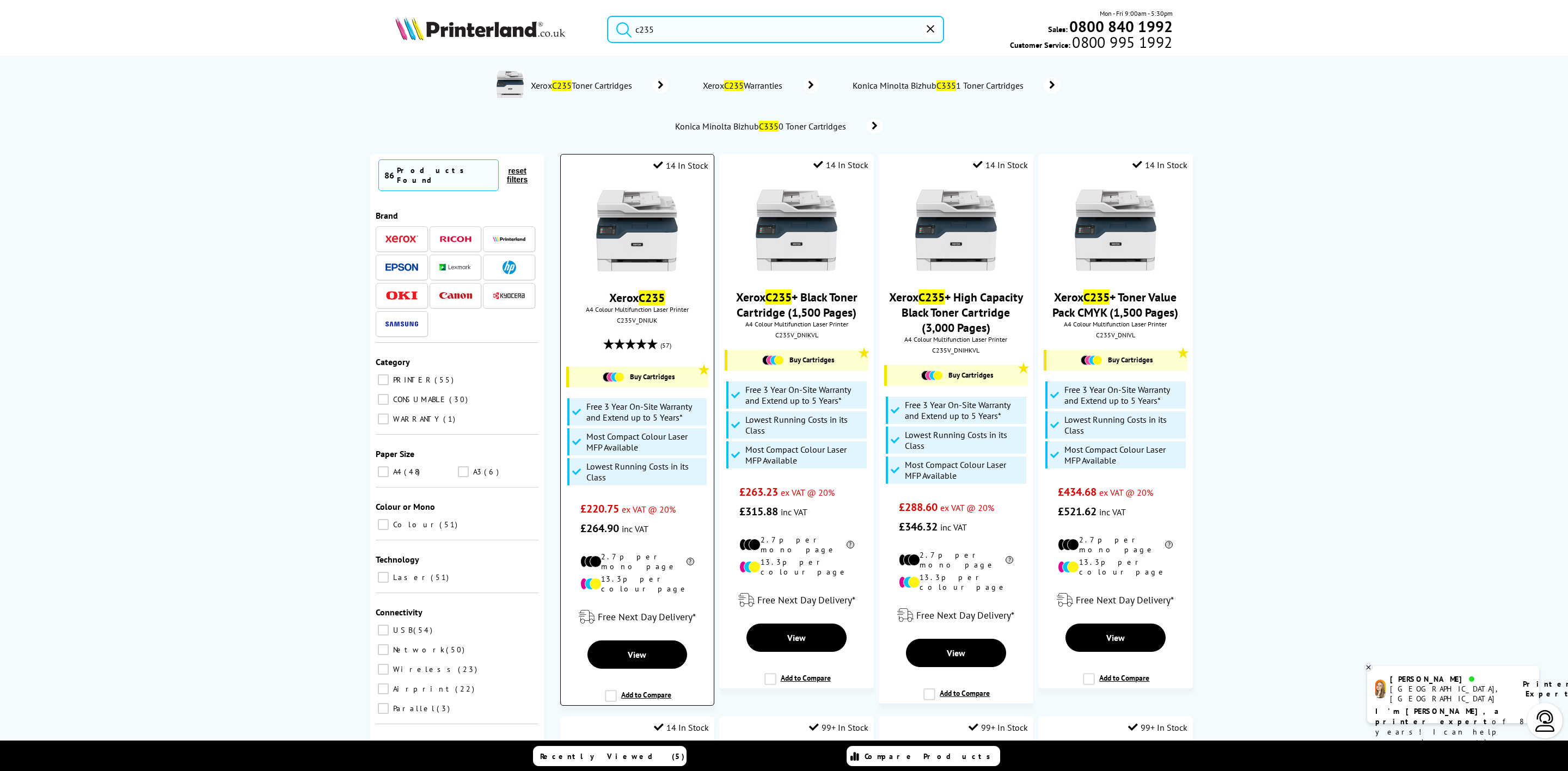
type input "c235"
click at [644, 227] on img at bounding box center [637, 231] width 82 height 82
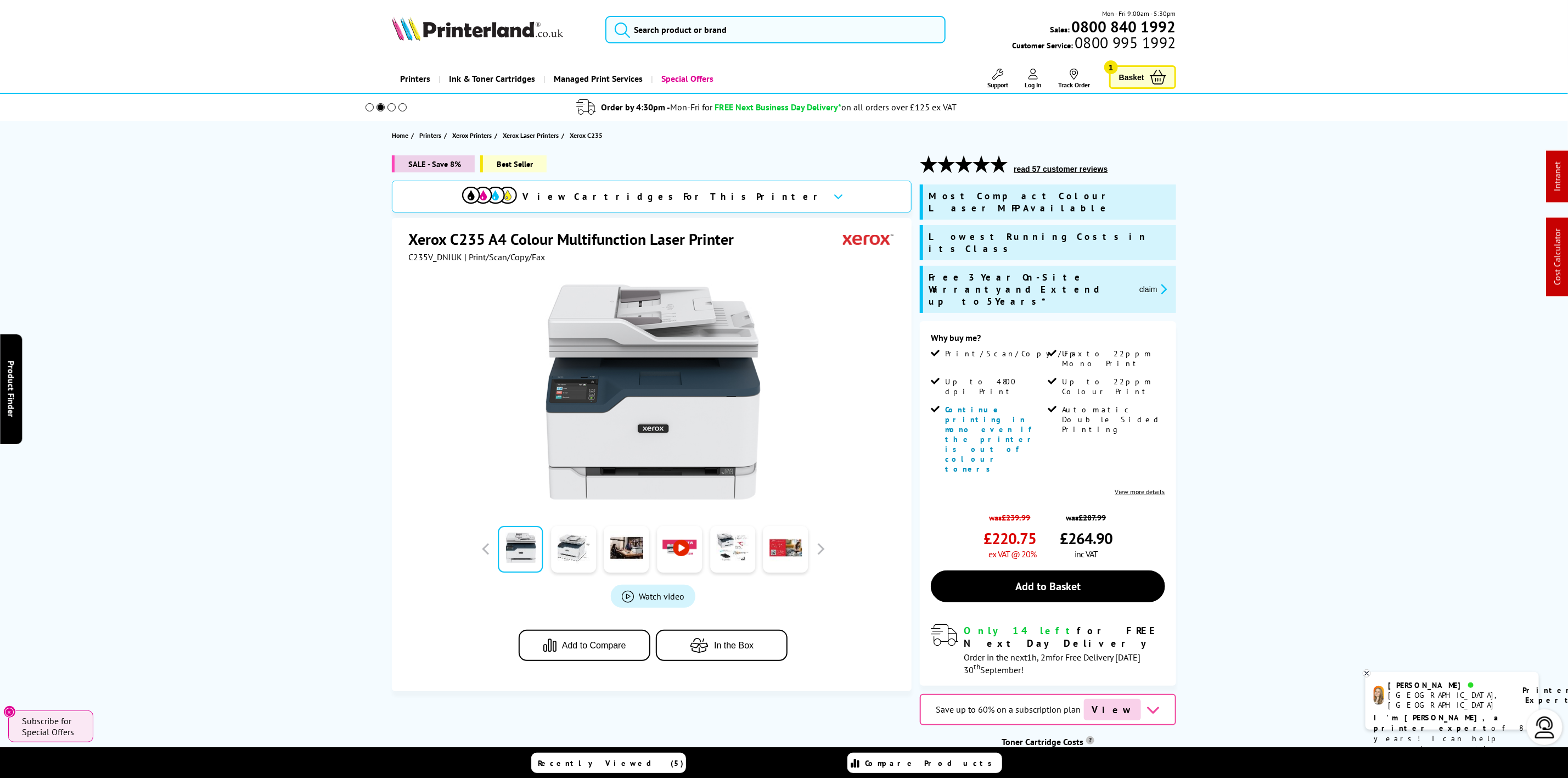
scroll to position [412, 0]
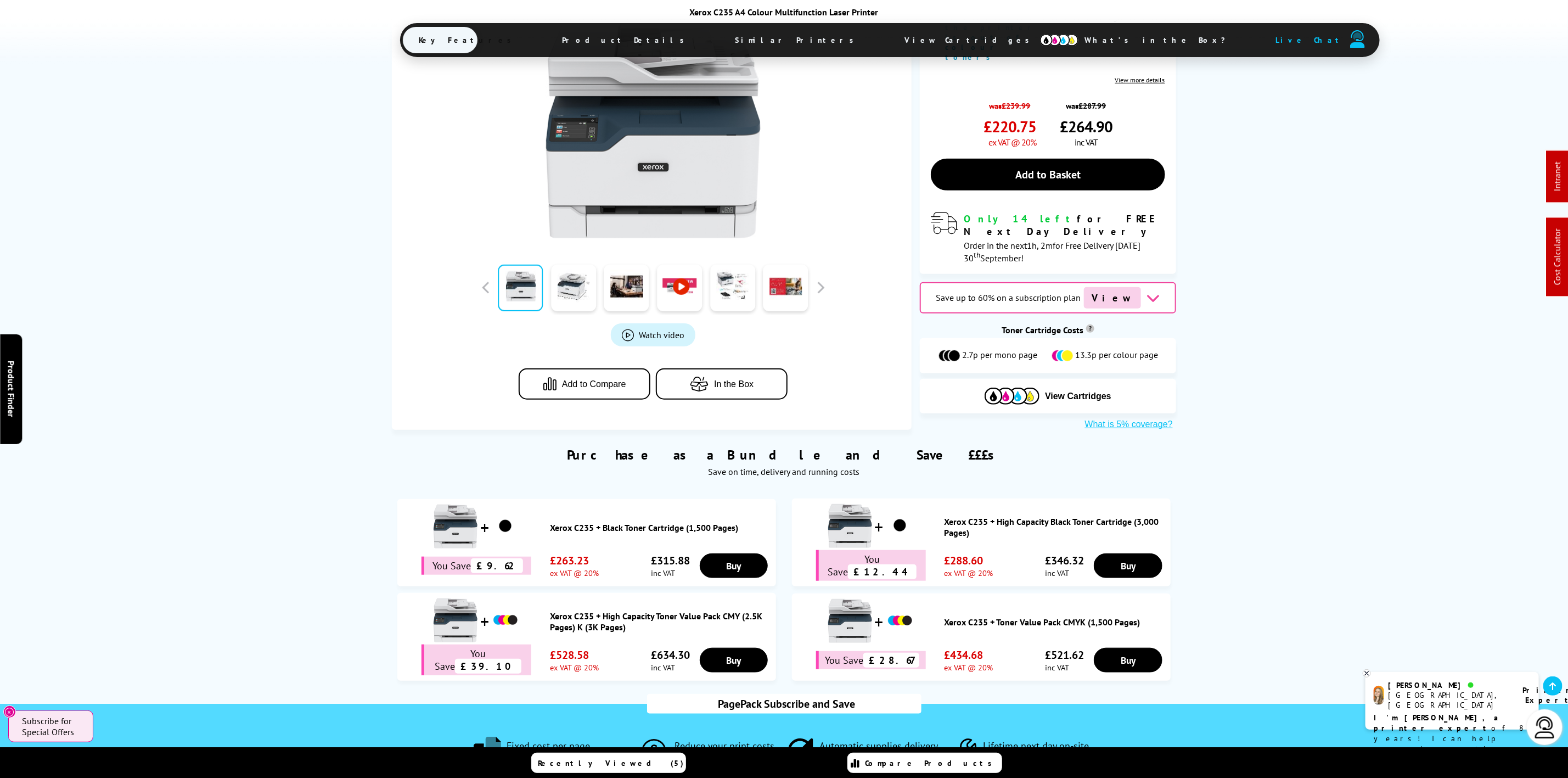
click at [889, 40] on span "View Cartridges" at bounding box center [973, 40] width 168 height 29
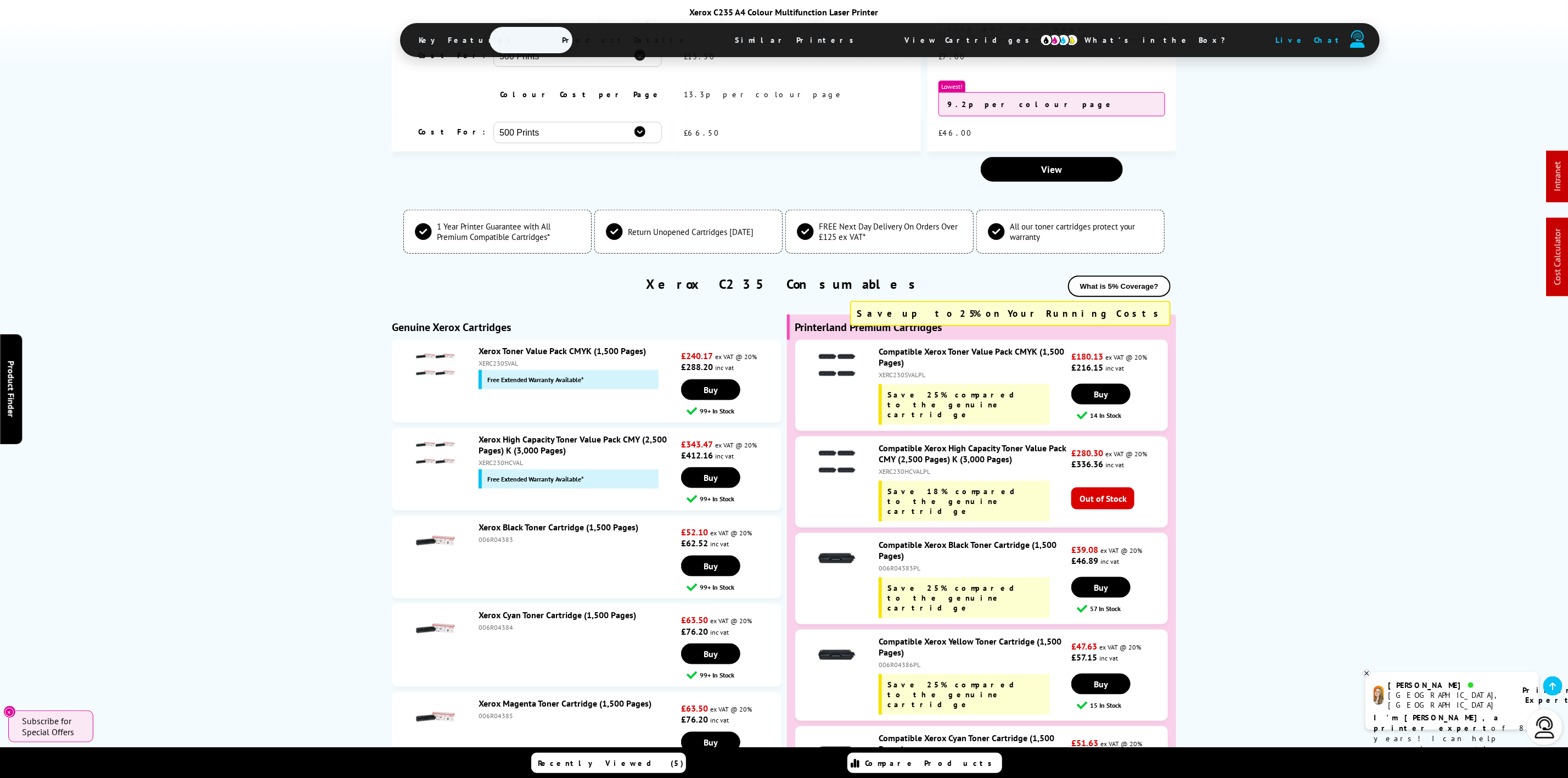
scroll to position [0, 0]
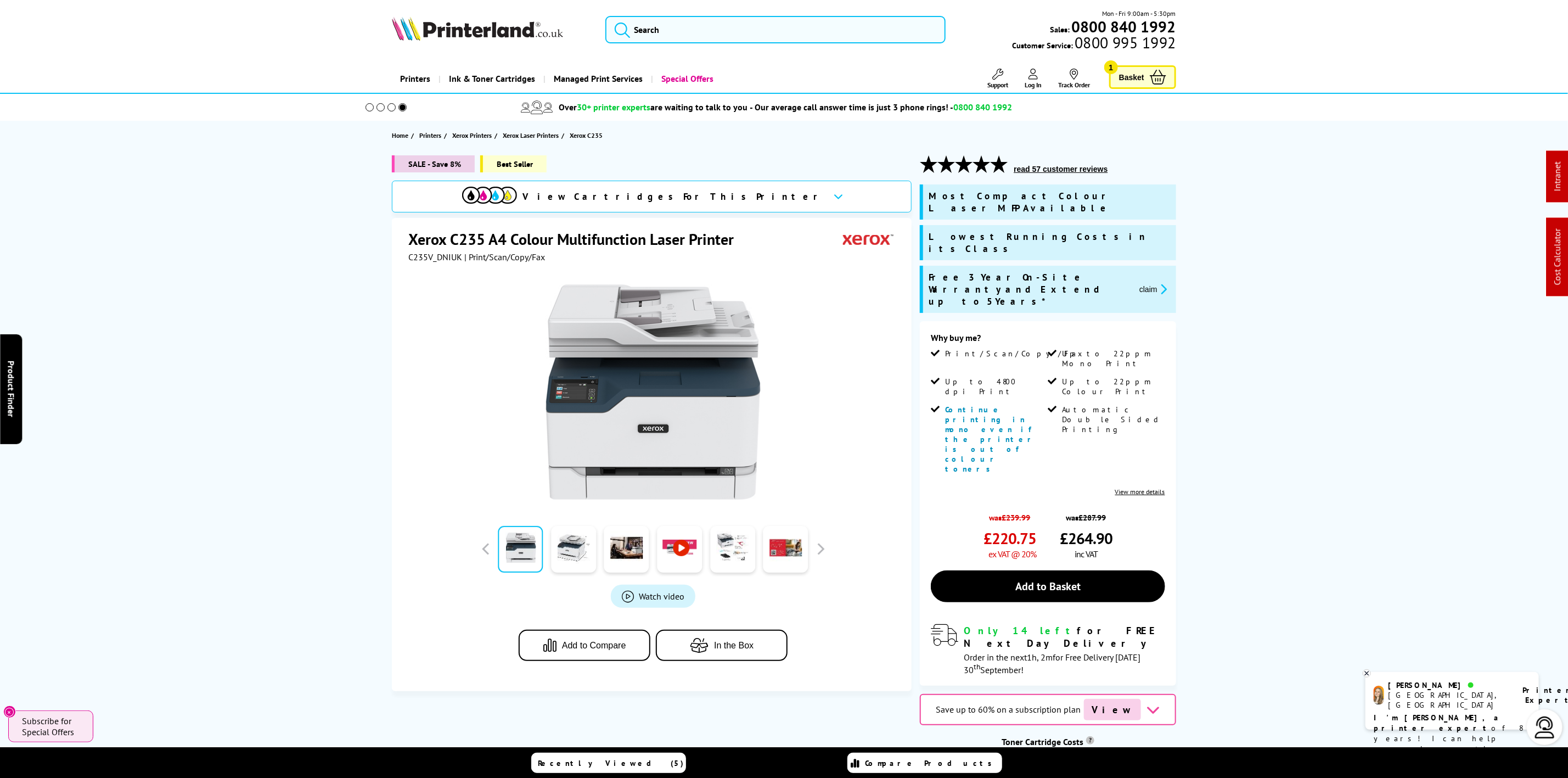
click at [420, 255] on span "C235V_DNIUK" at bounding box center [435, 257] width 54 height 11
copy span "C235V_DNIUK"
click at [443, 39] on img at bounding box center [477, 28] width 171 height 24
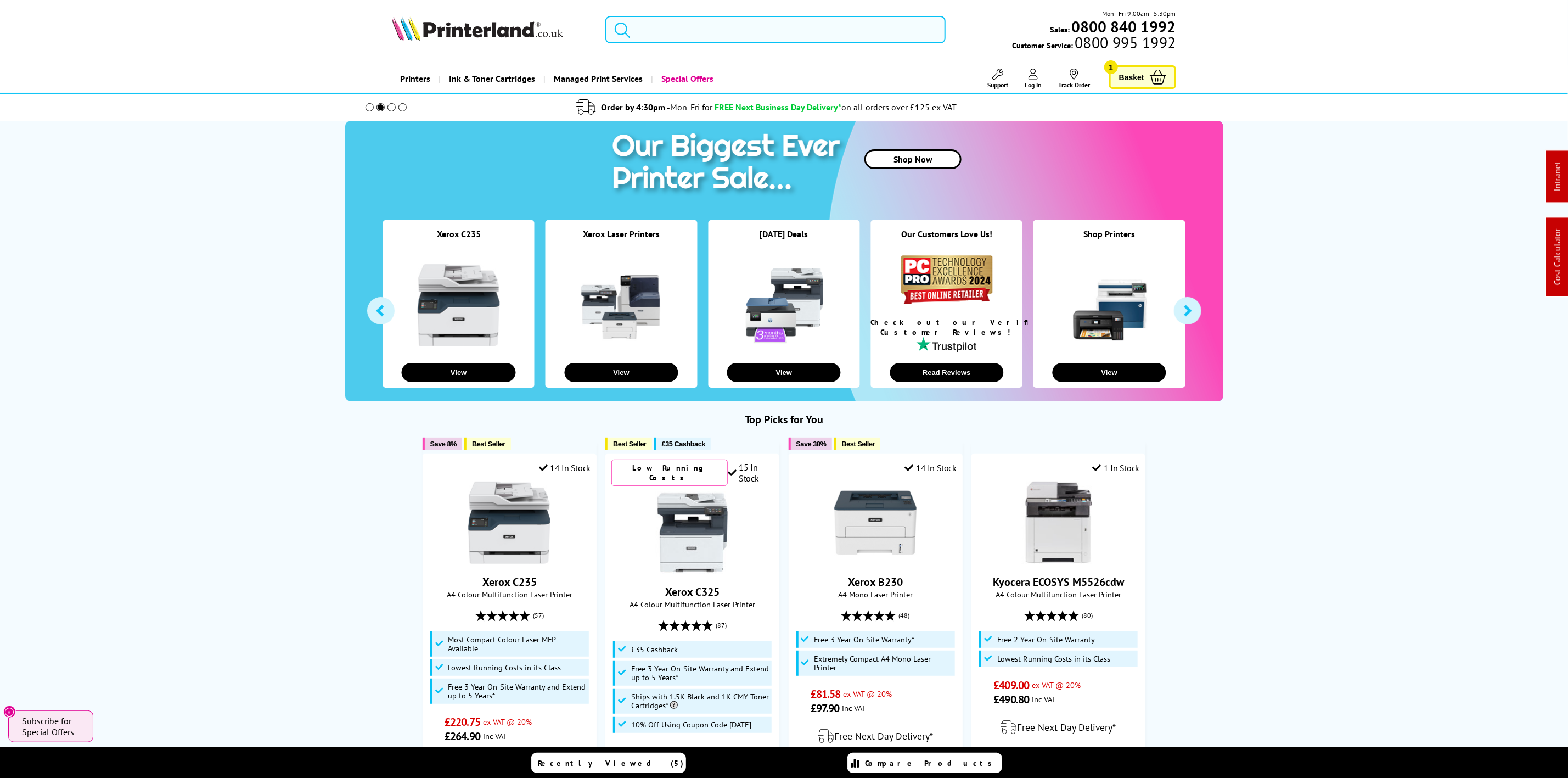
click at [667, 35] on input "search" at bounding box center [776, 29] width 340 height 28
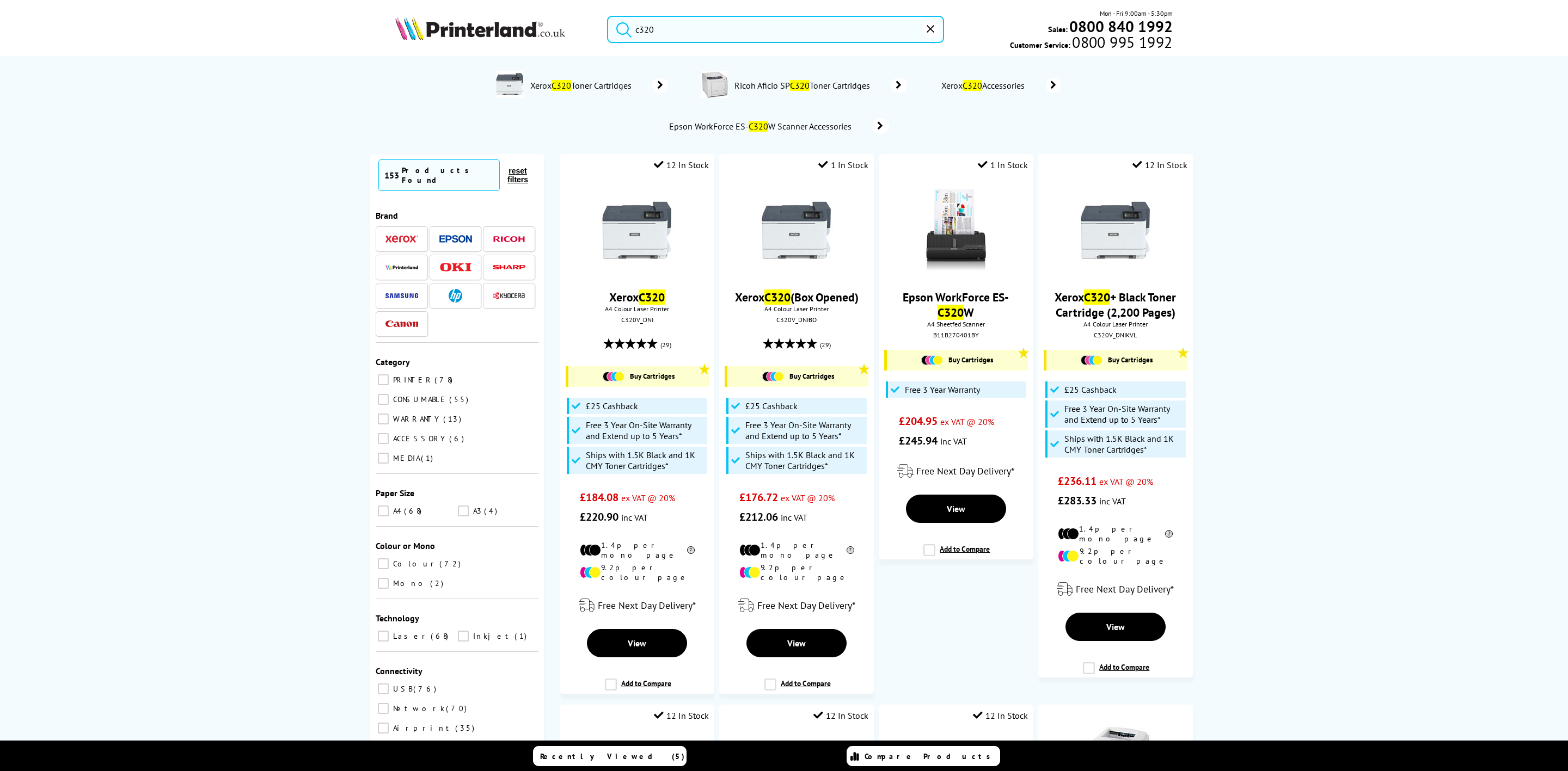
type input "c320"
click at [691, 26] on input "c320" at bounding box center [775, 29] width 337 height 27
click at [477, 29] on img at bounding box center [480, 28] width 170 height 24
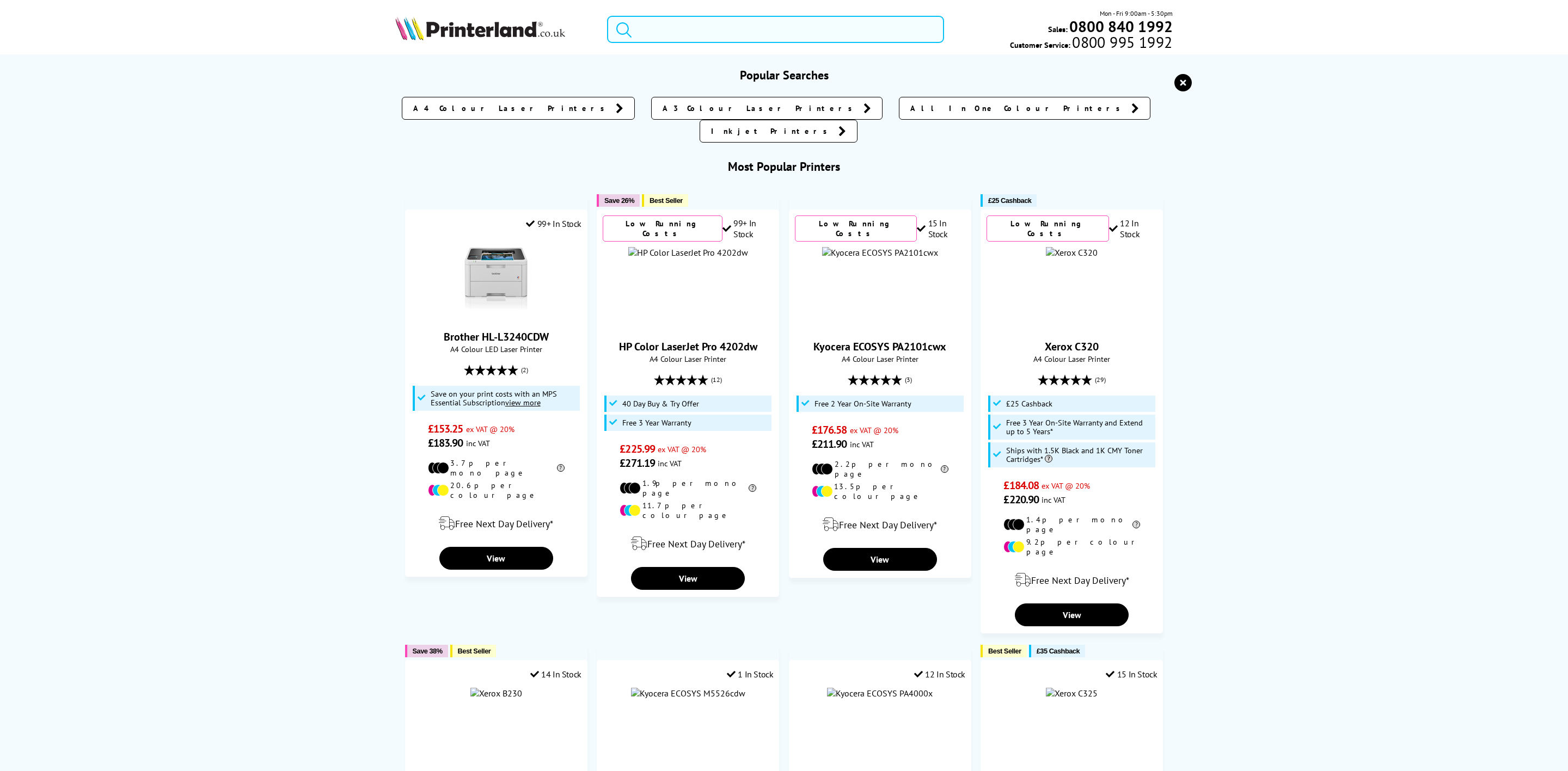
click at [634, 30] on form at bounding box center [775, 29] width 337 height 27
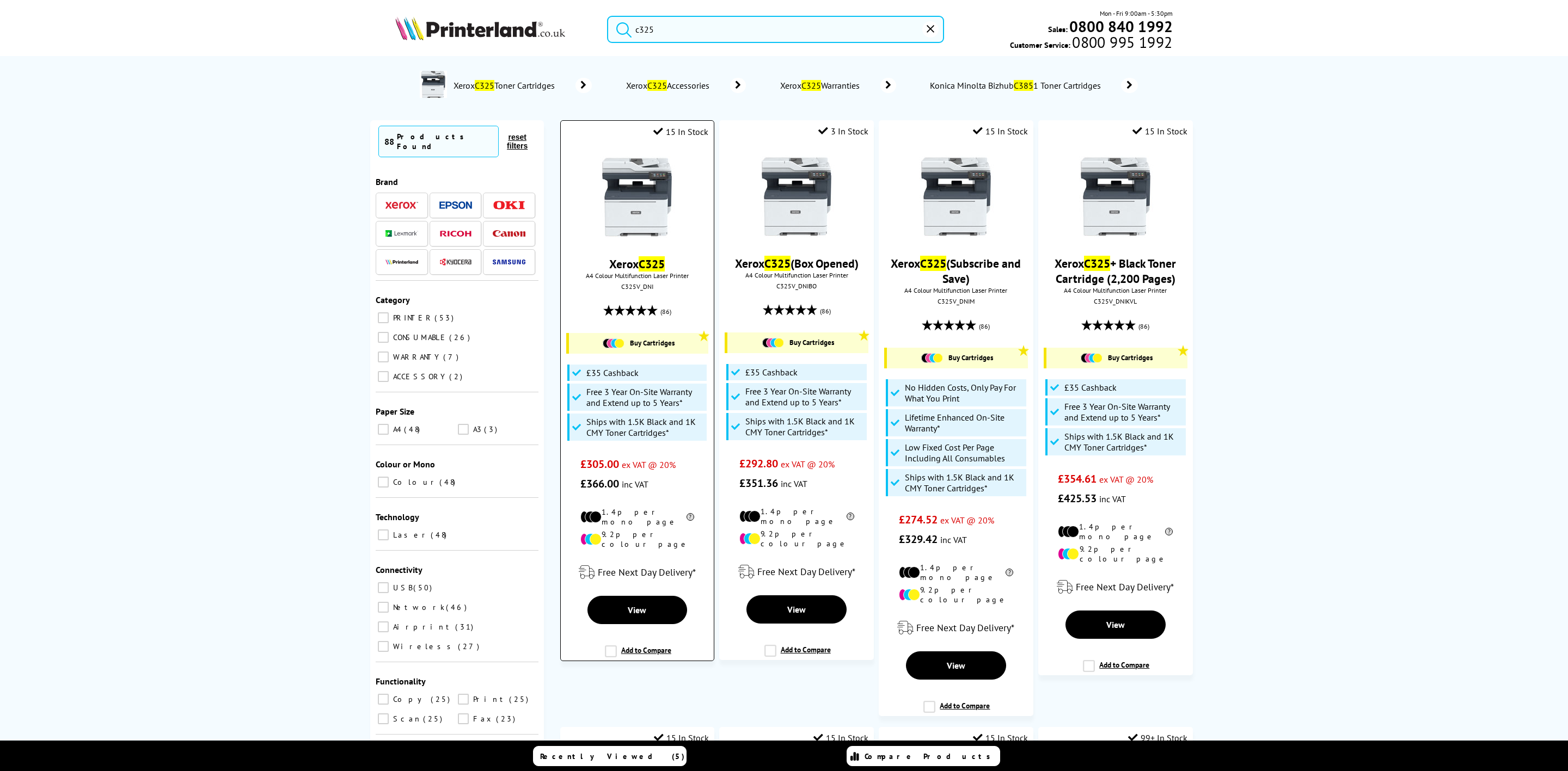
type input "c325"
click at [615, 229] on img at bounding box center [637, 197] width 82 height 82
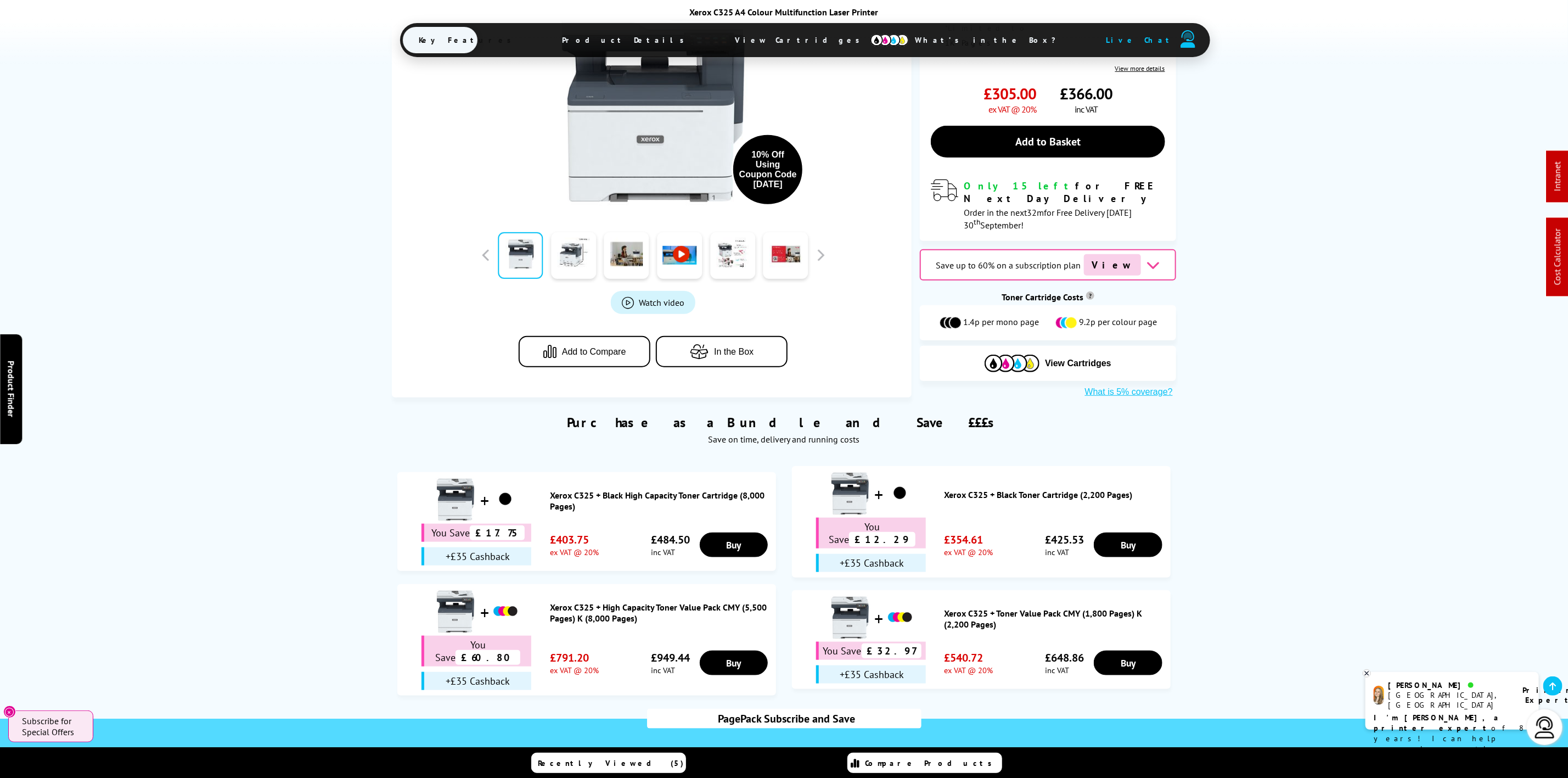
click at [779, 41] on span "View Cartridges" at bounding box center [803, 40] width 168 height 29
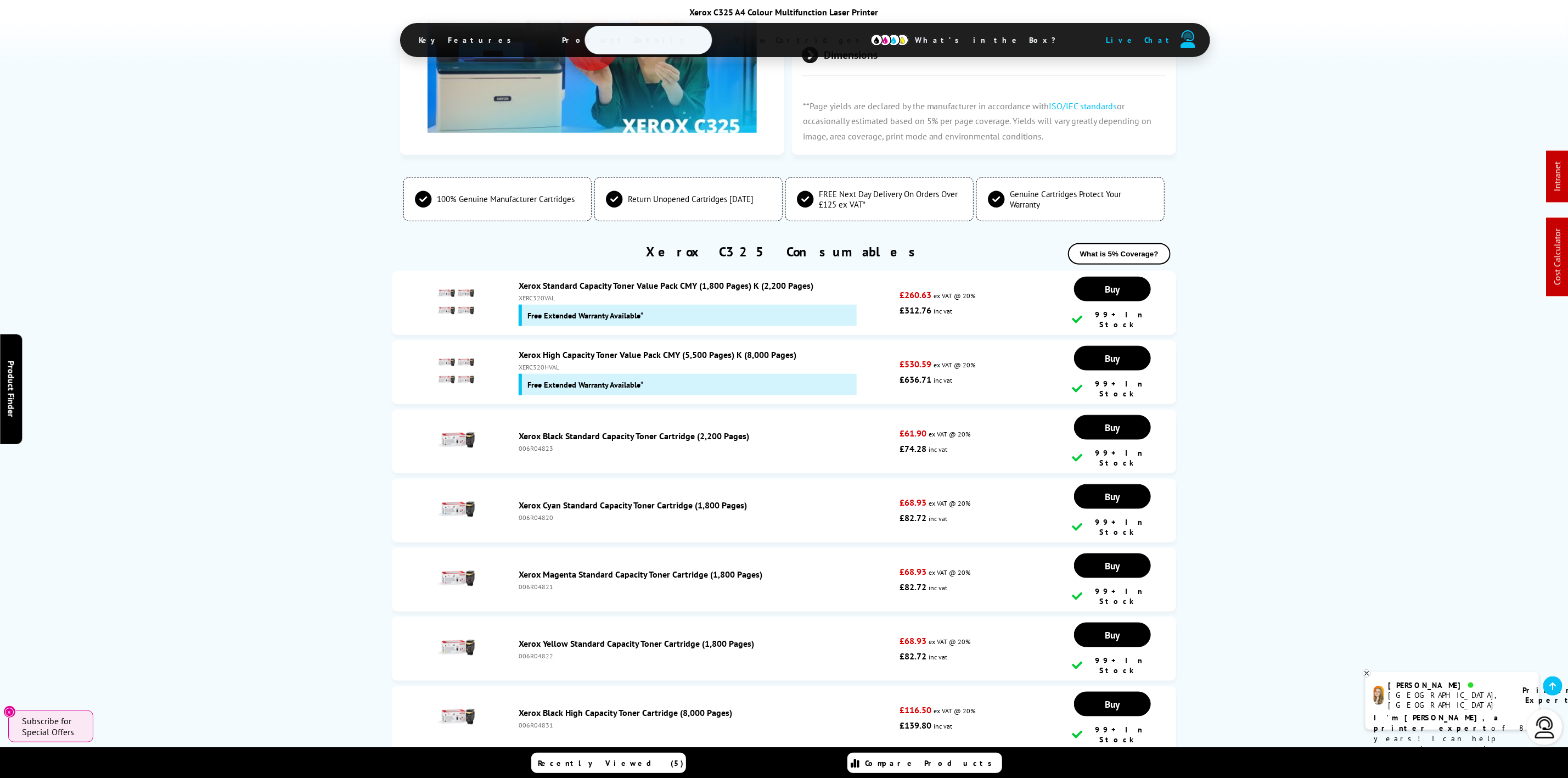
scroll to position [3797, 0]
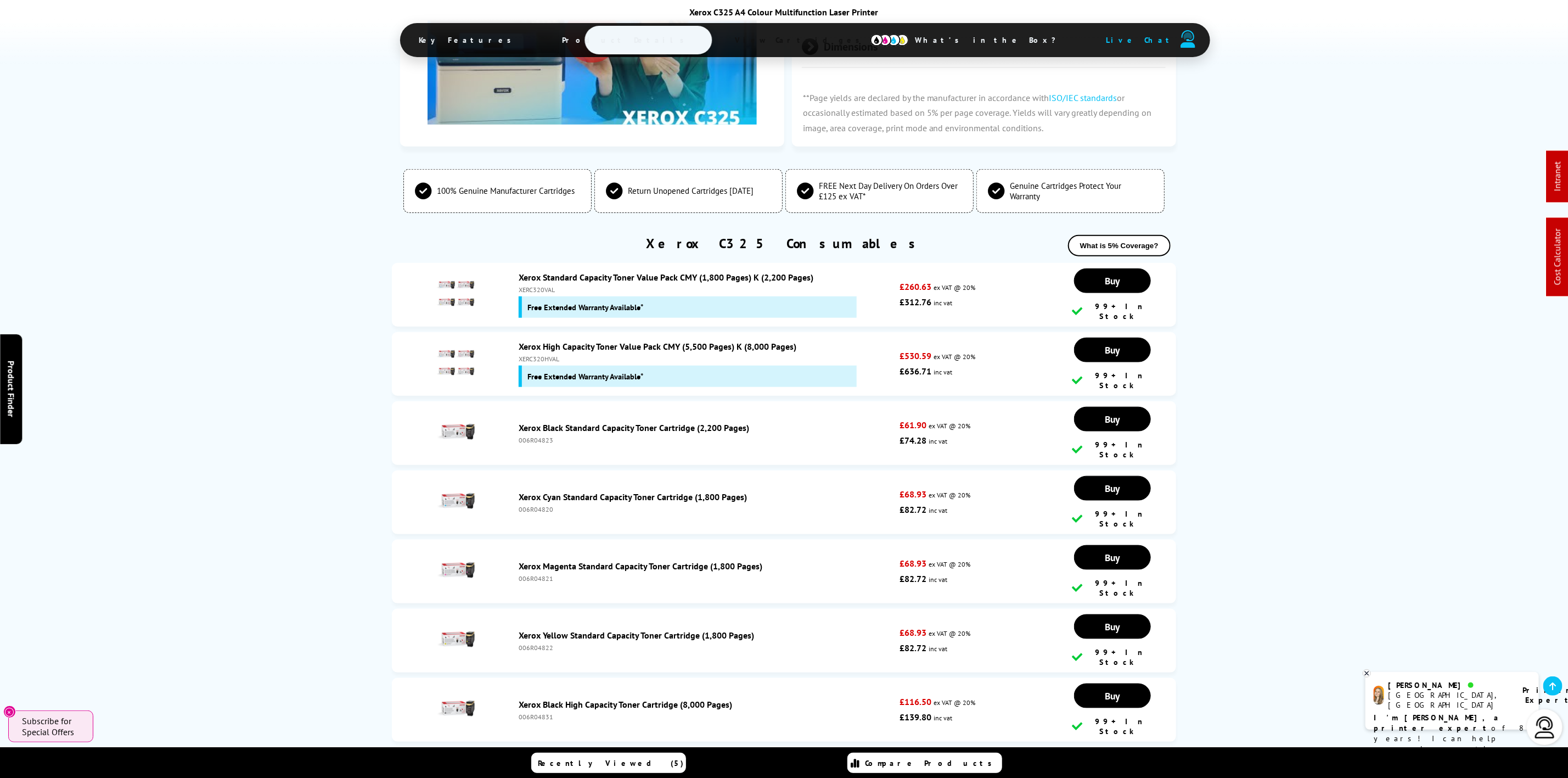
click at [549, 436] on div "006R04823" at bounding box center [706, 440] width 376 height 8
copy div "006R04823"
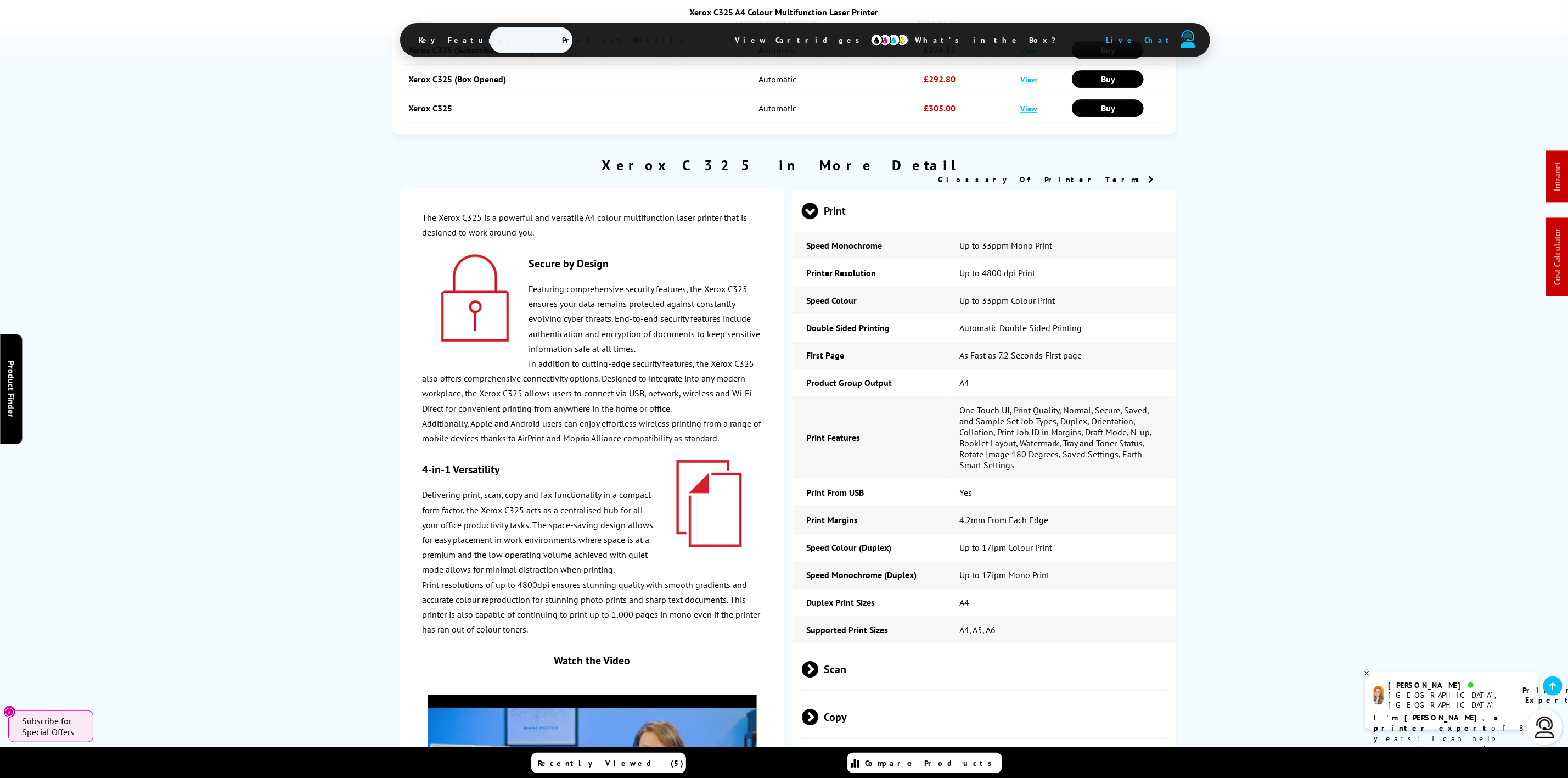
scroll to position [0, 0]
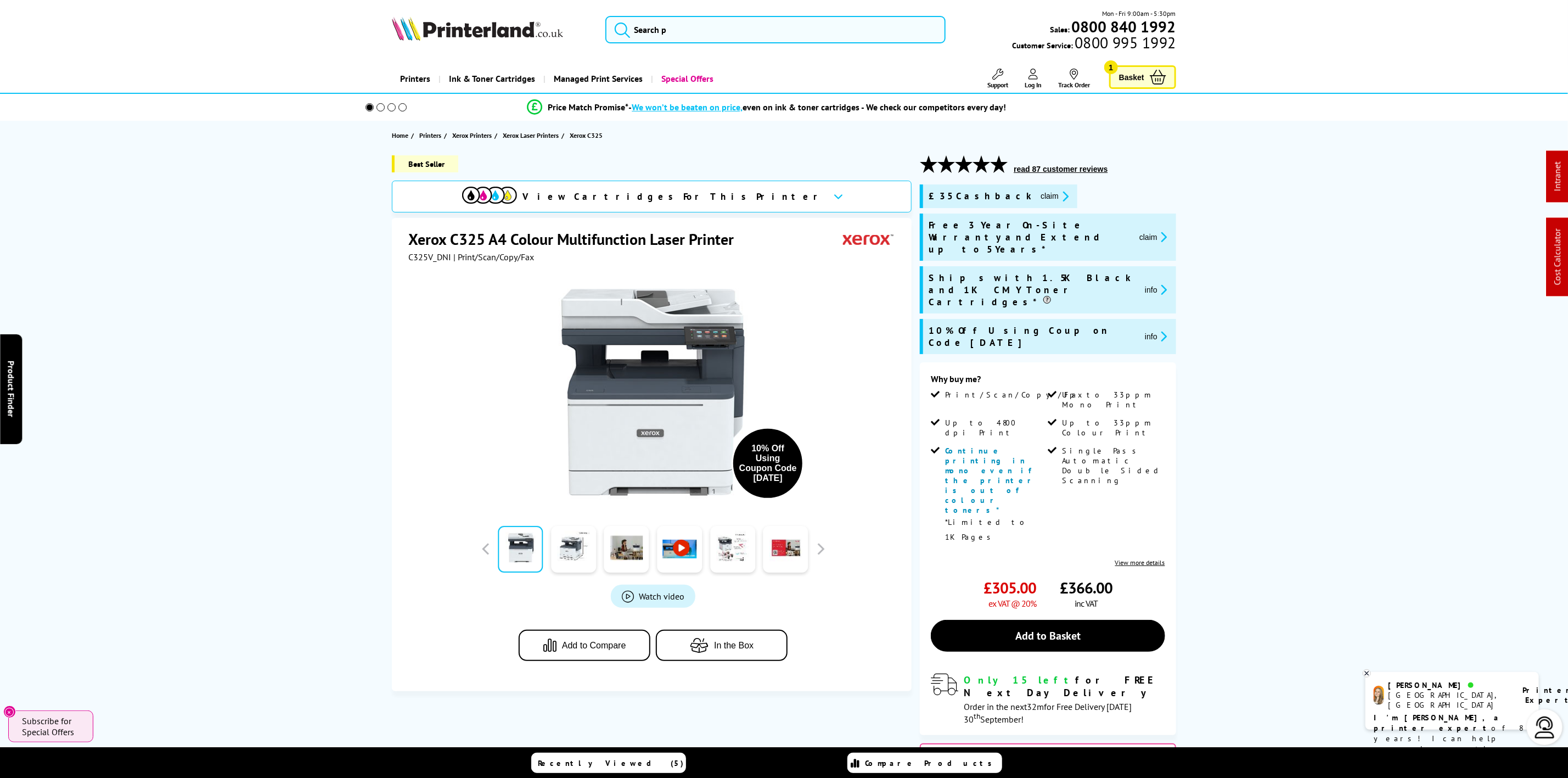
click at [509, 27] on img at bounding box center [477, 28] width 171 height 24
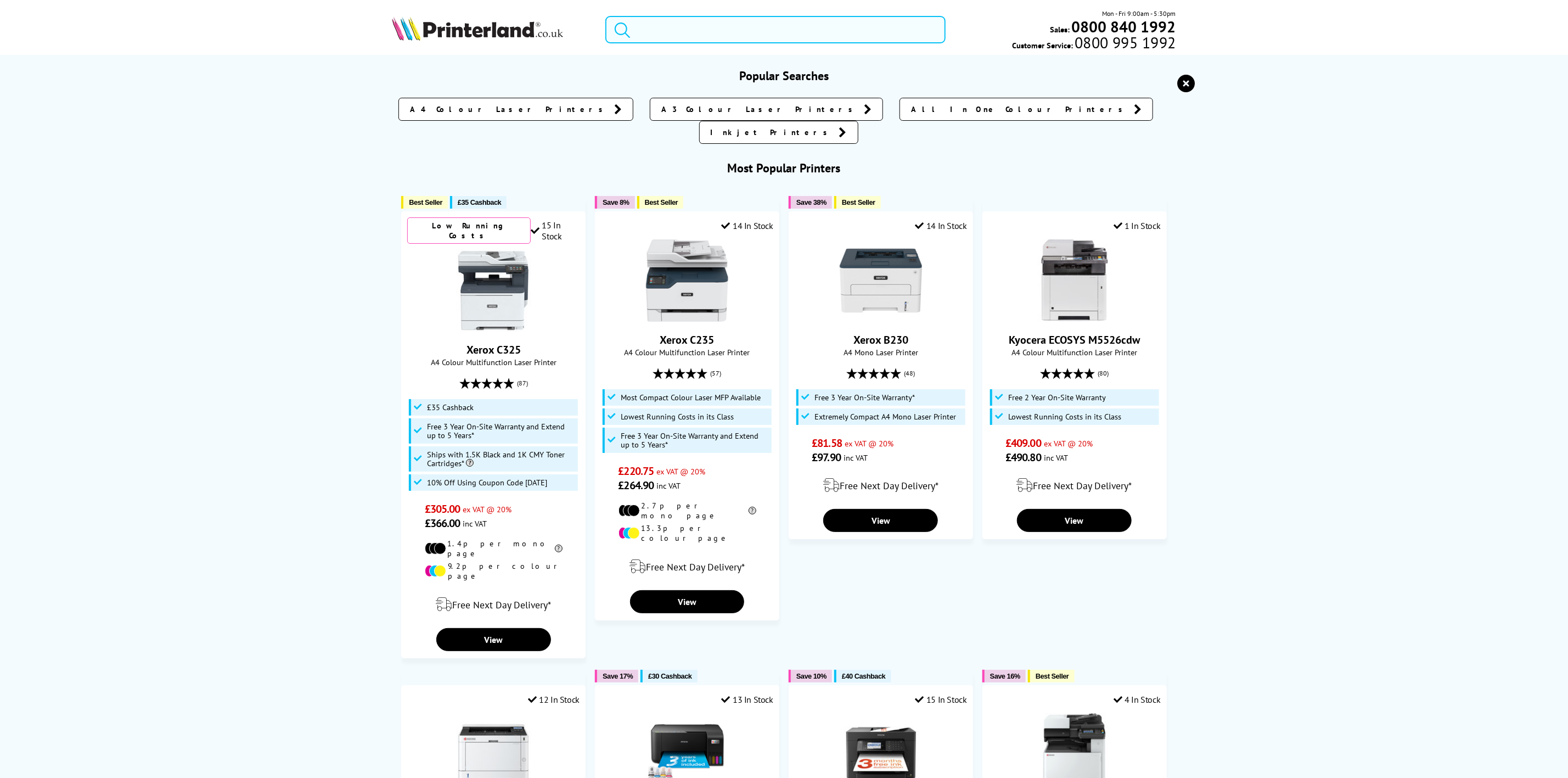
click at [753, 30] on input "search" at bounding box center [776, 29] width 340 height 28
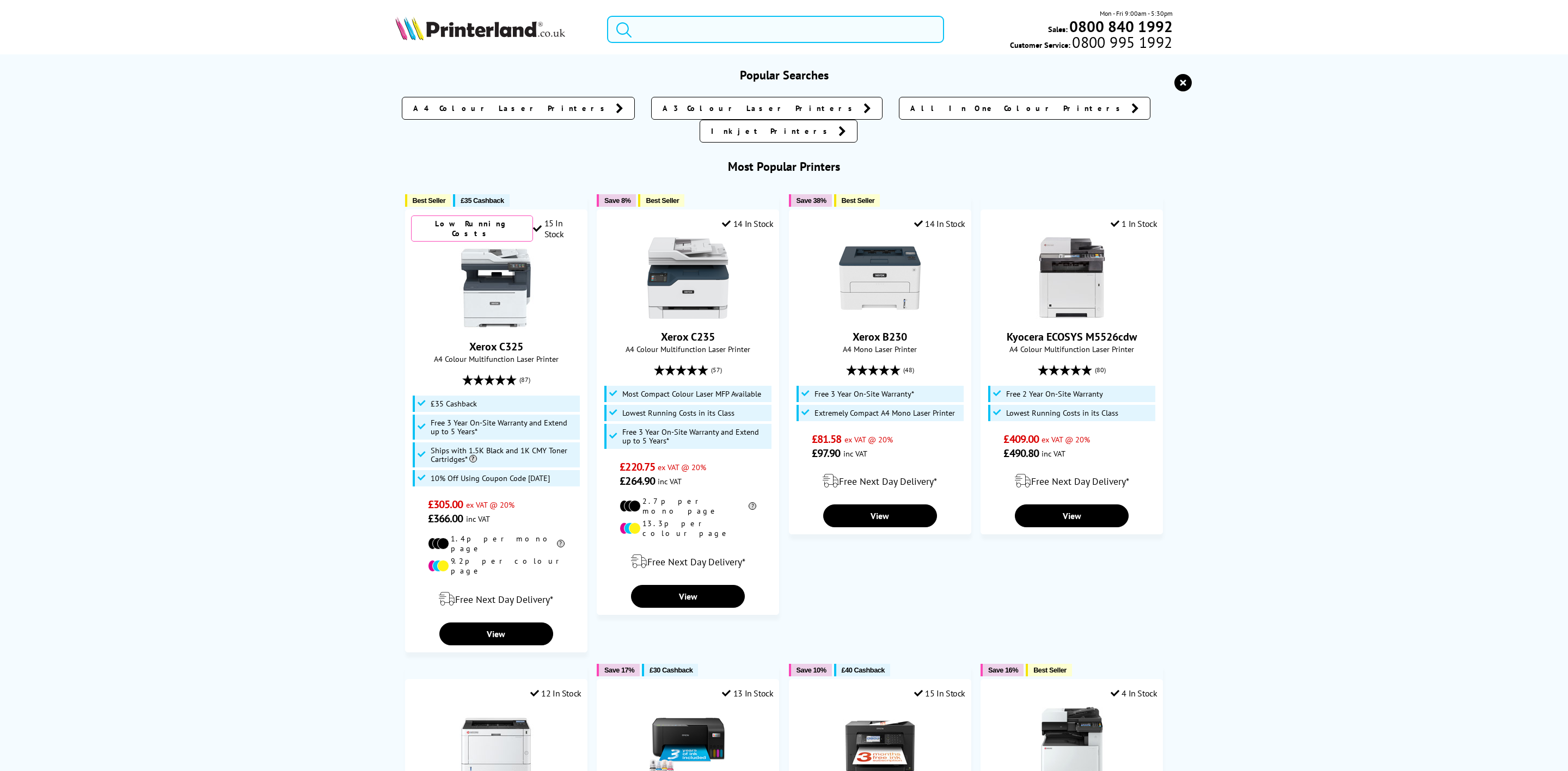
paste input "8J9K4F"
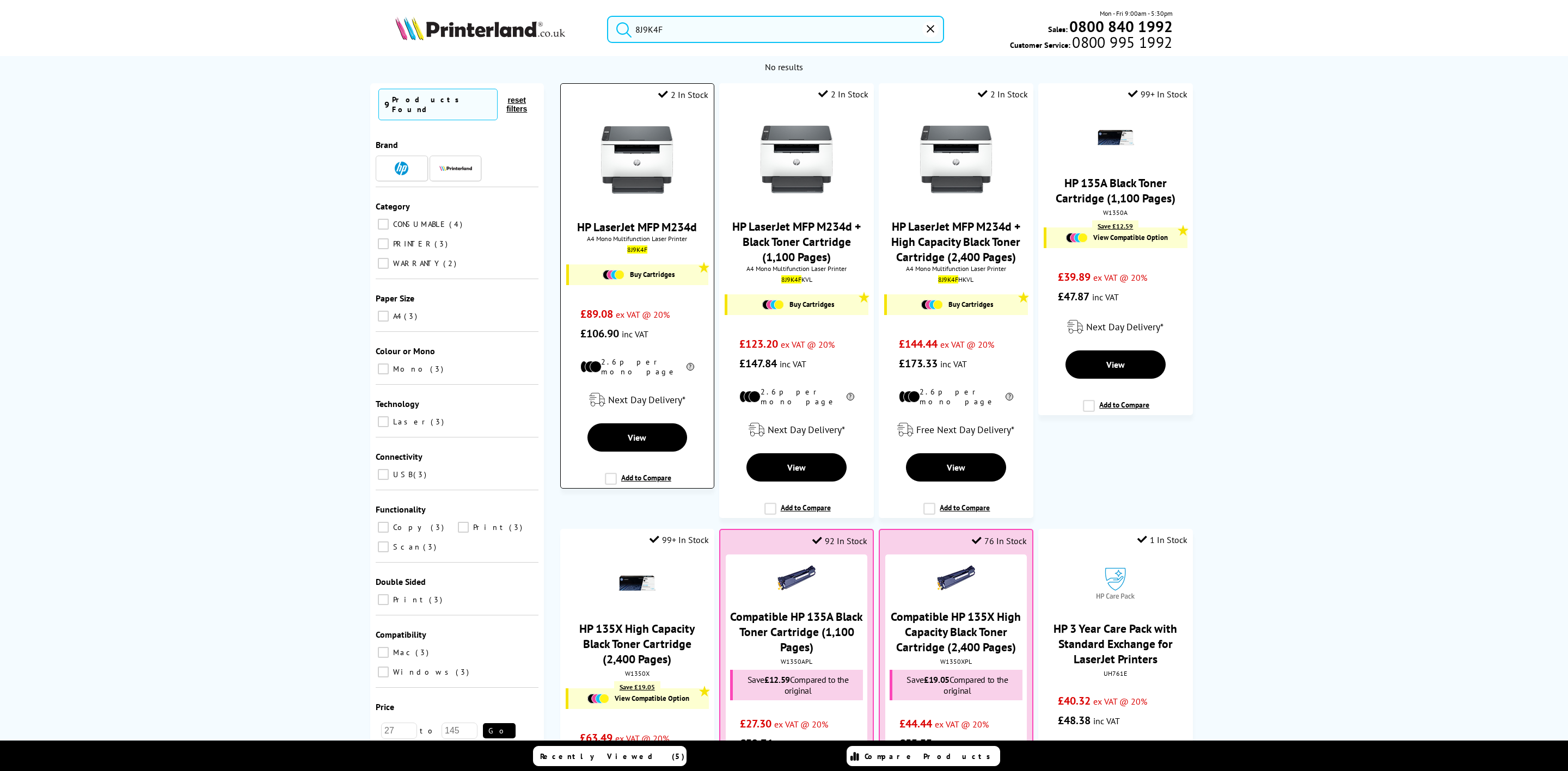
type input "8J9K4F"
click at [649, 172] on img at bounding box center [637, 160] width 82 height 82
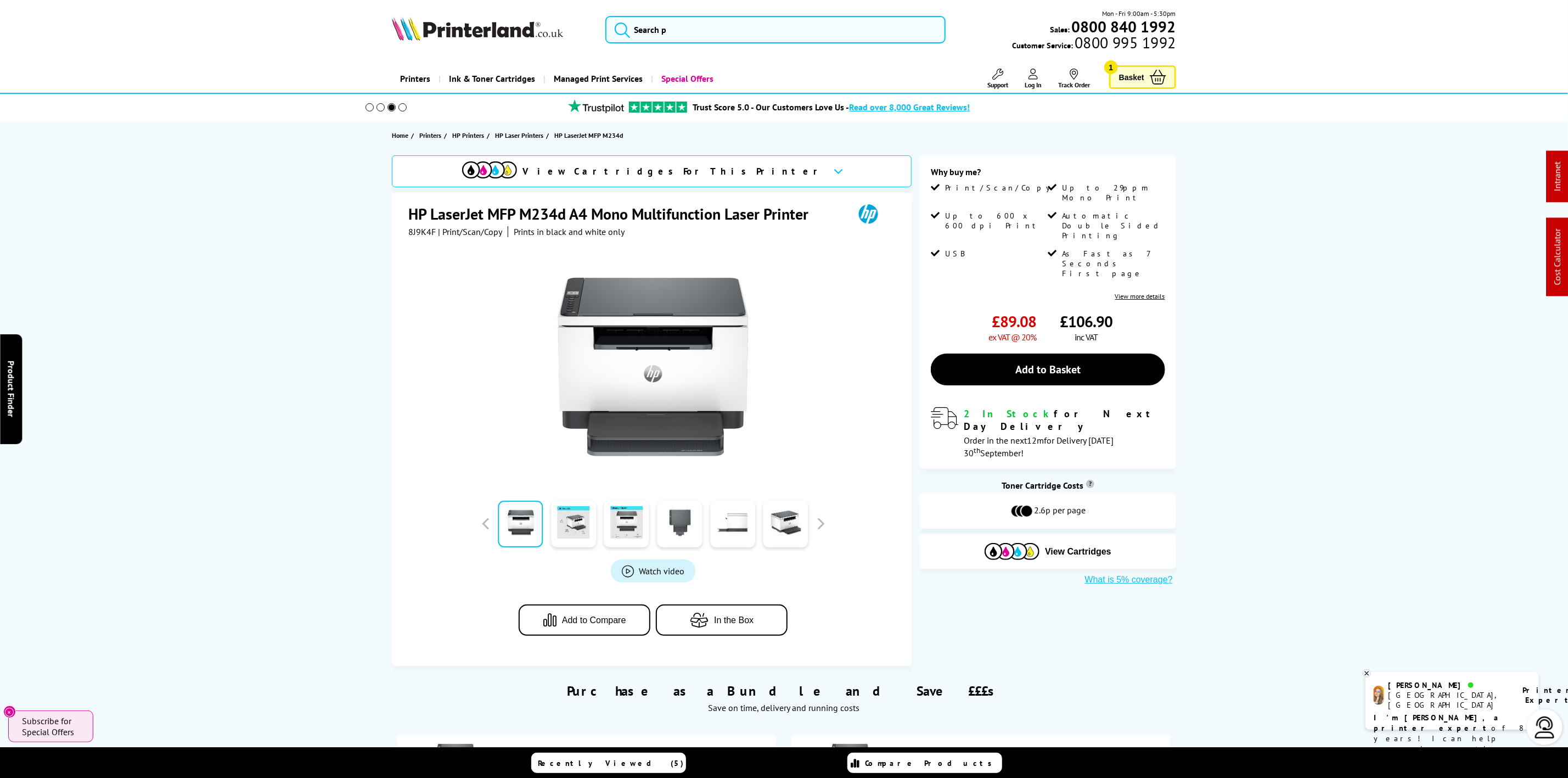
click at [483, 29] on img at bounding box center [477, 28] width 171 height 24
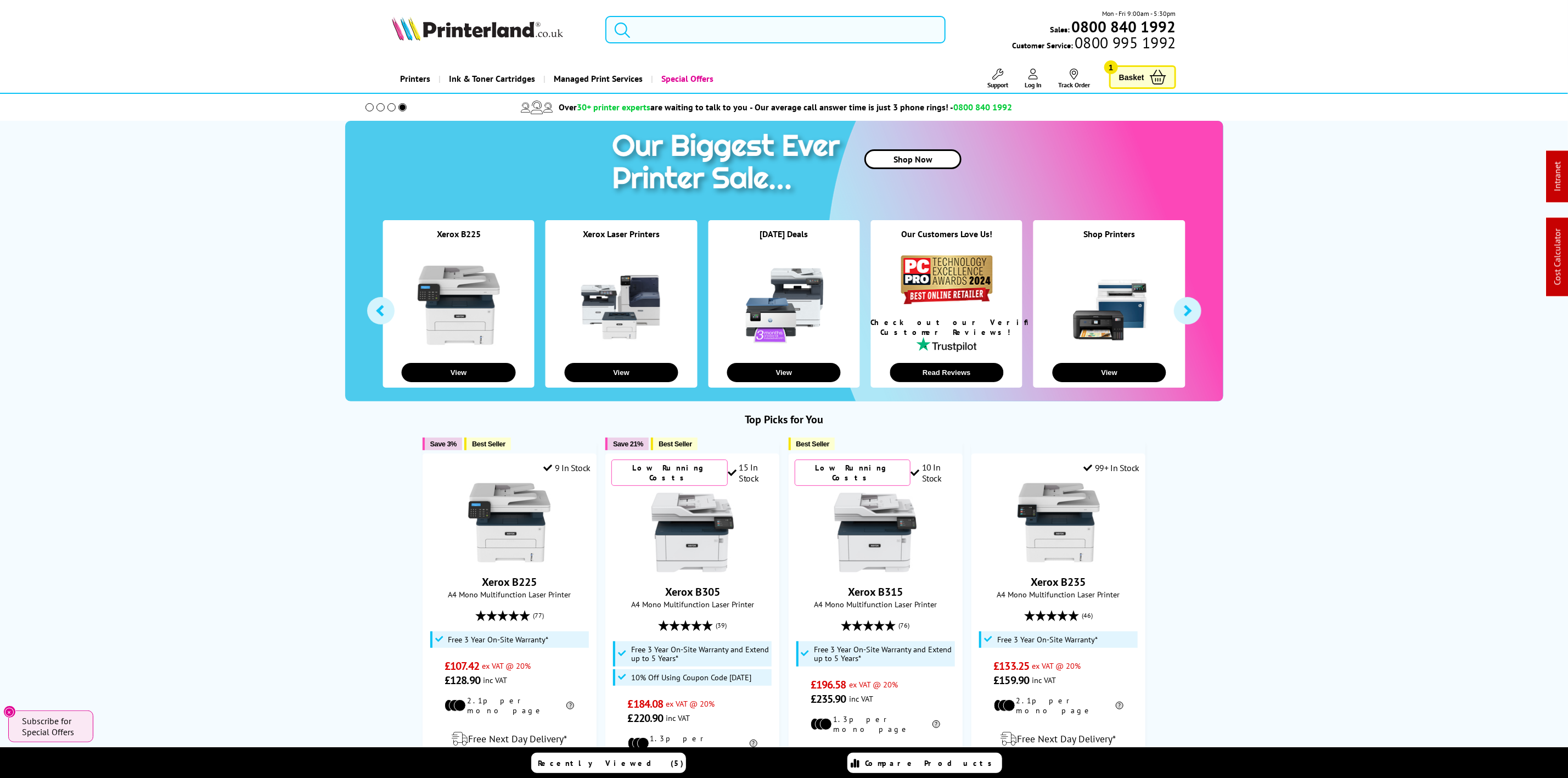
click at [728, 38] on input "search" at bounding box center [776, 29] width 340 height 28
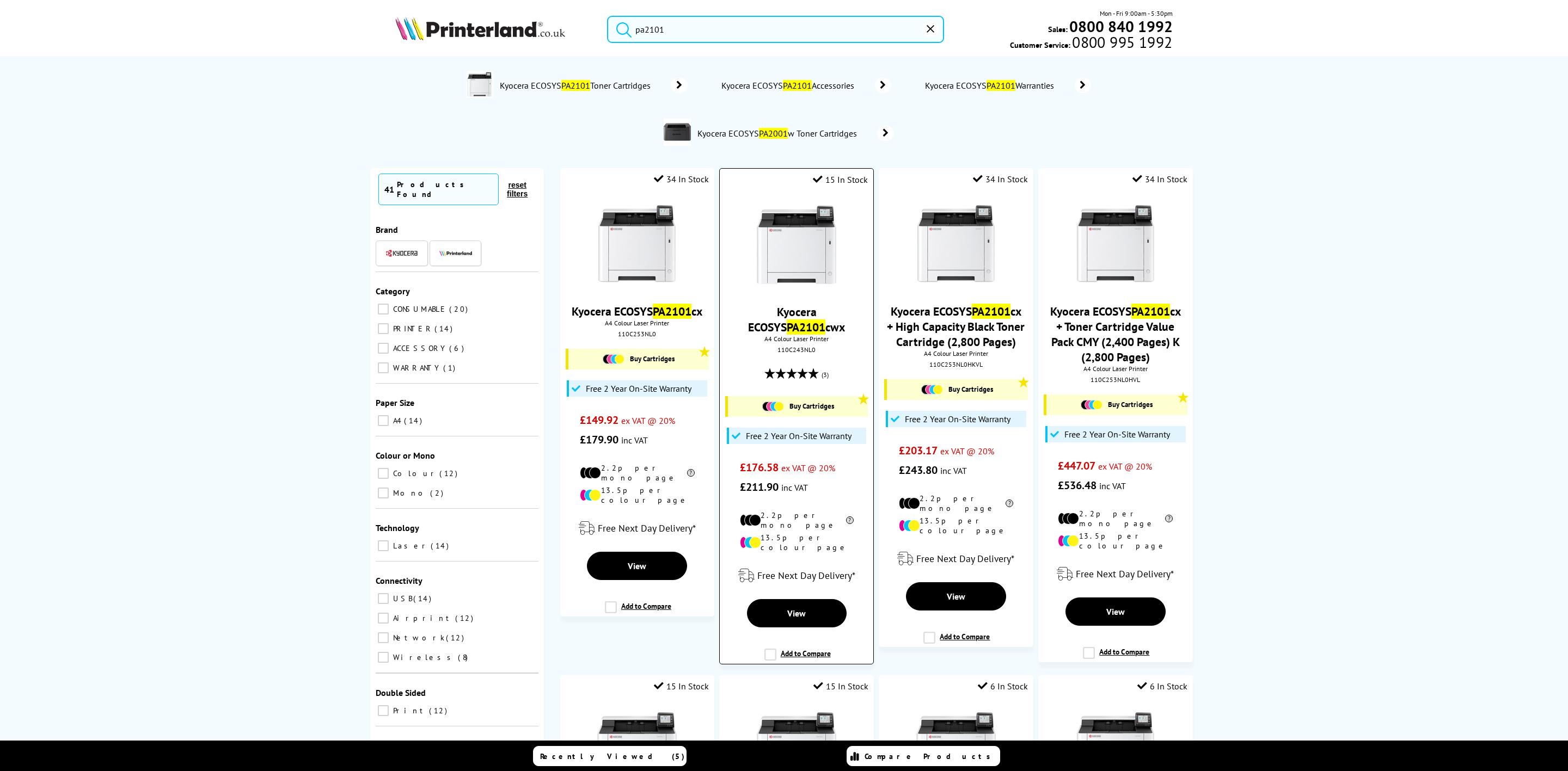
type input "pa2101"
click at [799, 288] on picture at bounding box center [796, 282] width 82 height 11
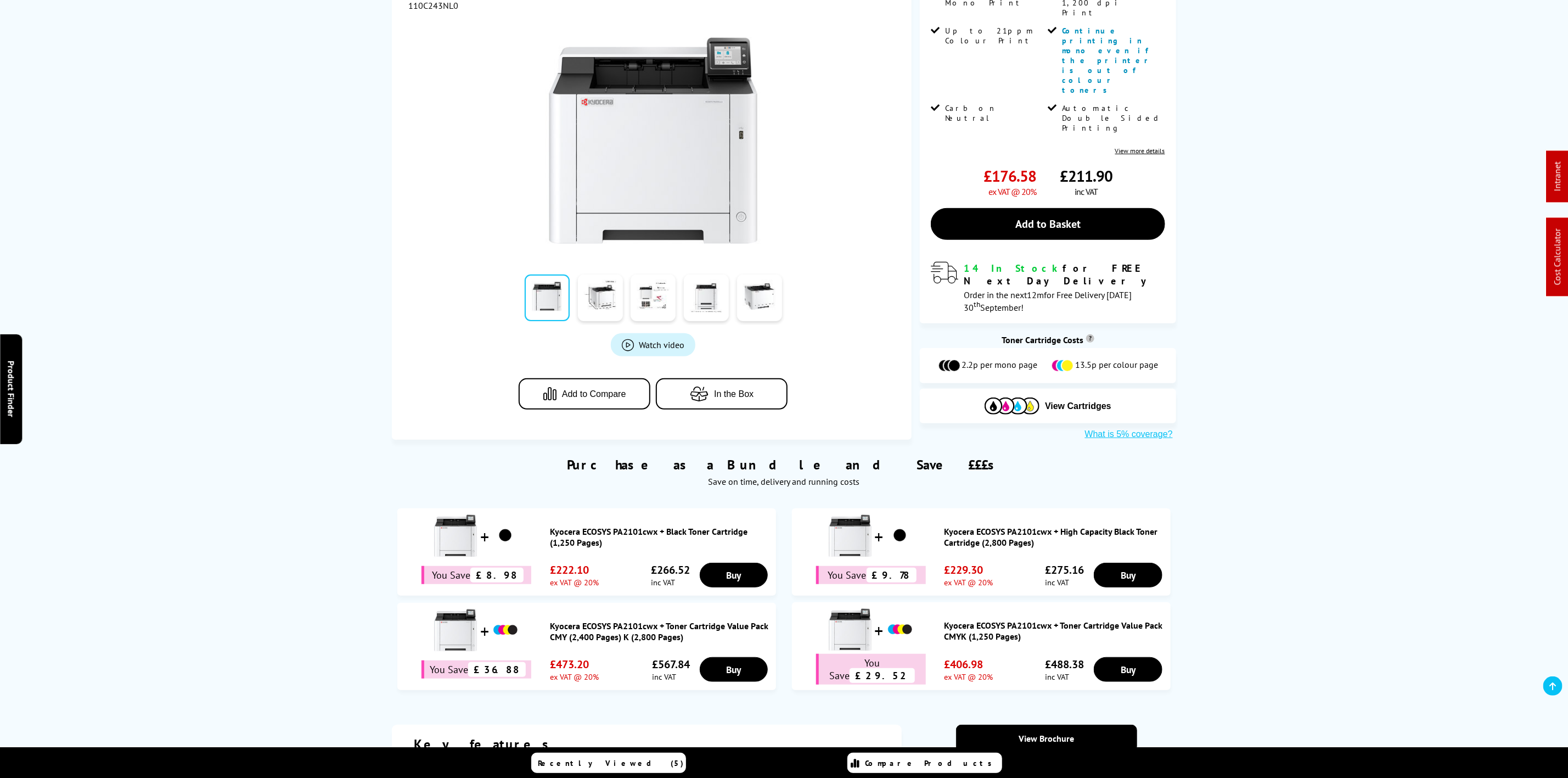
scroll to position [494, 0]
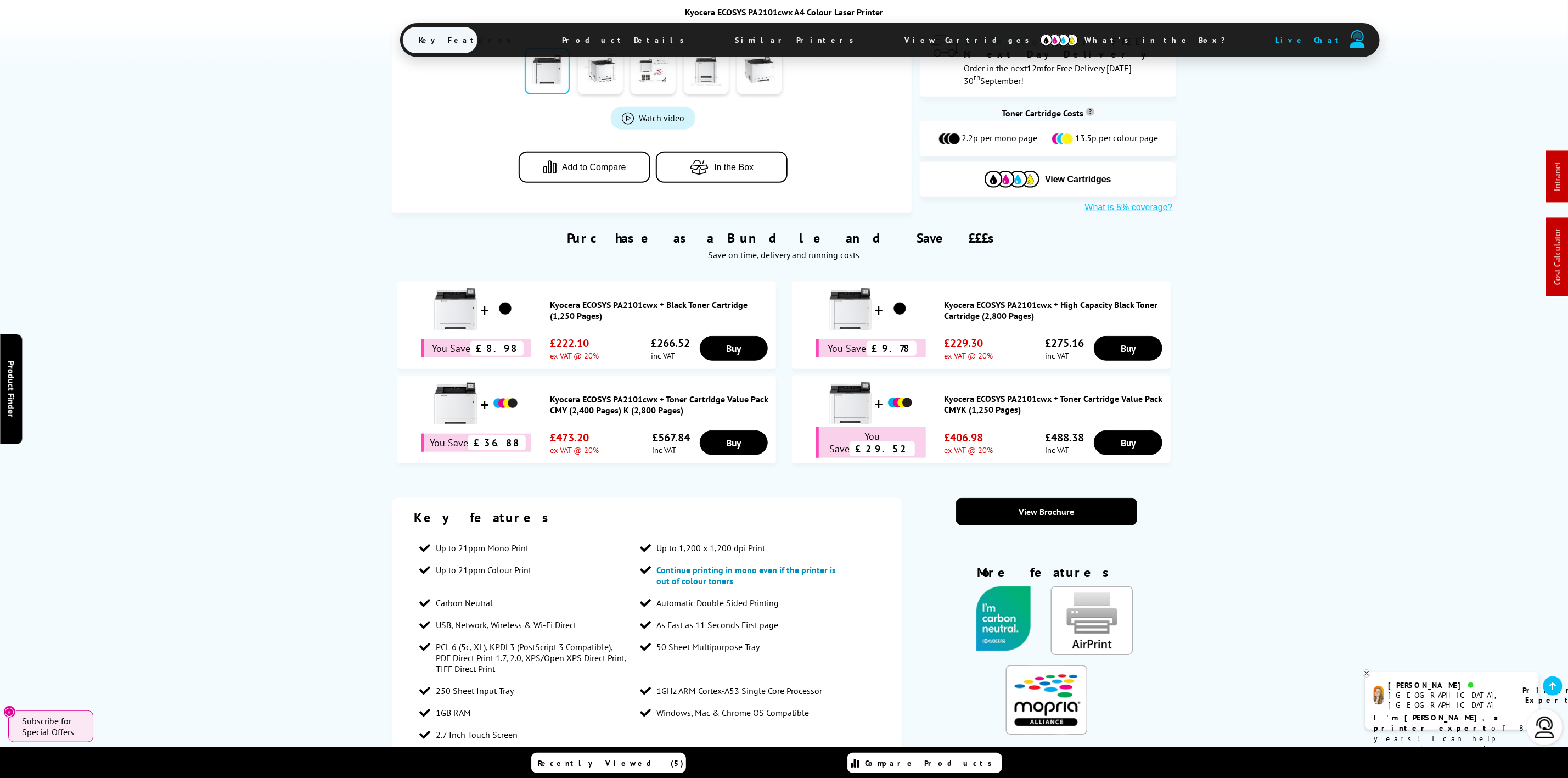
click at [707, 58] on div "Kyocera ECOSYS PA2101cwx A4 Colour Laser Printer Key Features Product Details S…" at bounding box center [784, 33] width 768 height 53
click at [719, 31] on span "Similar Printers" at bounding box center [798, 40] width 158 height 26
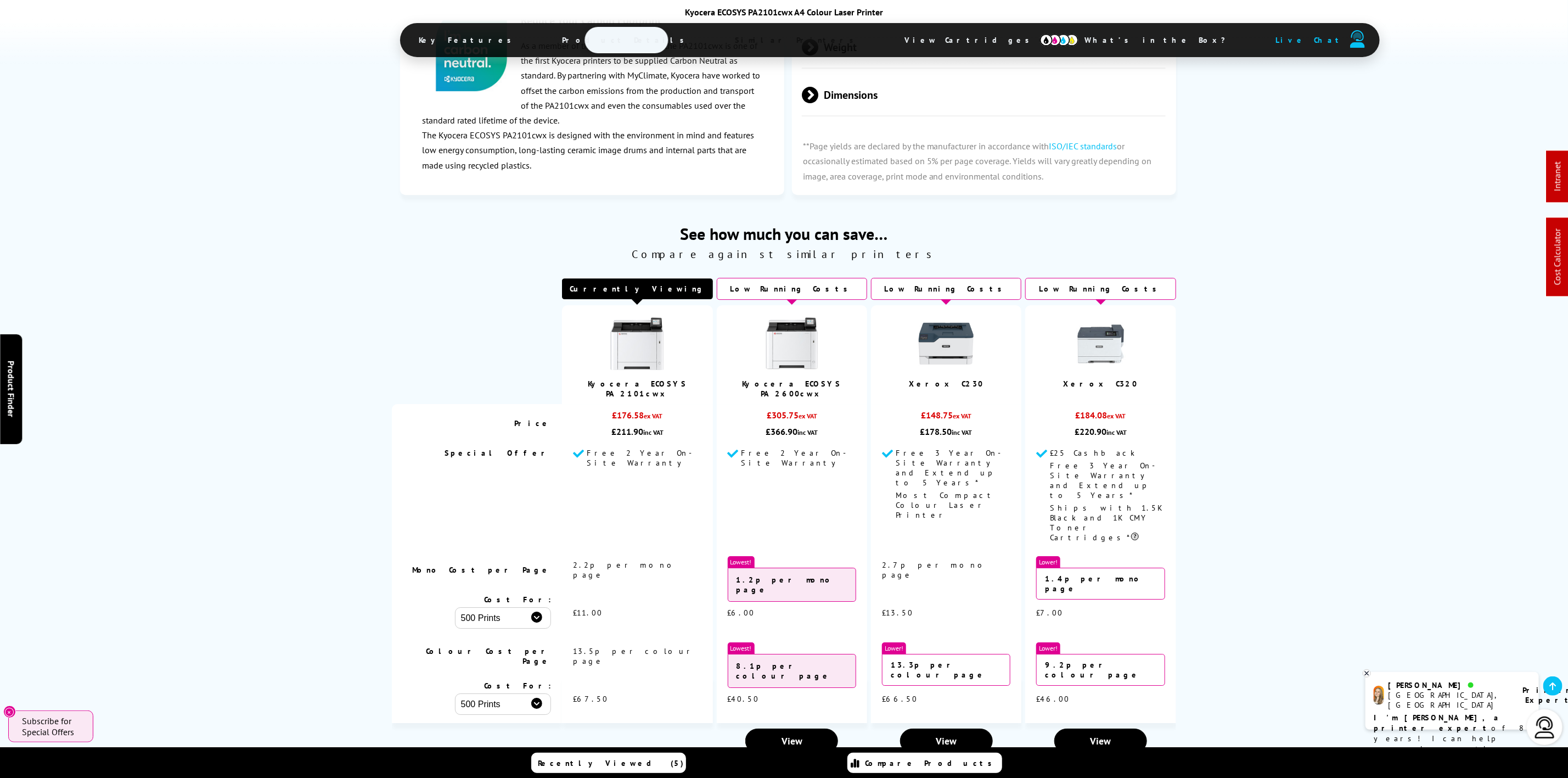
click at [889, 35] on span "View Cartridges" at bounding box center [973, 40] width 168 height 29
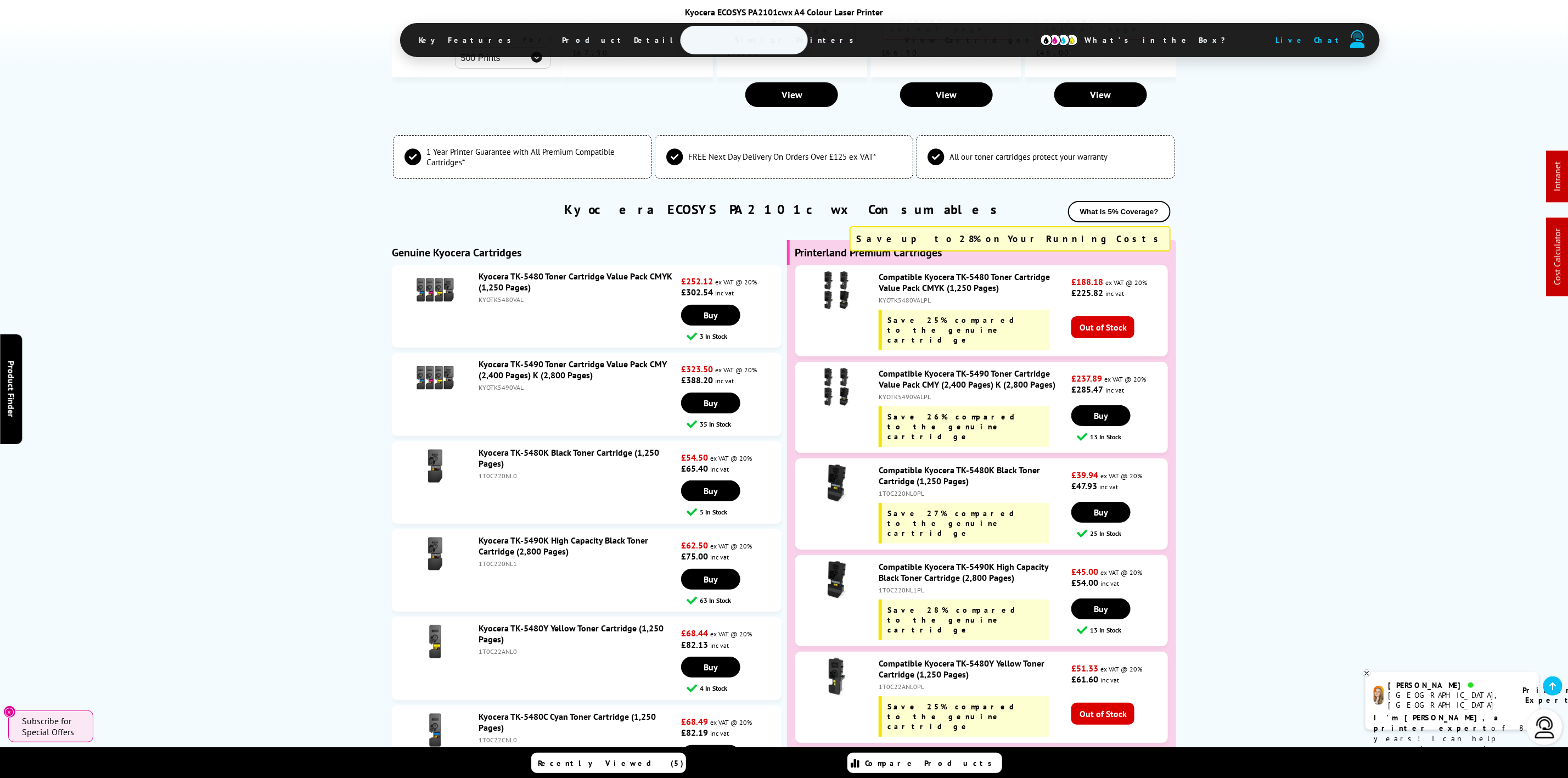
scroll to position [0, 0]
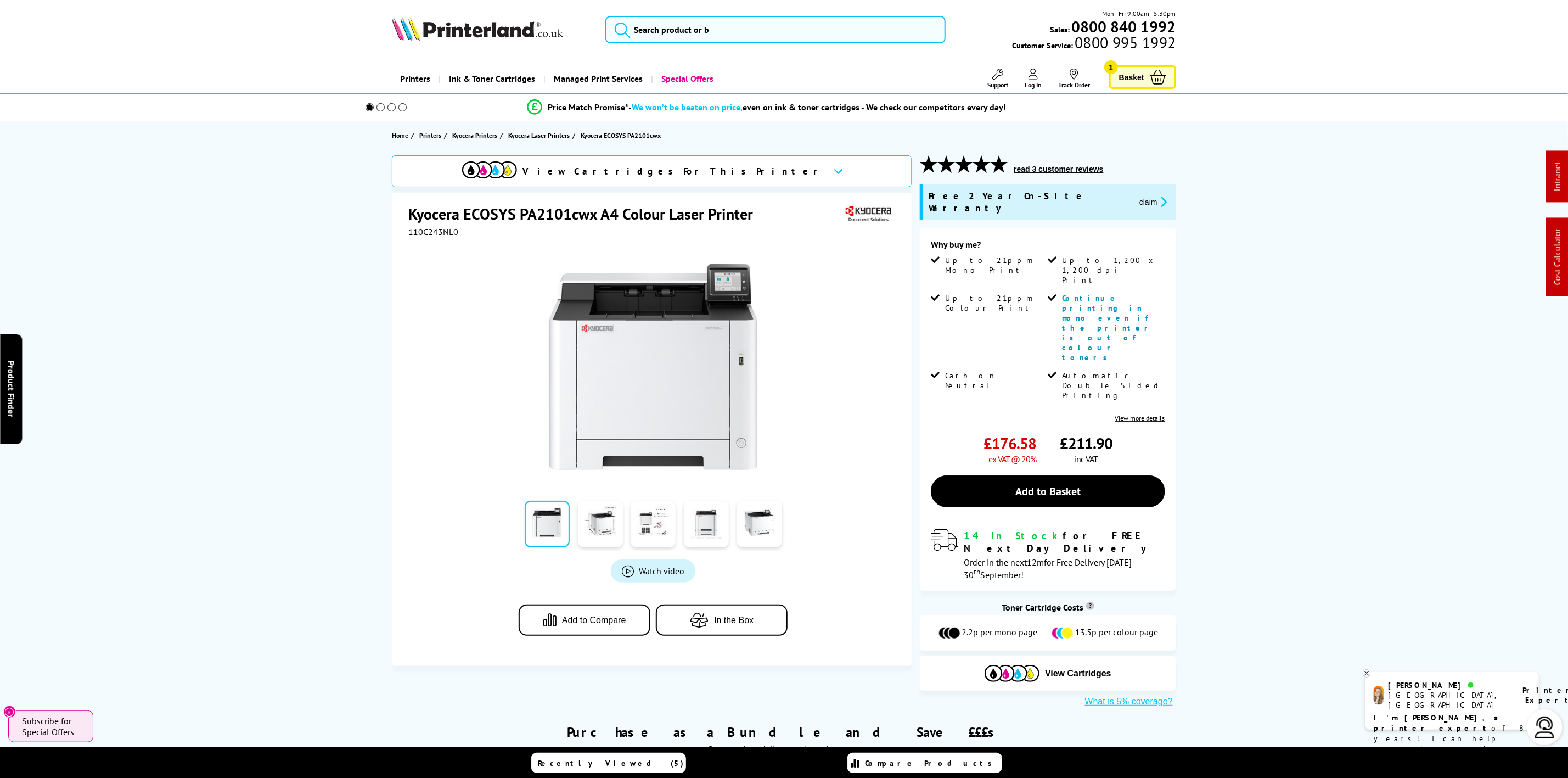
click at [506, 23] on img at bounding box center [477, 28] width 171 height 24
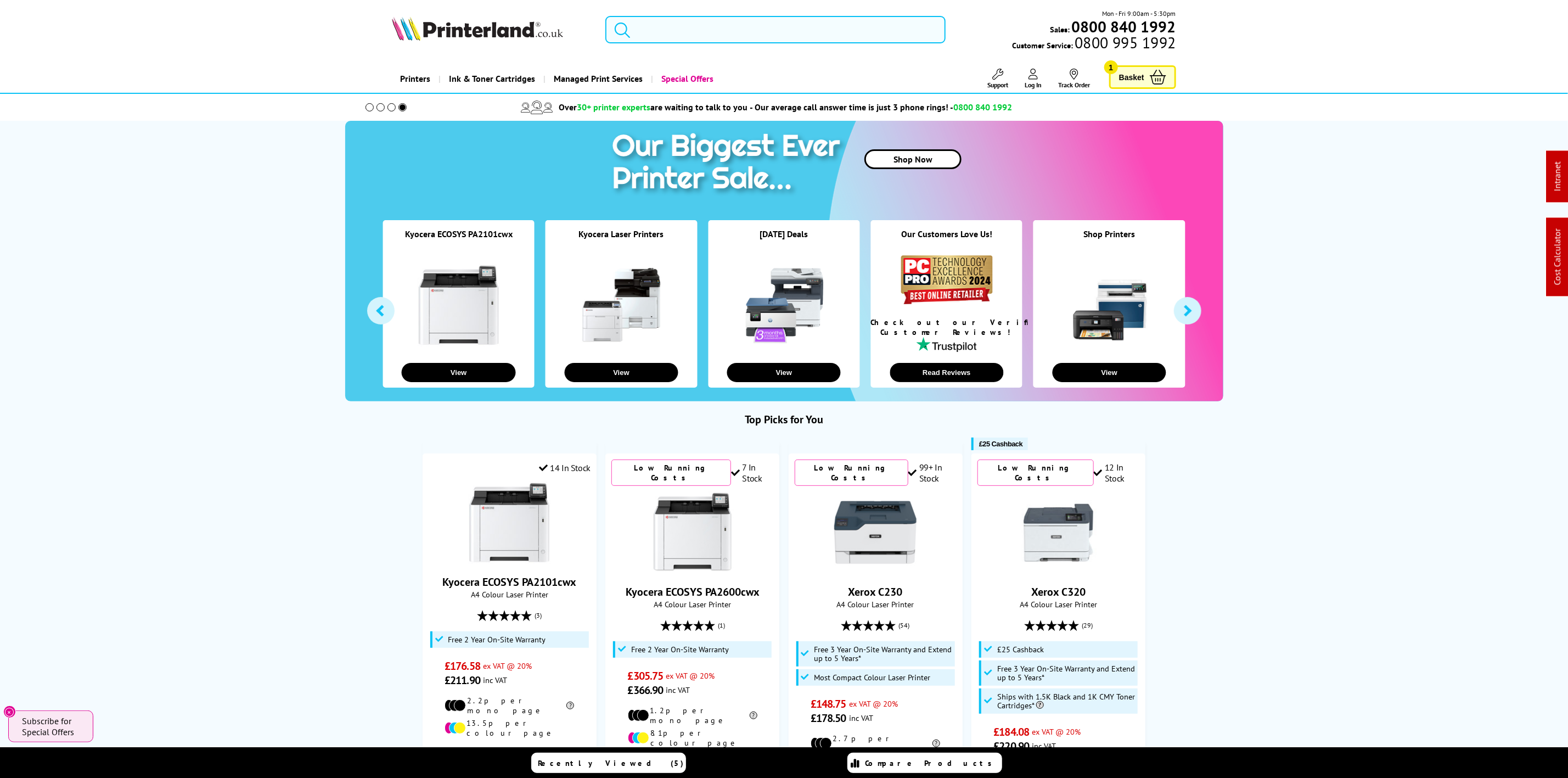
click at [855, 33] on input "search" at bounding box center [776, 29] width 340 height 28
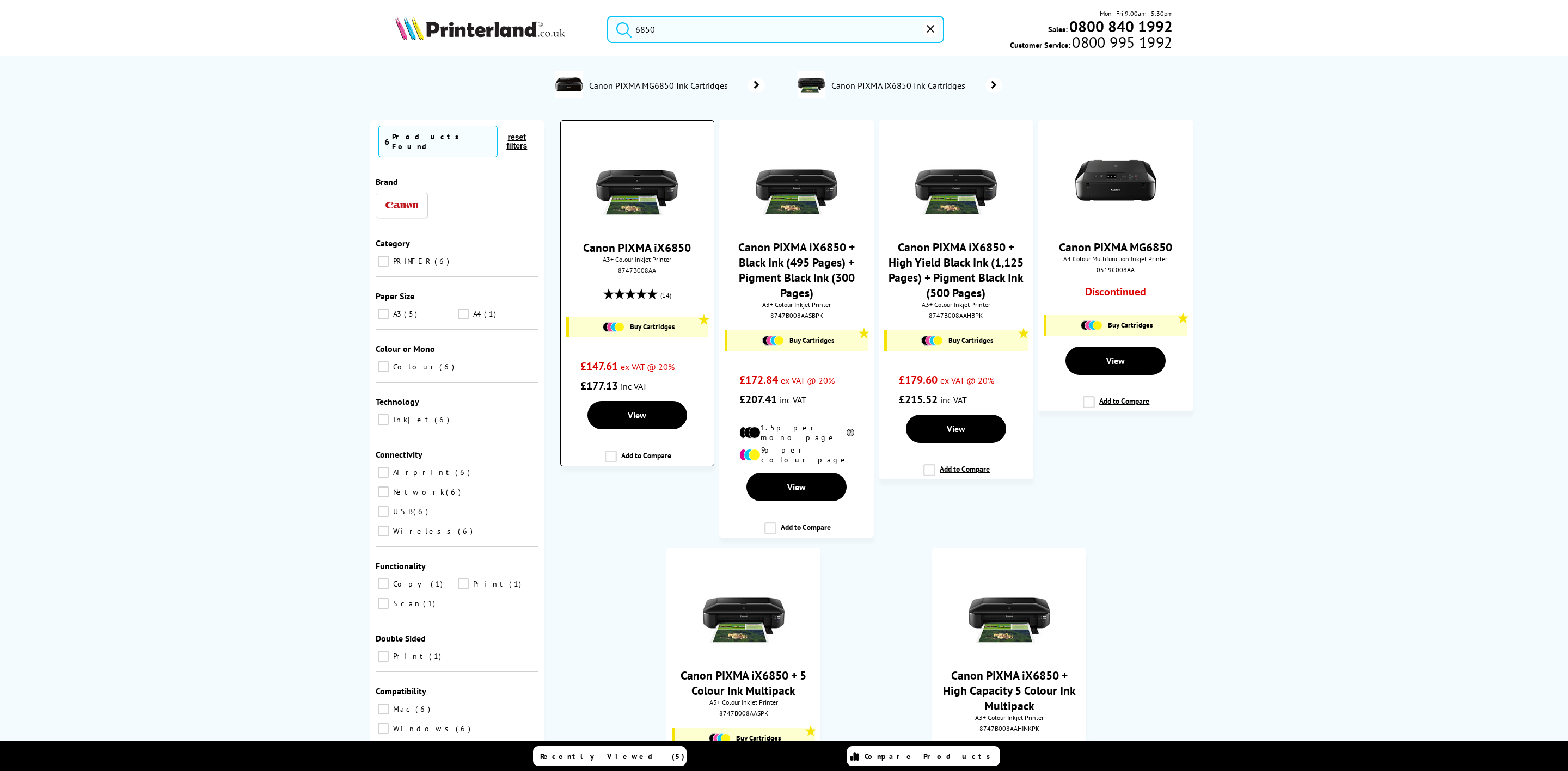
type input "6850"
click at [631, 192] on img at bounding box center [637, 181] width 82 height 82
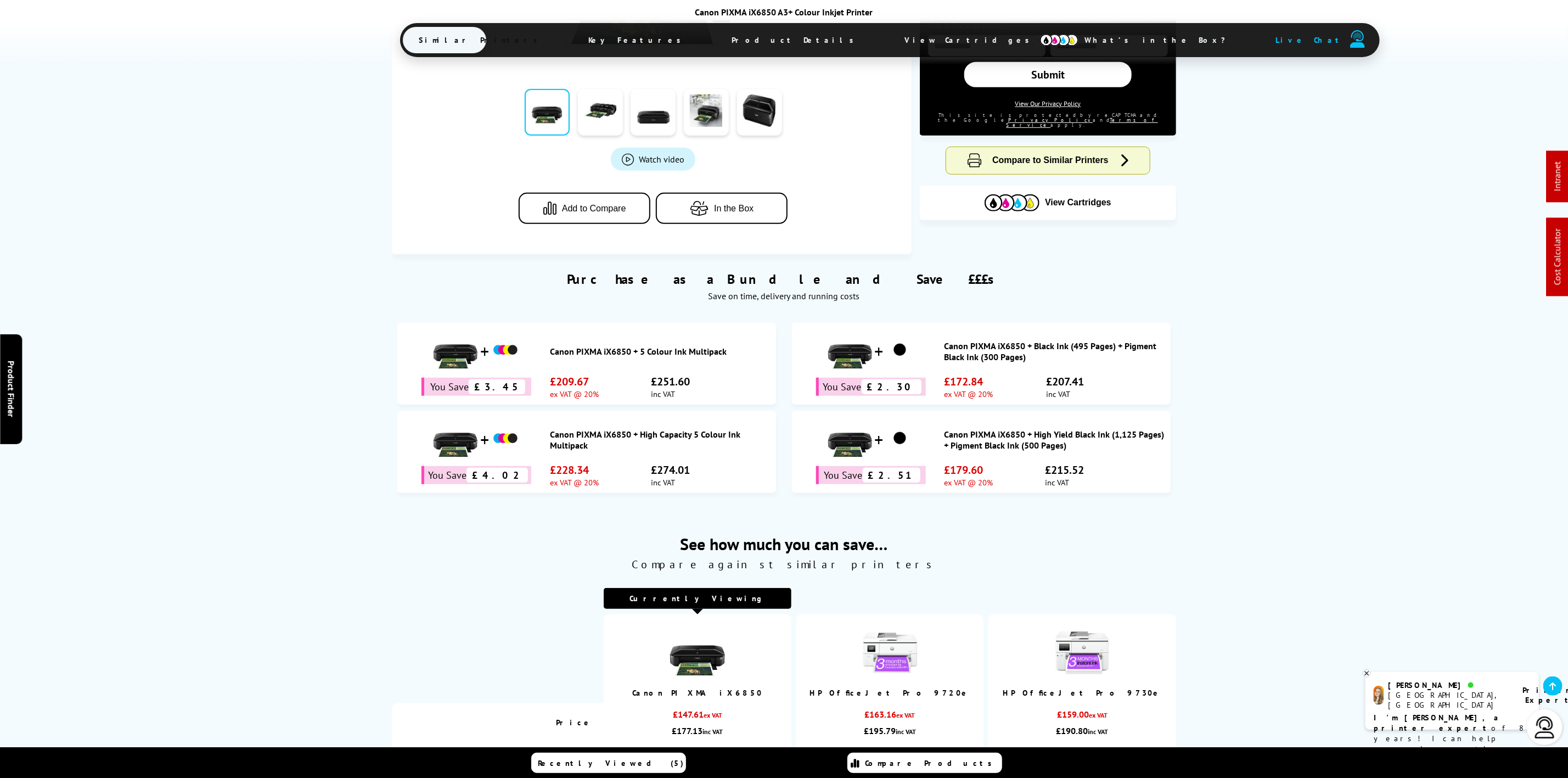
click at [889, 34] on span "View Cartridges" at bounding box center [973, 40] width 168 height 29
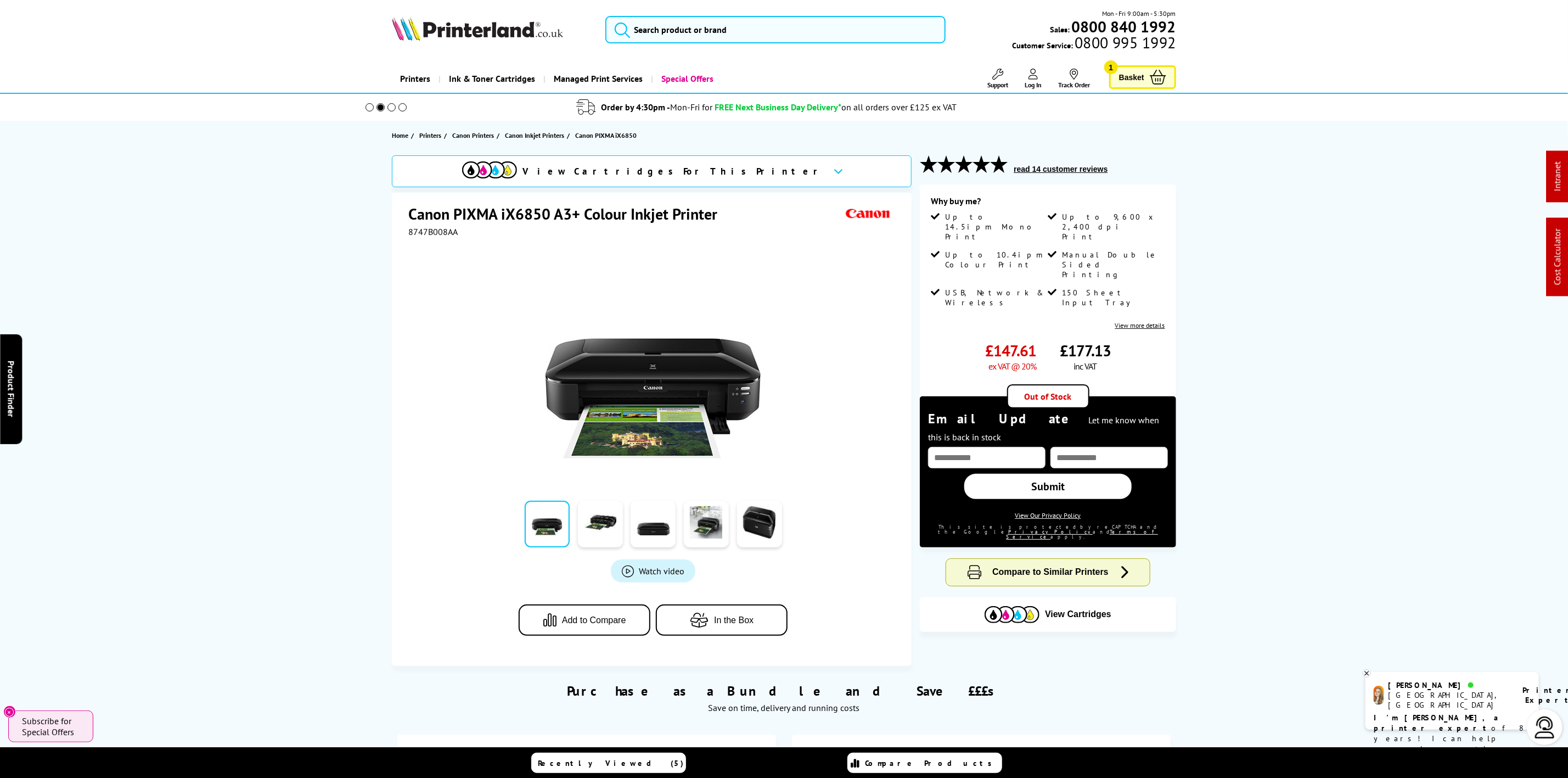
click at [460, 32] on img at bounding box center [477, 28] width 171 height 24
